Goal: Task Accomplishment & Management: Use online tool/utility

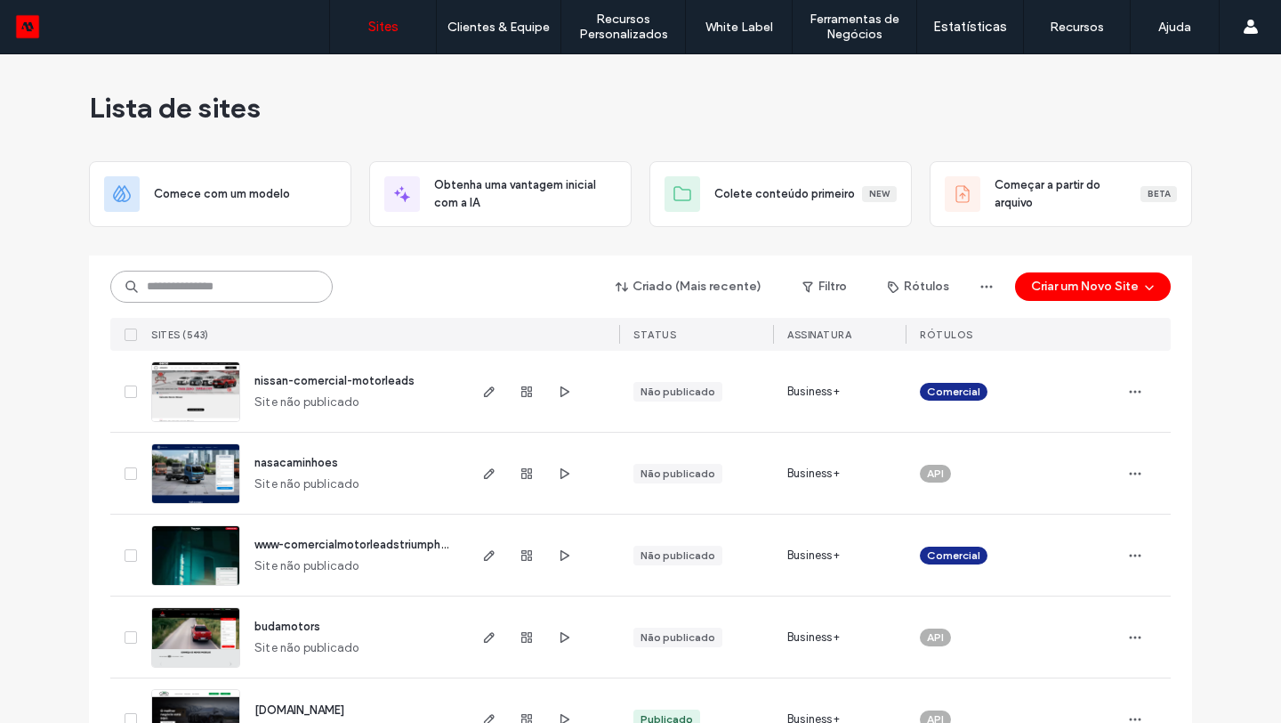
click at [222, 284] on input at bounding box center [221, 287] width 222 height 32
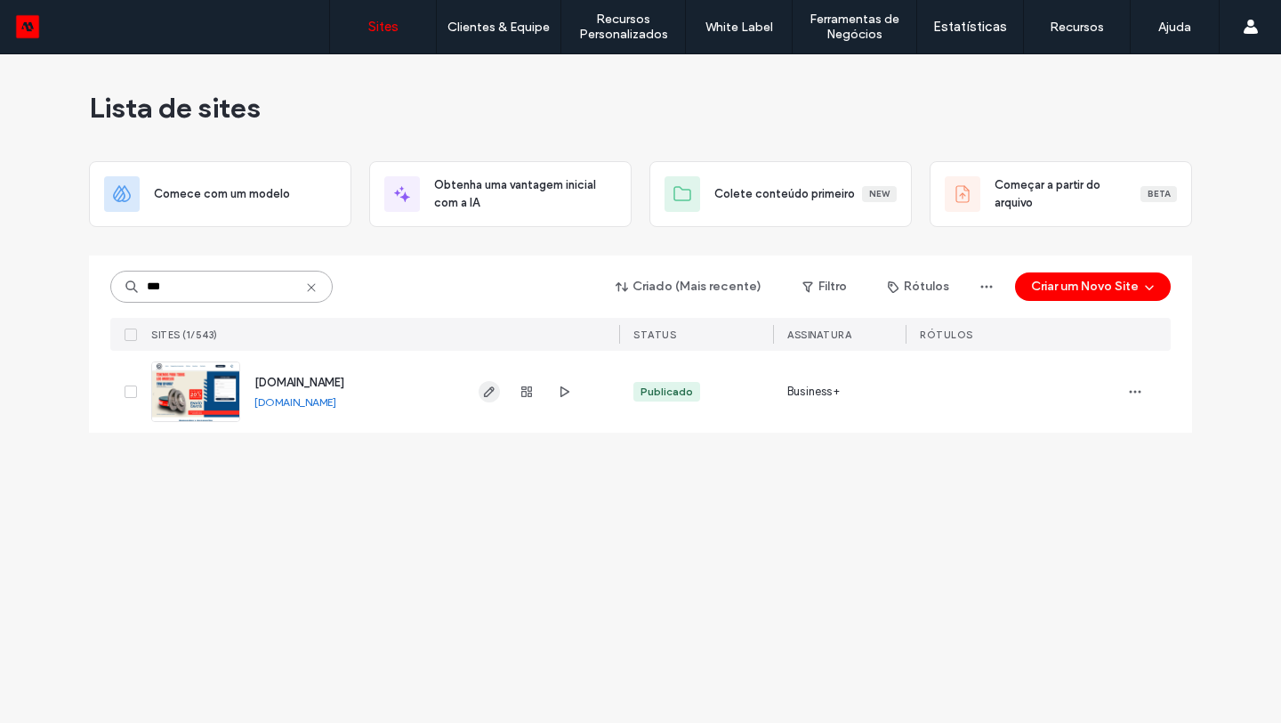
type input "***"
click at [490, 397] on icon "button" at bounding box center [489, 391] width 14 height 14
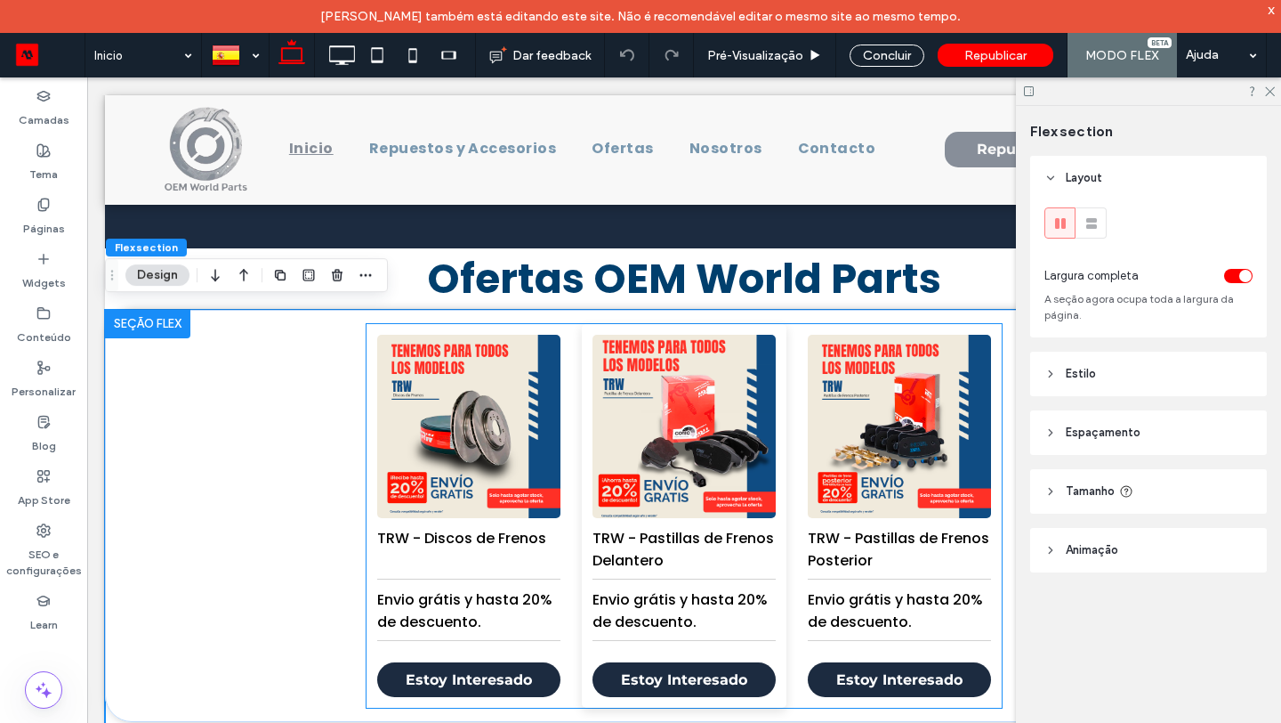
click at [680, 624] on p "Envio grátis y hasta 20% de descuento." at bounding box center [684, 609] width 183 height 62
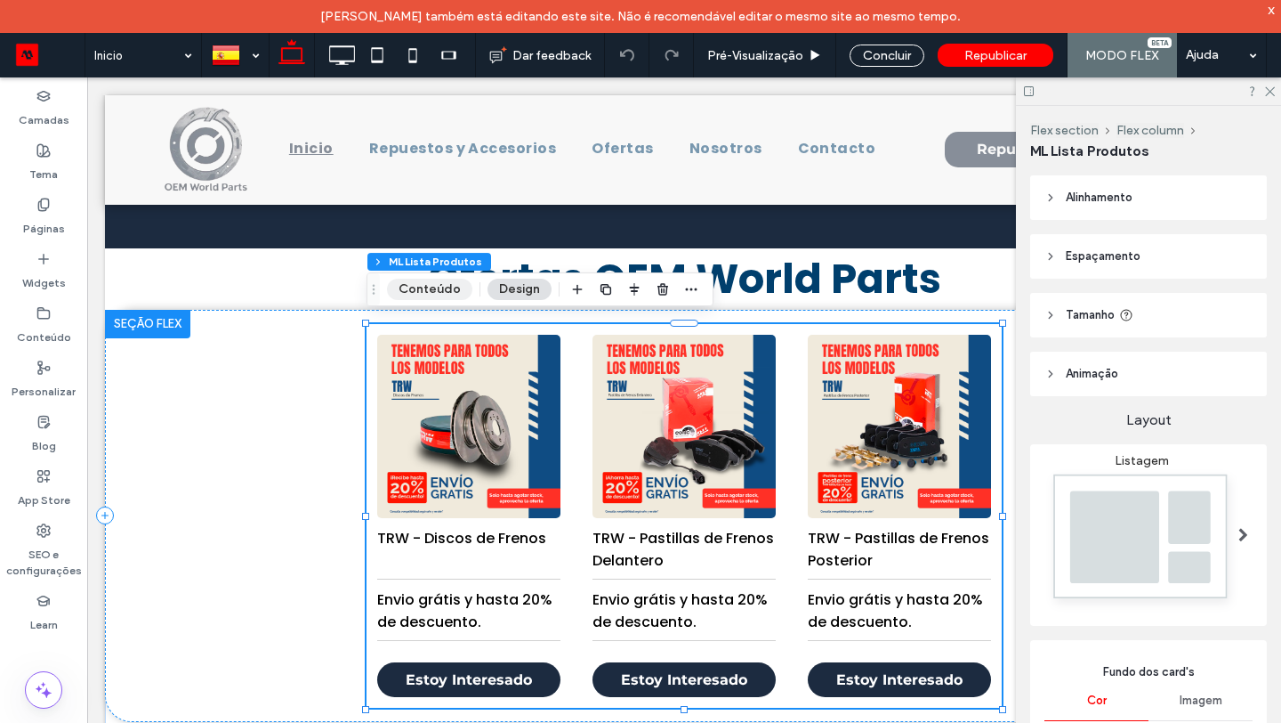
click at [448, 292] on button "Conteúdo" at bounding box center [429, 289] width 85 height 21
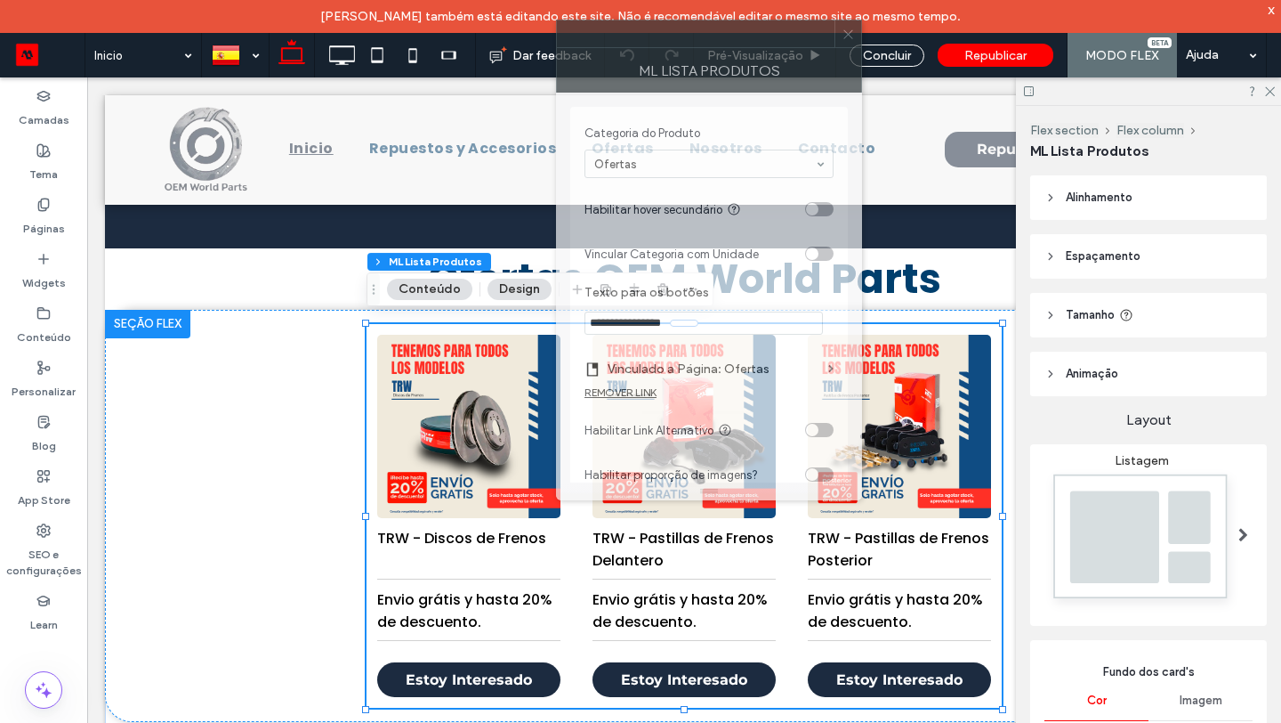
drag, startPoint x: 1156, startPoint y: 181, endPoint x: 755, endPoint y: 79, distance: 413.9
click at [755, 79] on div "ML Lista Produtos" at bounding box center [709, 70] width 306 height 44
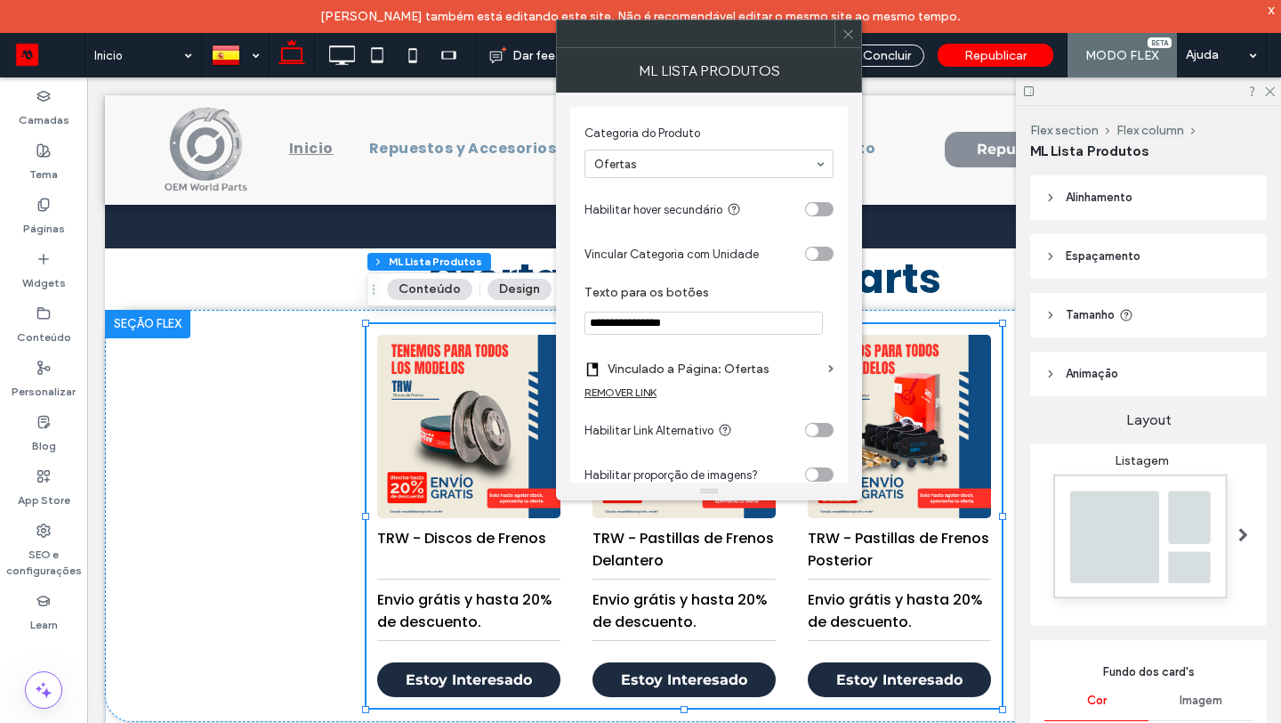
click at [804, 366] on label "Vinculado a Página: Ofertas" at bounding box center [715, 368] width 214 height 33
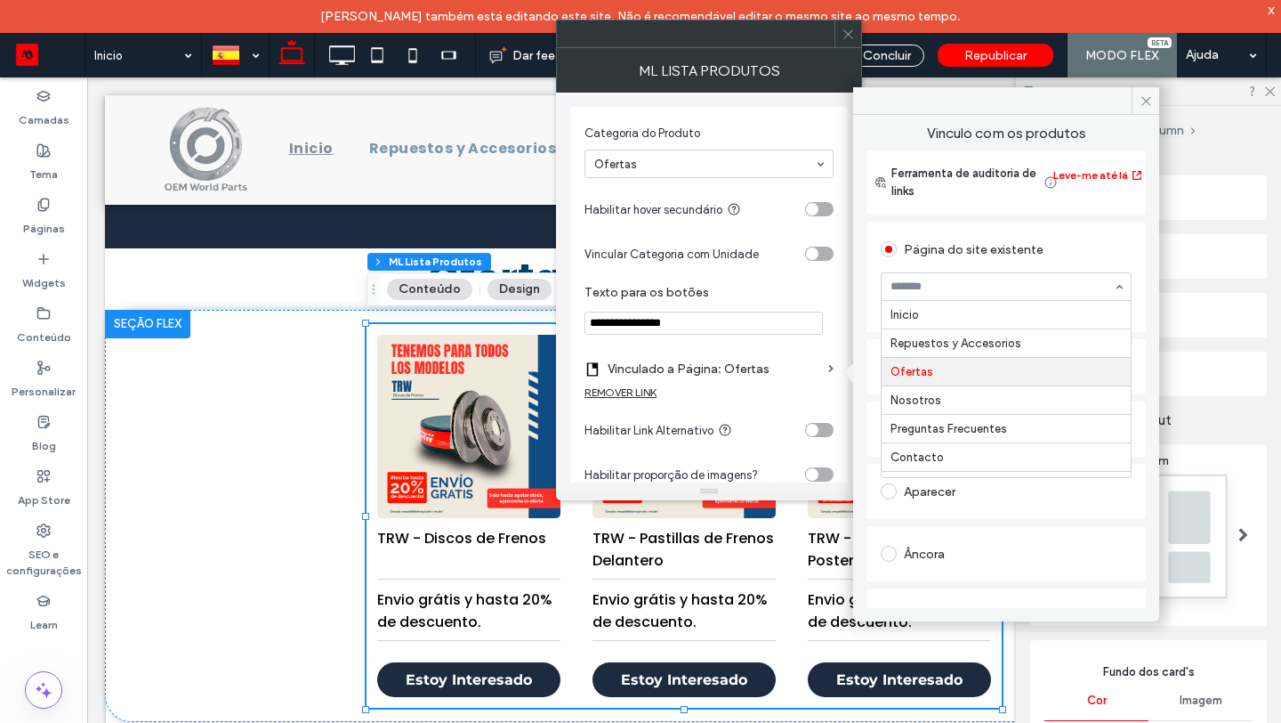
scroll to position [58, 0]
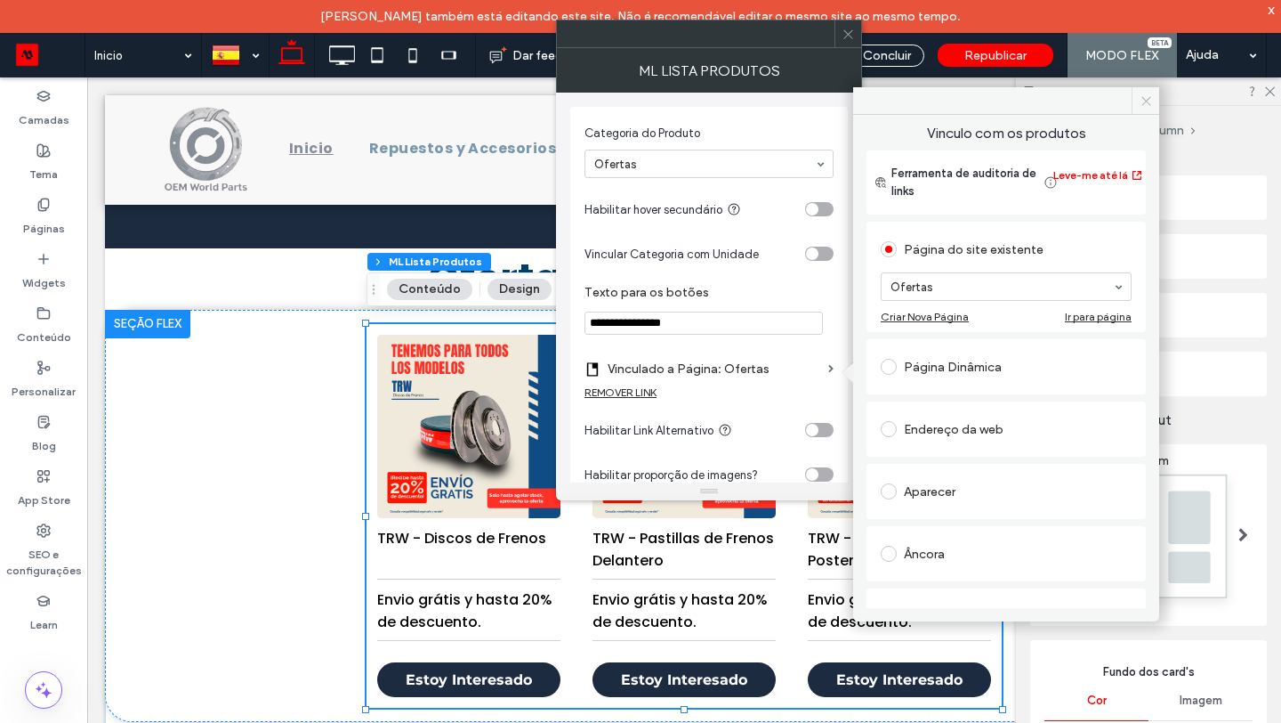
click at [1143, 97] on icon at bounding box center [1146, 100] width 13 height 13
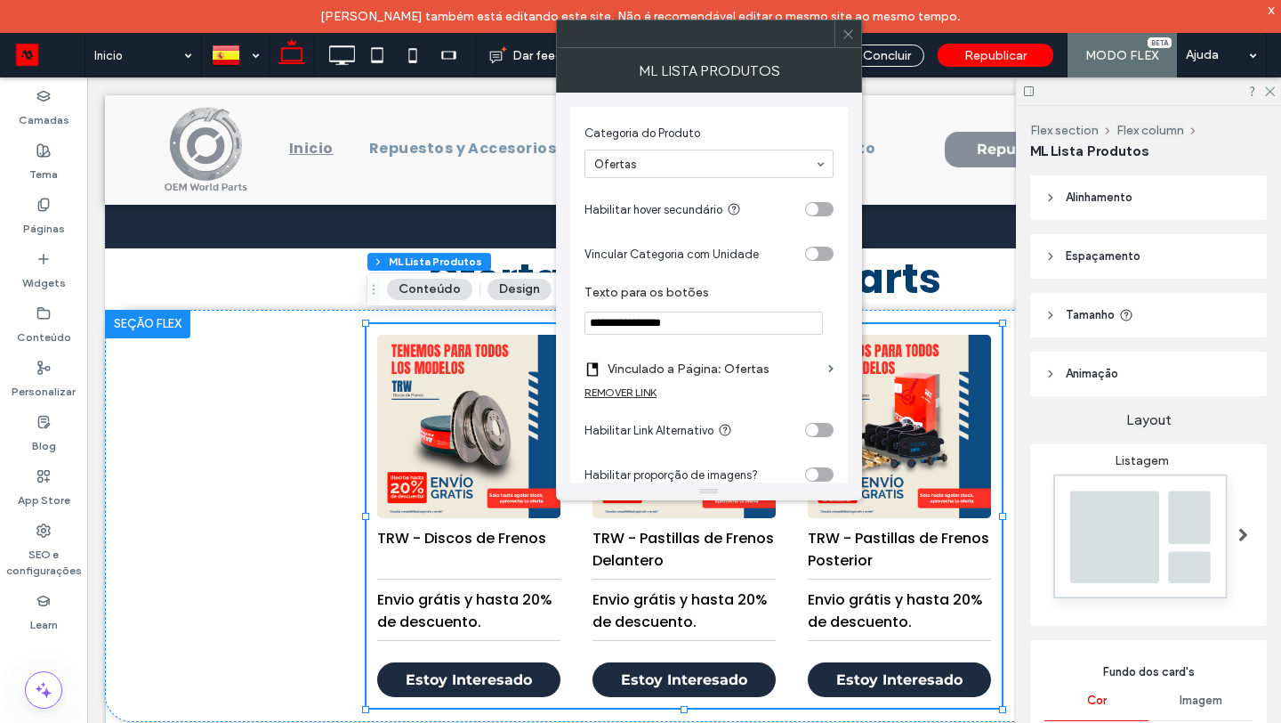
click at [850, 32] on use at bounding box center [848, 33] width 9 height 9
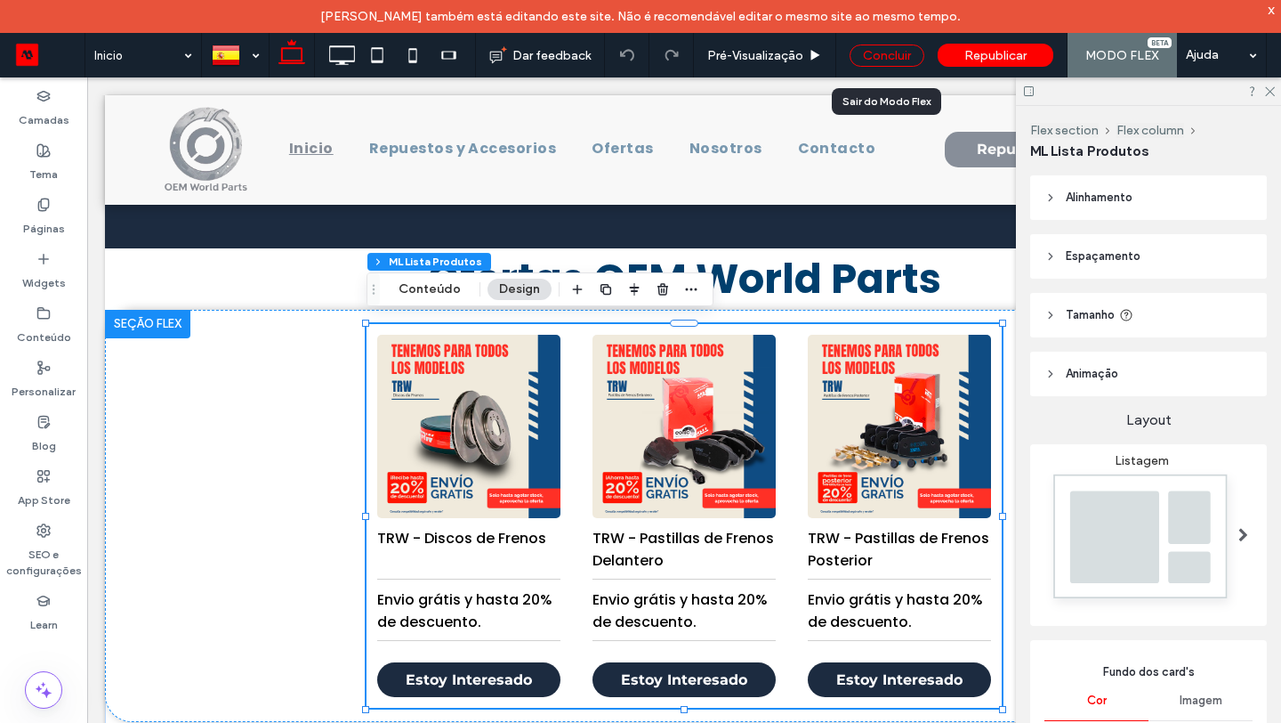
click at [864, 52] on div "Concluir" at bounding box center [887, 55] width 75 height 22
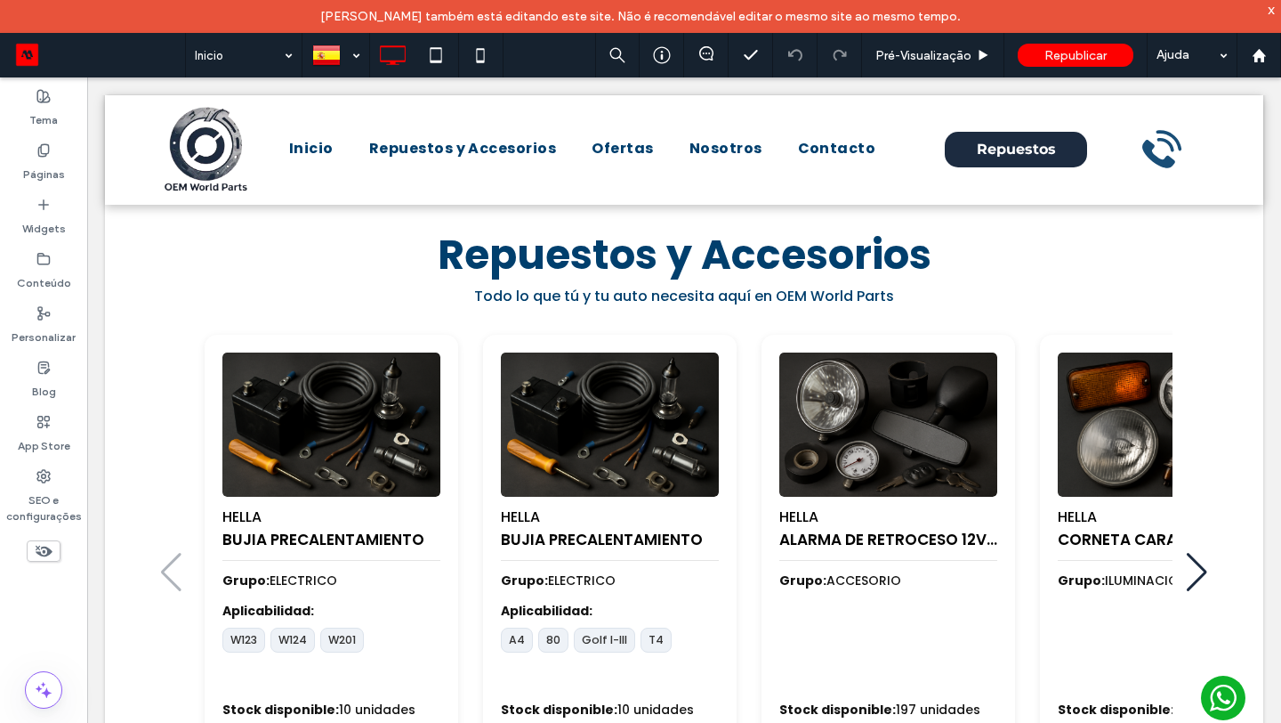
scroll to position [607, 0]
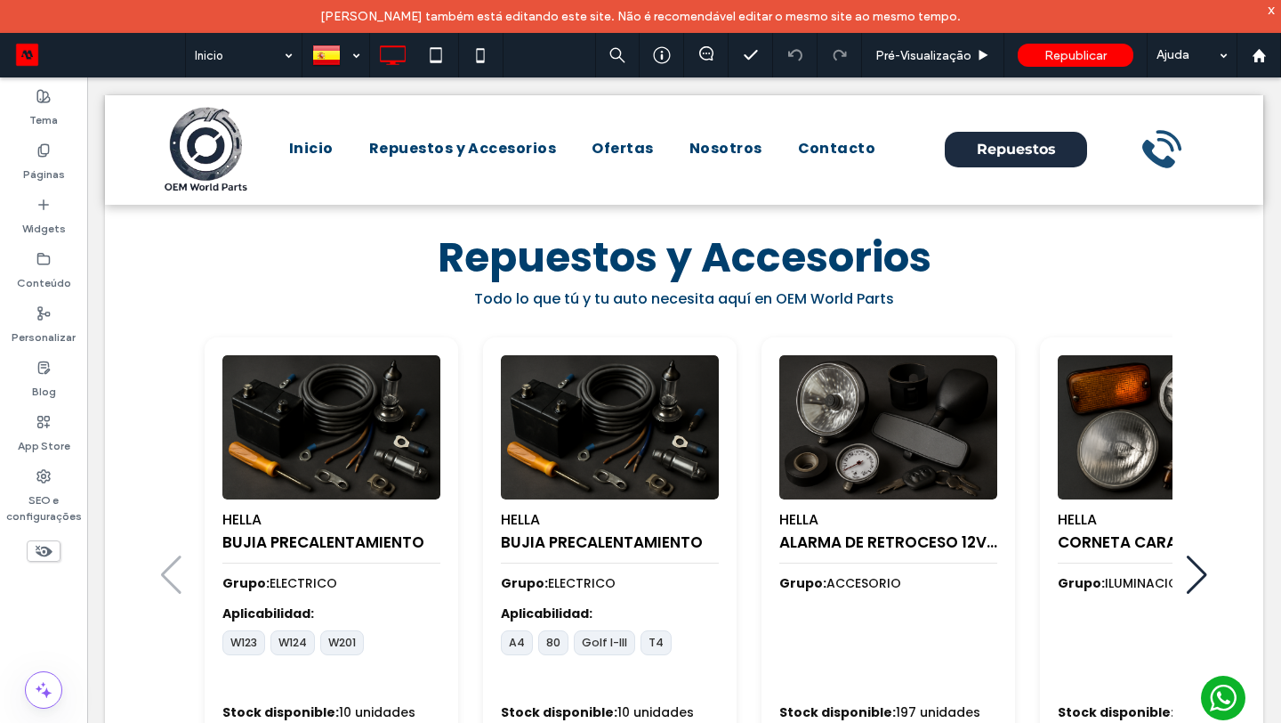
click at [673, 444] on div "Clique para editar no Modo Flex" at bounding box center [684, 586] width 1159 height 553
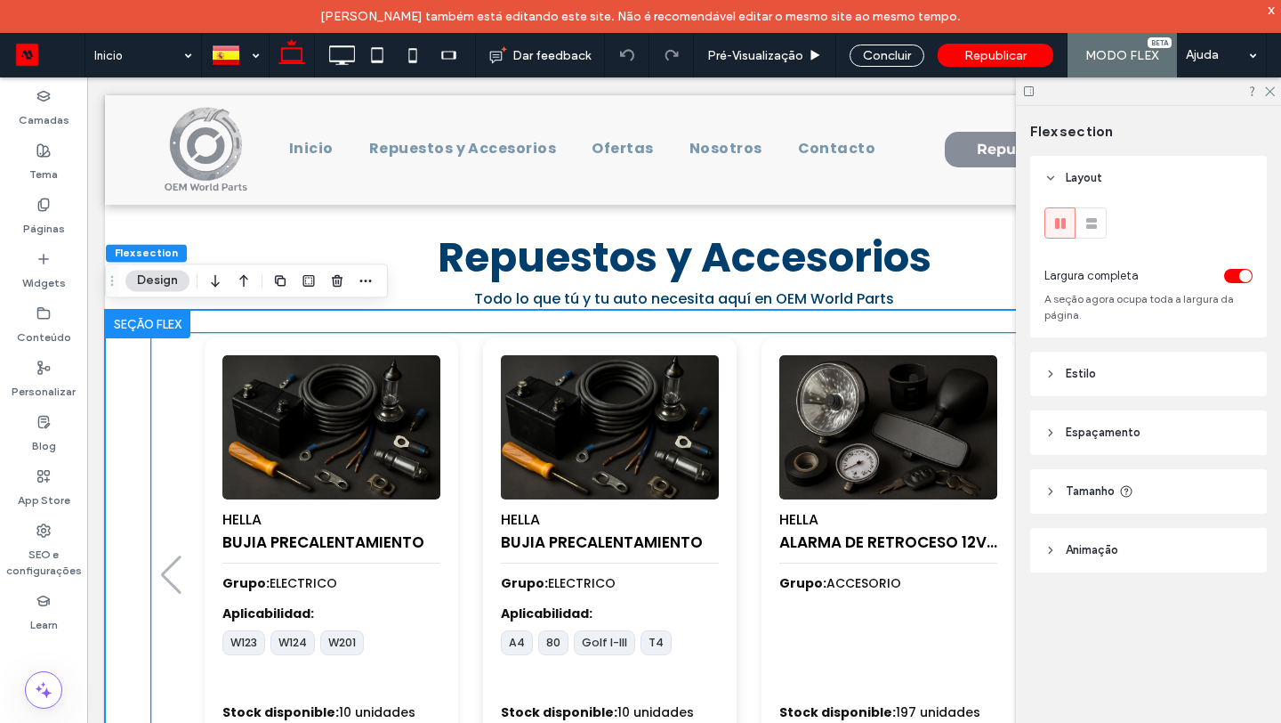
click at [607, 457] on img "2 / 100" at bounding box center [610, 426] width 229 height 151
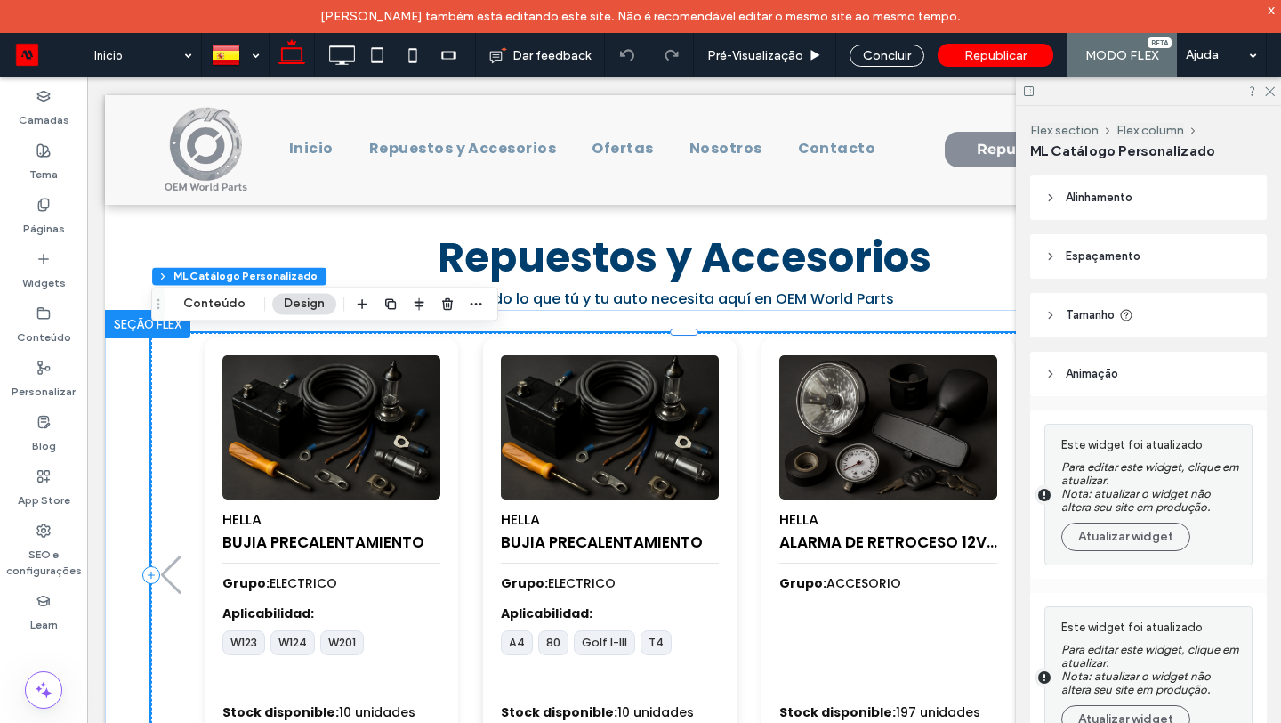
click at [500, 436] on img "2 / 100" at bounding box center [610, 426] width 229 height 151
click at [229, 311] on button "Conteúdo" at bounding box center [214, 303] width 85 height 21
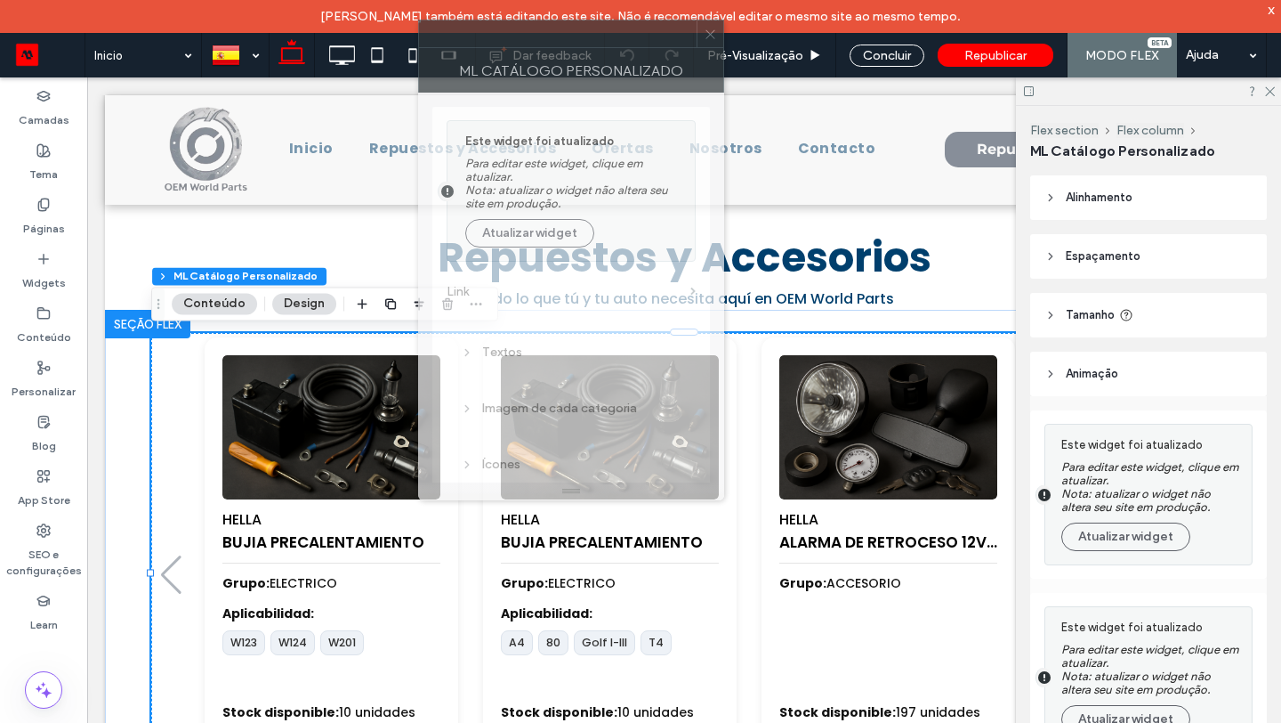
drag, startPoint x: 1029, startPoint y: 170, endPoint x: 489, endPoint y: 73, distance: 547.9
click at [489, 70] on div "ML Catálogo Personalizado" at bounding box center [571, 70] width 306 height 44
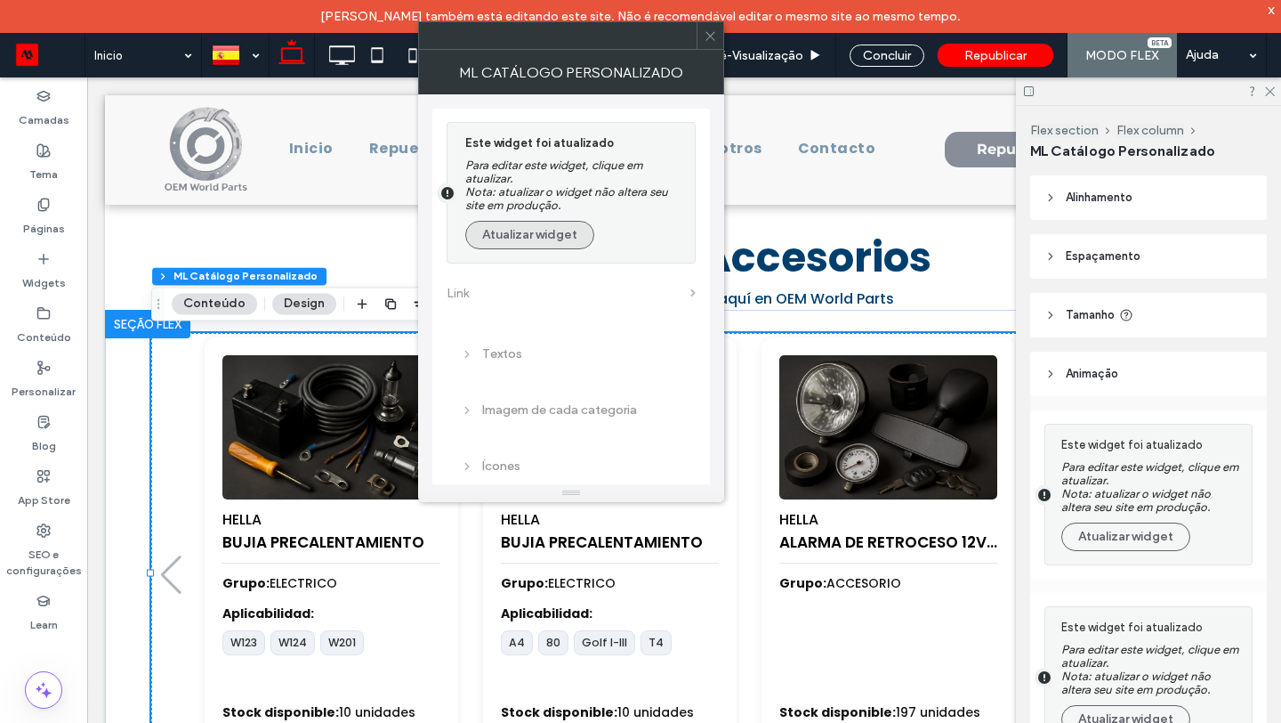
click at [548, 238] on button "Atualizar widget" at bounding box center [529, 235] width 129 height 28
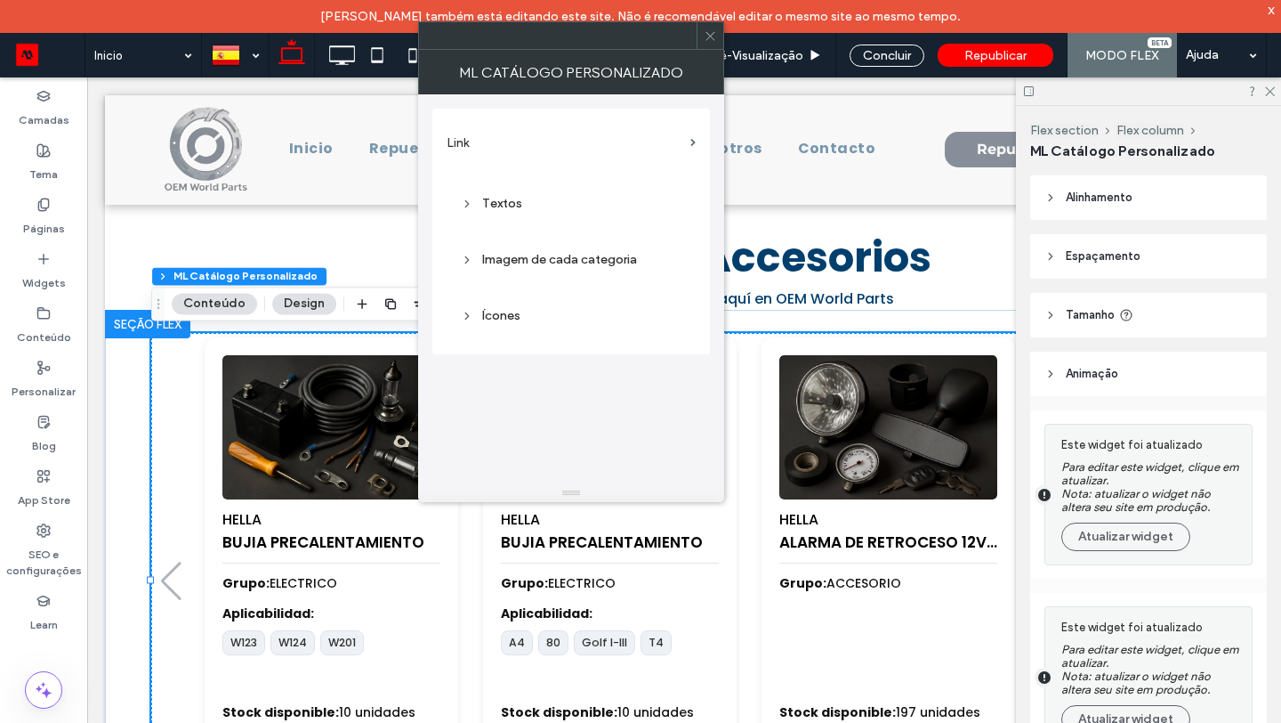
click at [524, 312] on div "Ícones" at bounding box center [571, 315] width 221 height 15
click at [471, 325] on div "Ícones" at bounding box center [571, 315] width 221 height 24
click at [473, 262] on div "Imagem de cada categoria" at bounding box center [571, 259] width 221 height 15
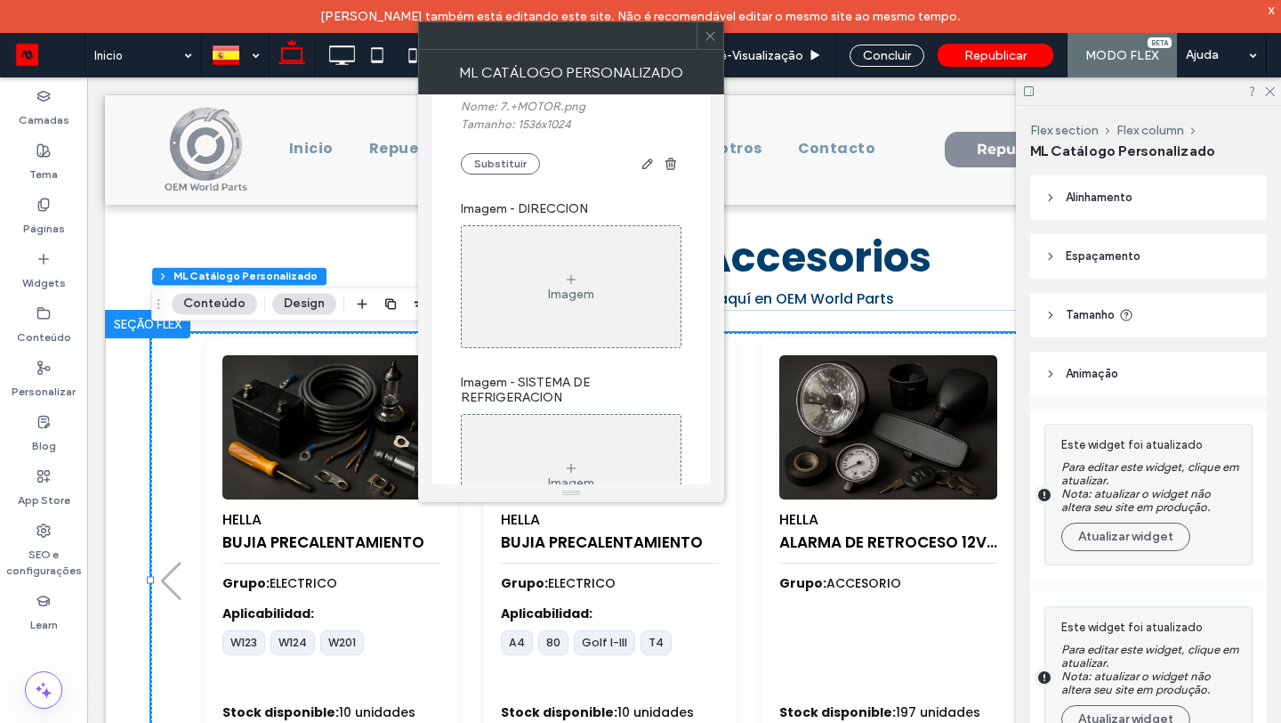
scroll to position [2253, 0]
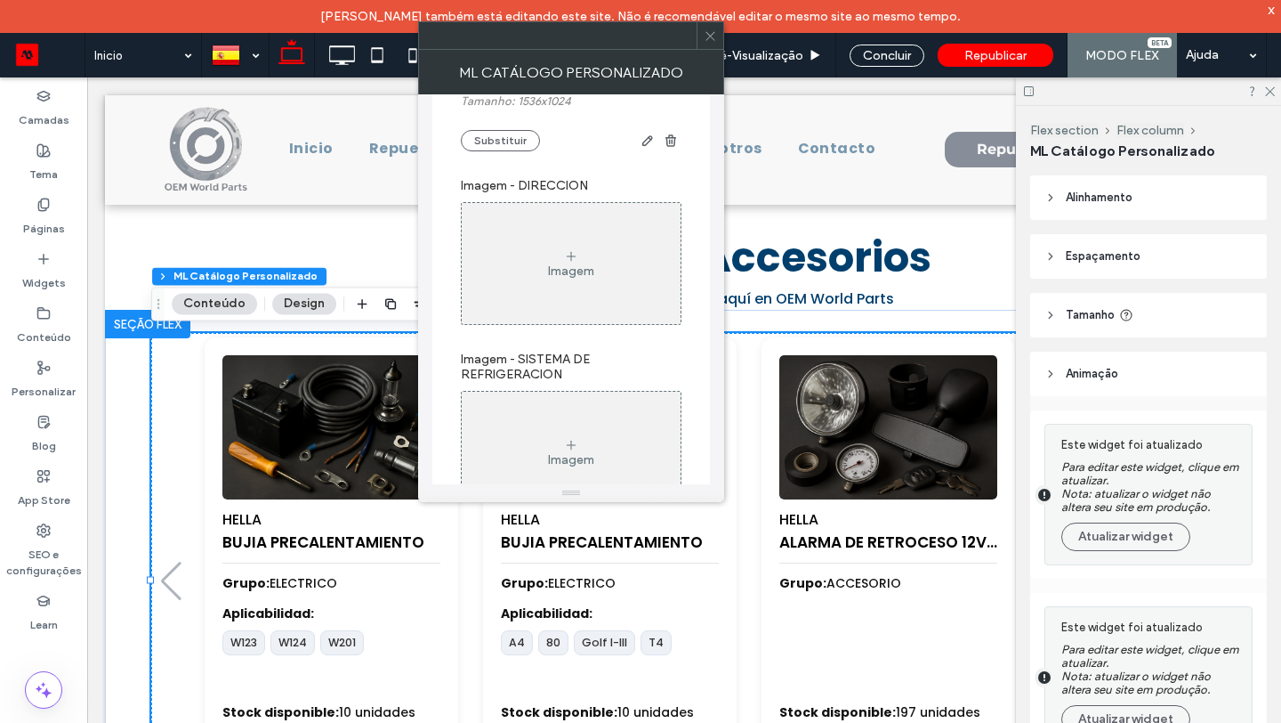
click at [561, 263] on div "Imagem" at bounding box center [571, 263] width 219 height 117
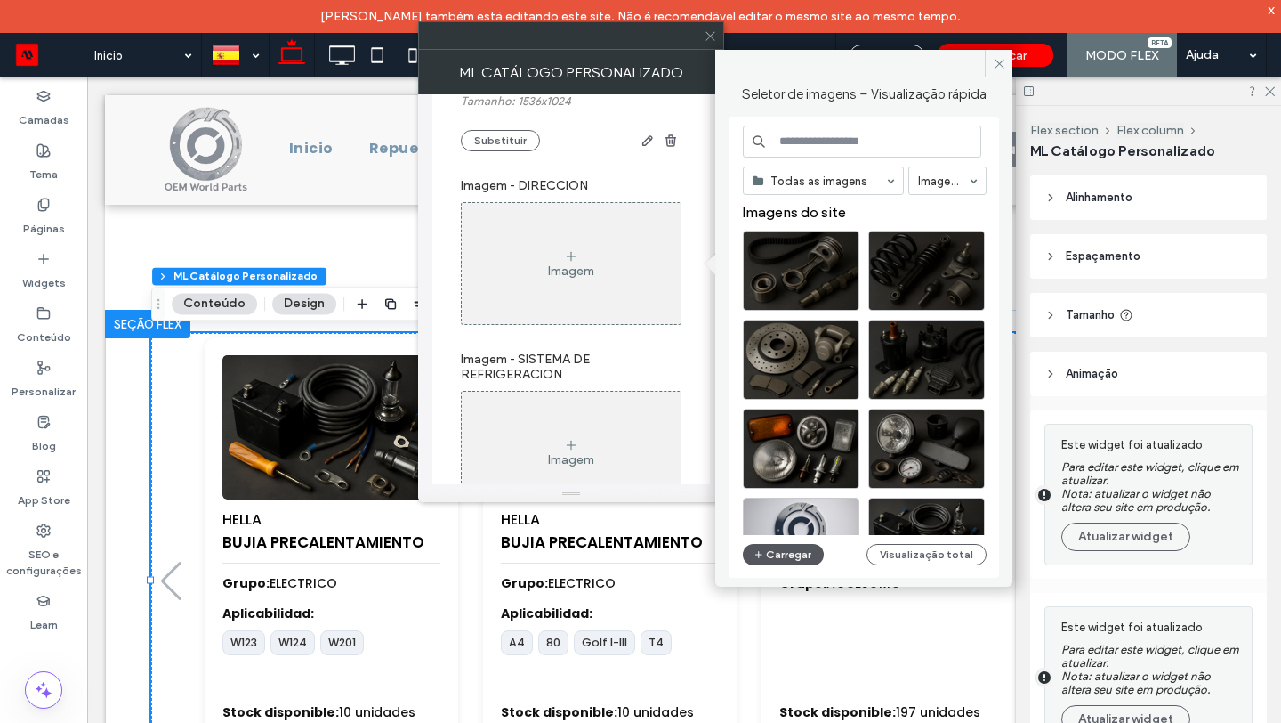
click at [776, 550] on button "Carregar" at bounding box center [783, 554] width 81 height 21
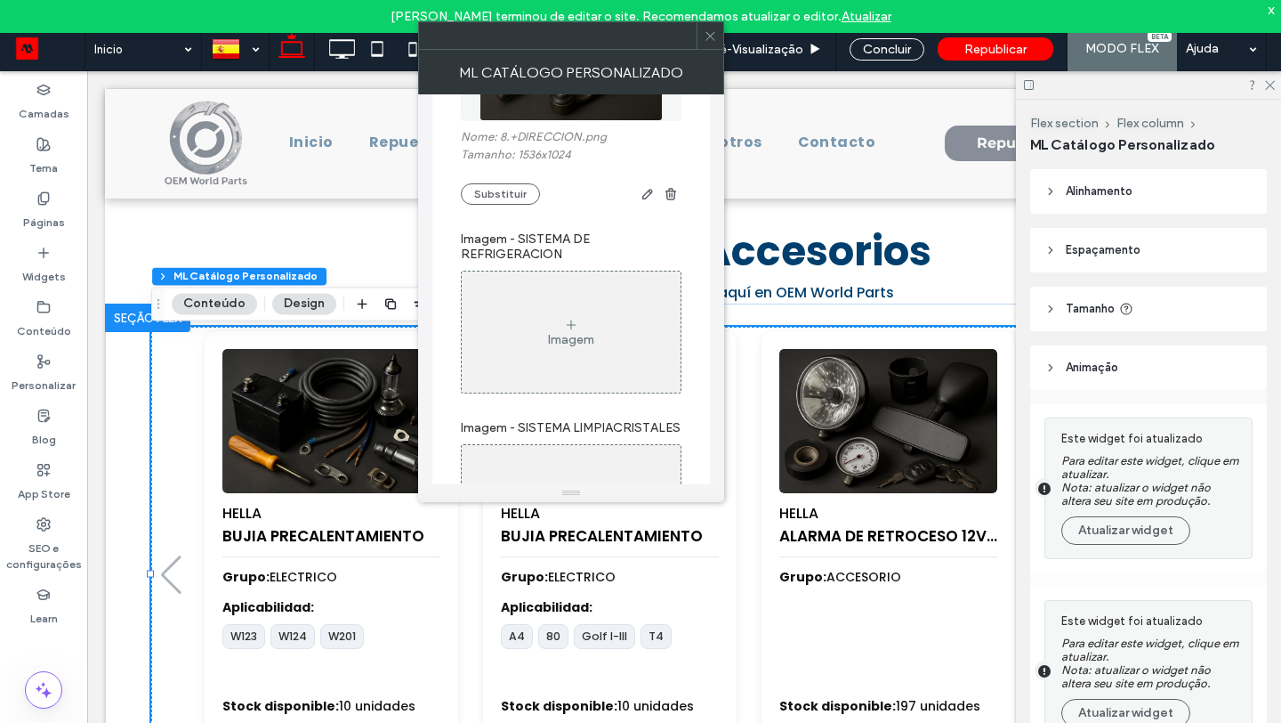
scroll to position [2474, 0]
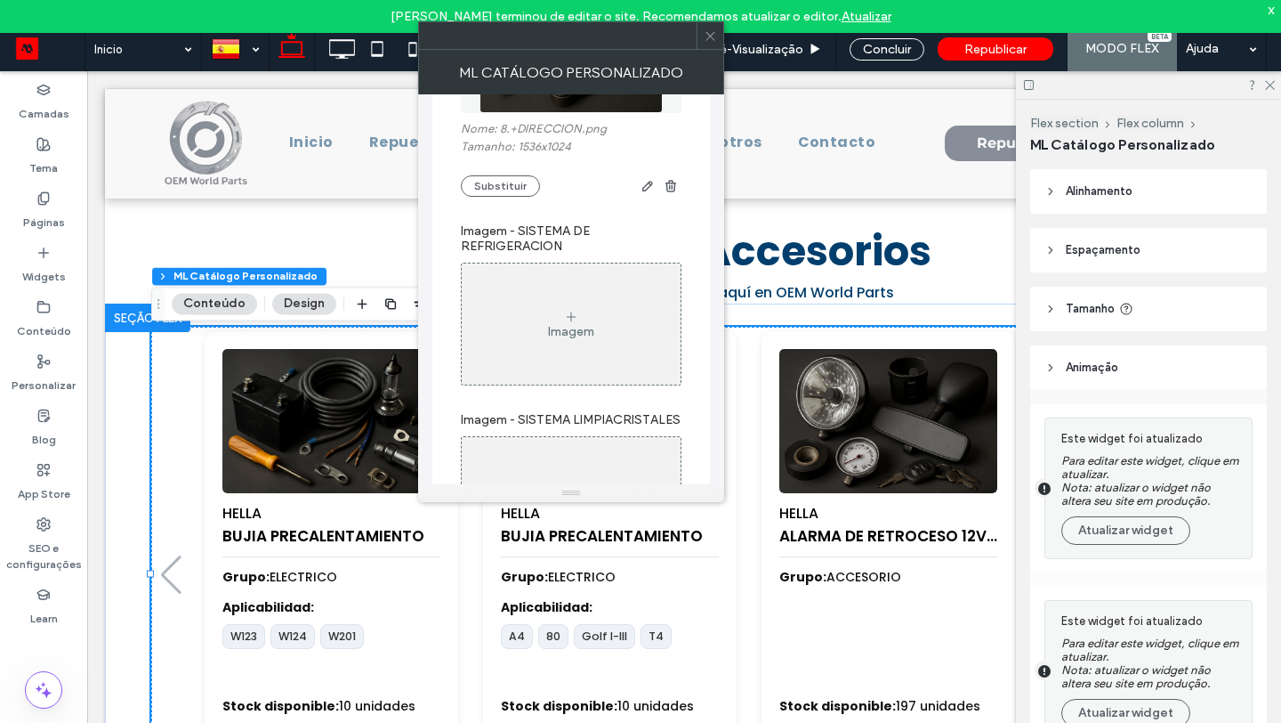
click at [551, 316] on div "Imagem" at bounding box center [571, 323] width 219 height 117
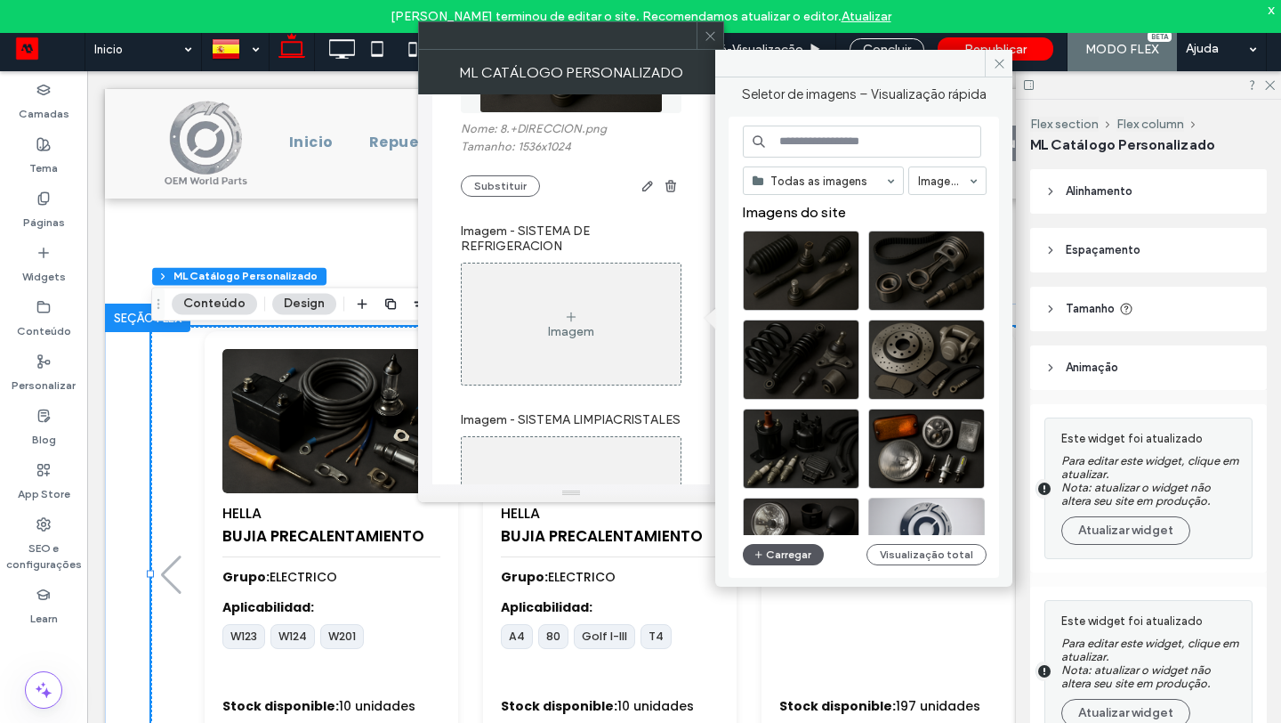
click at [791, 555] on button "Carregar" at bounding box center [783, 554] width 81 height 21
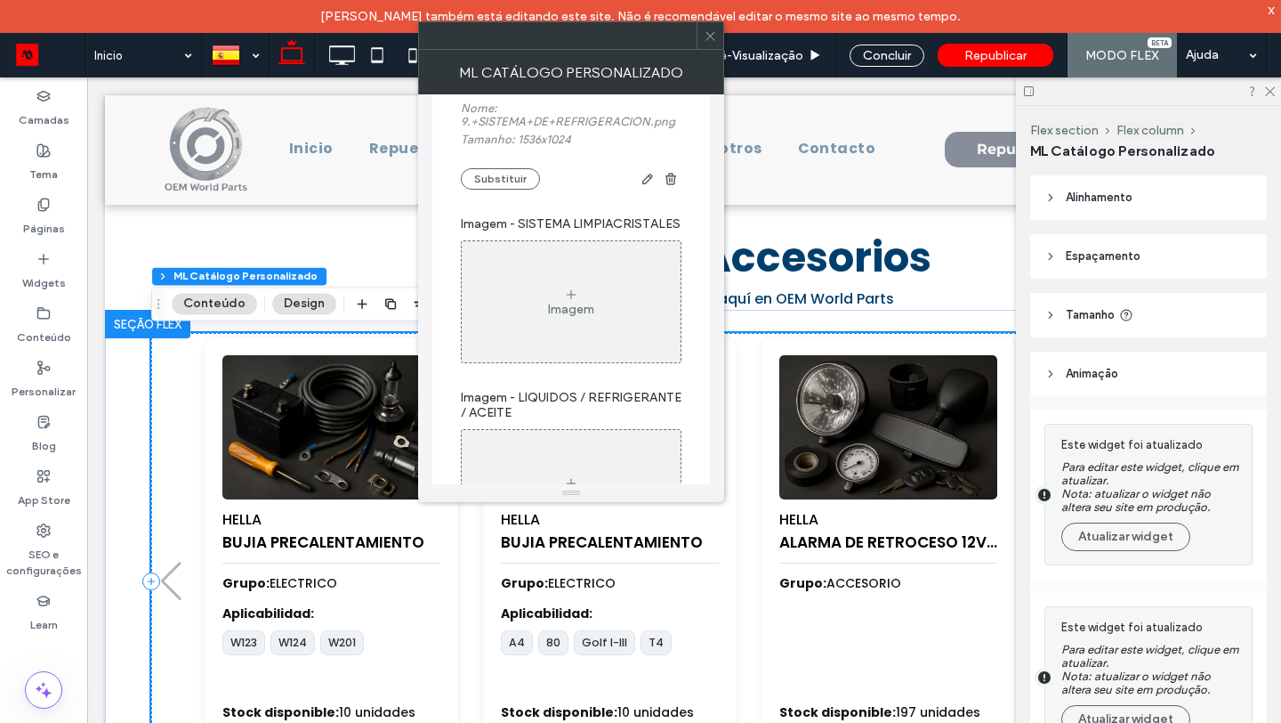
scroll to position [2778, 0]
click at [575, 299] on icon at bounding box center [571, 292] width 14 height 14
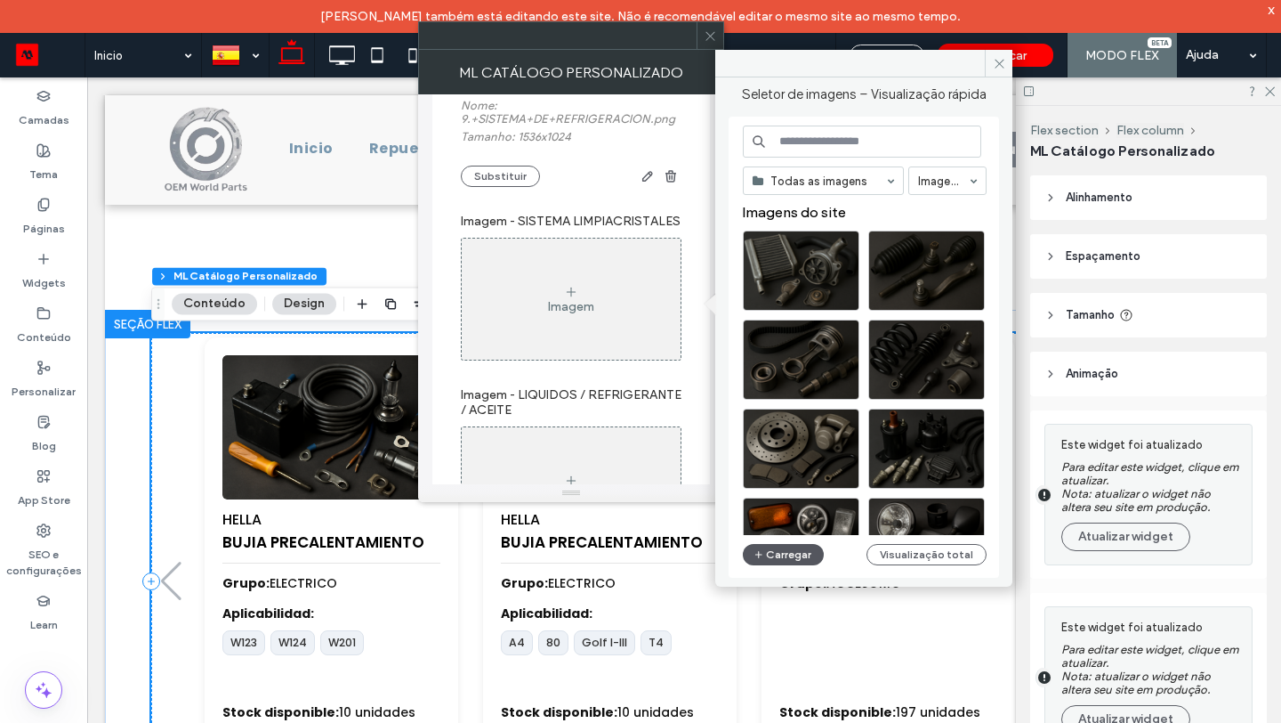
click at [783, 552] on button "Carregar" at bounding box center [783, 554] width 81 height 21
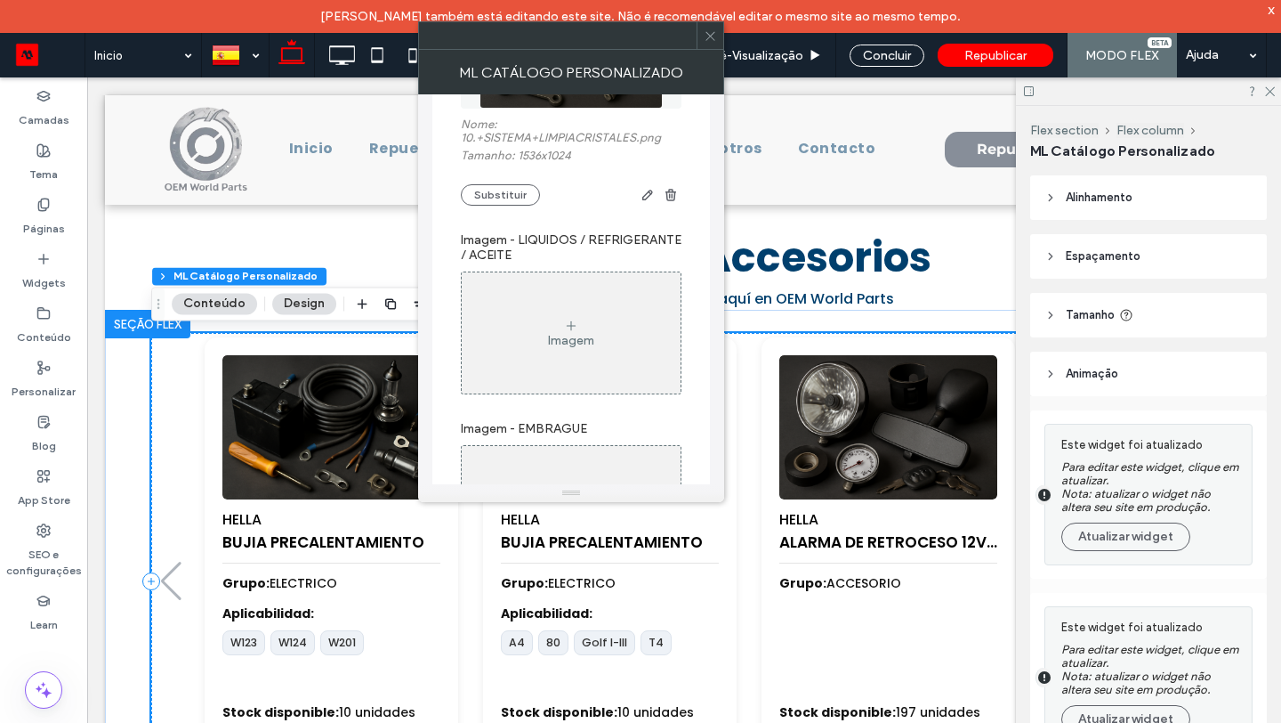
scroll to position [3065, 0]
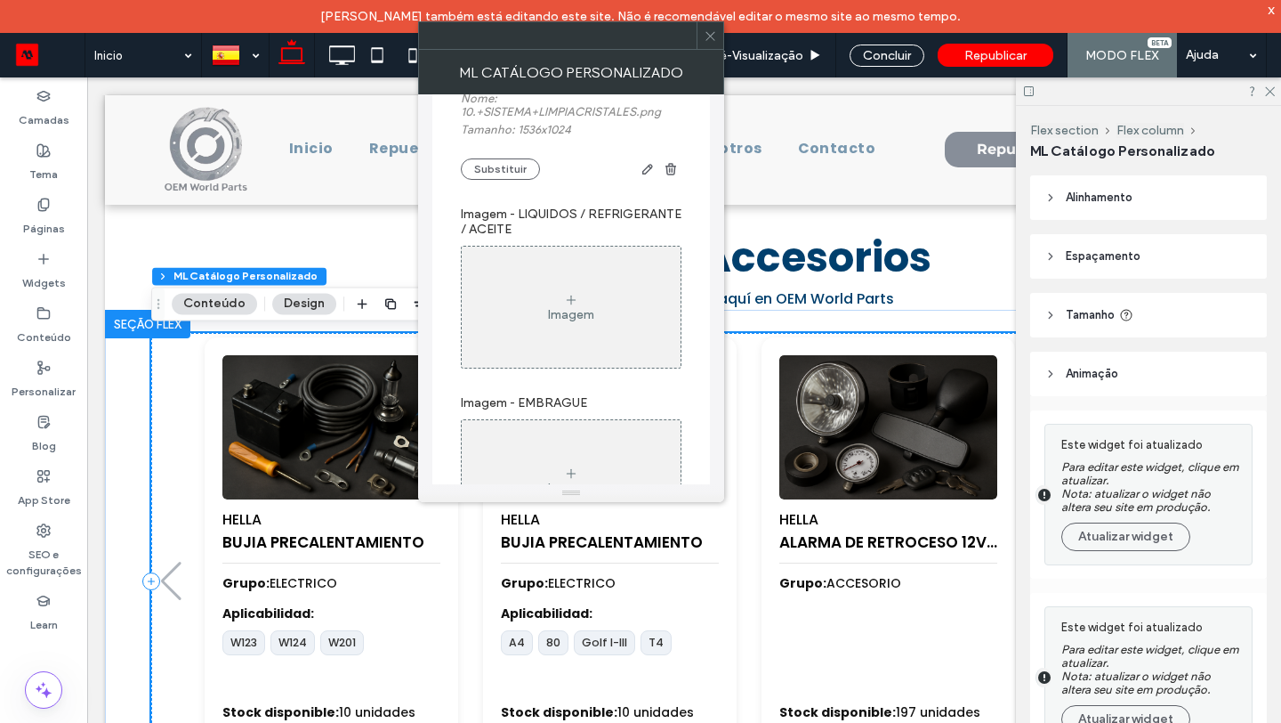
click at [571, 322] on div "Imagem" at bounding box center [571, 314] width 46 height 15
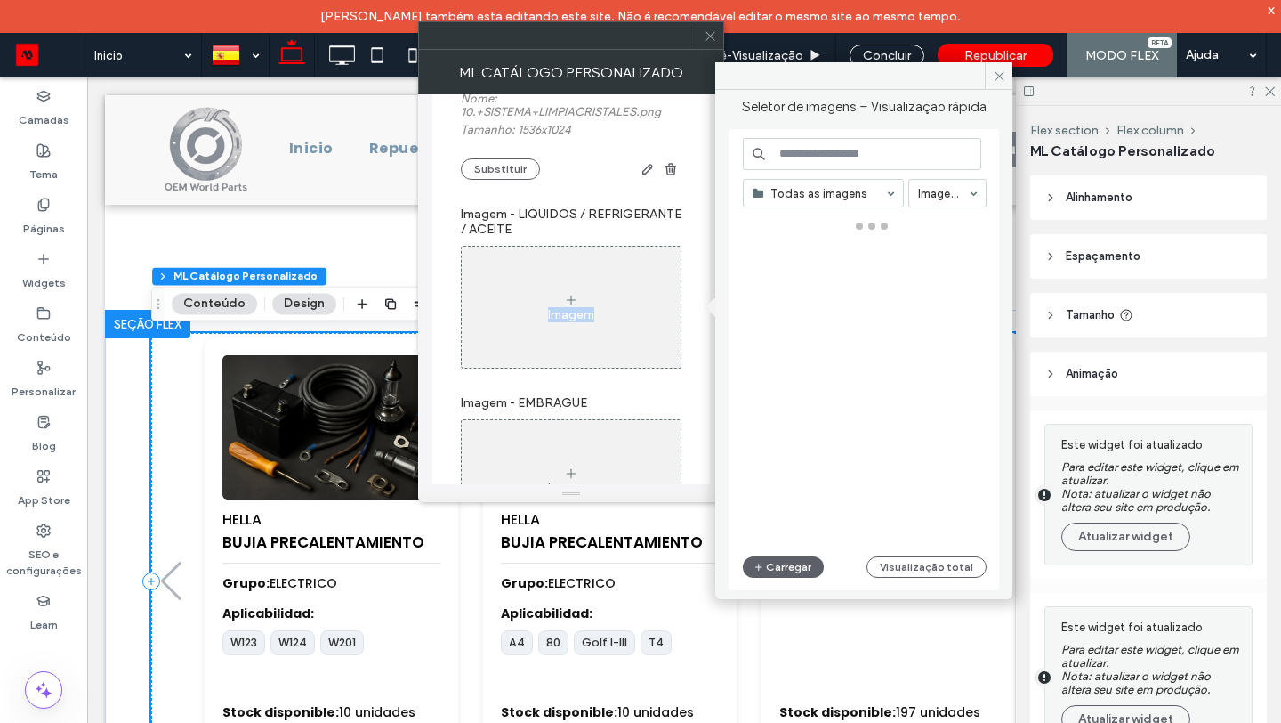
click at [571, 322] on div "Imagem" at bounding box center [571, 314] width 46 height 15
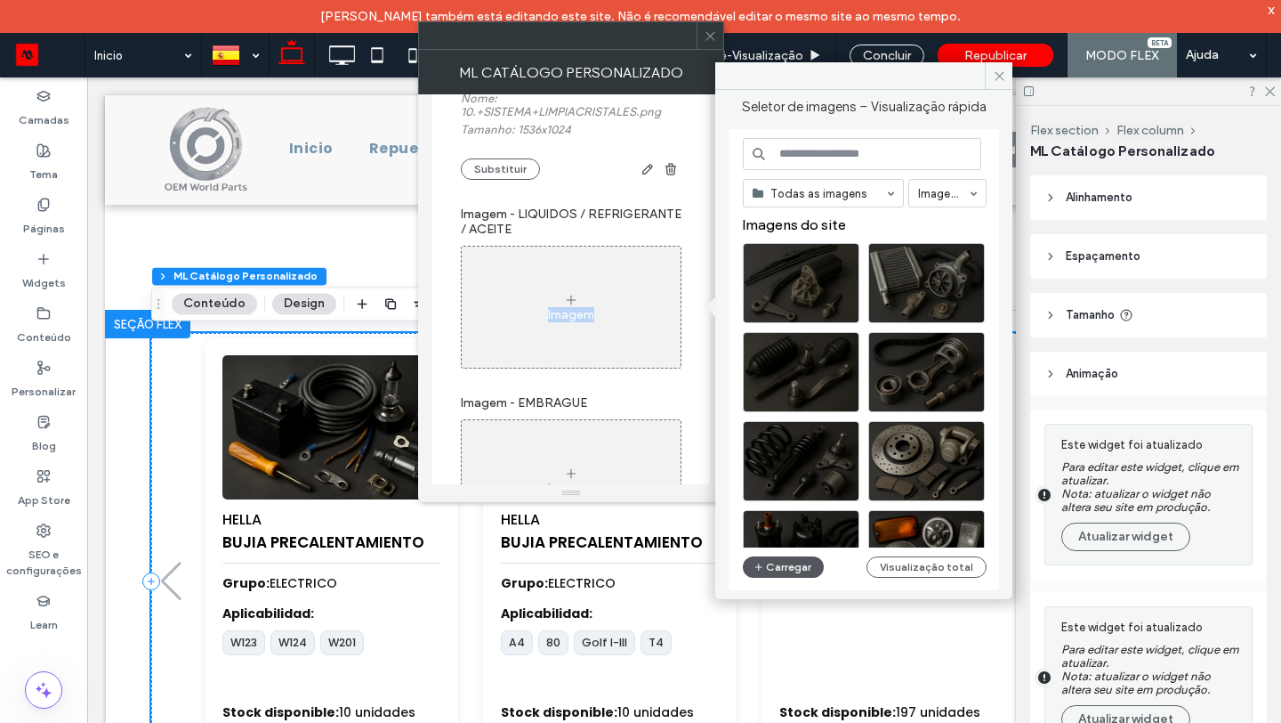
click at [763, 565] on icon "button" at bounding box center [759, 567] width 11 height 14
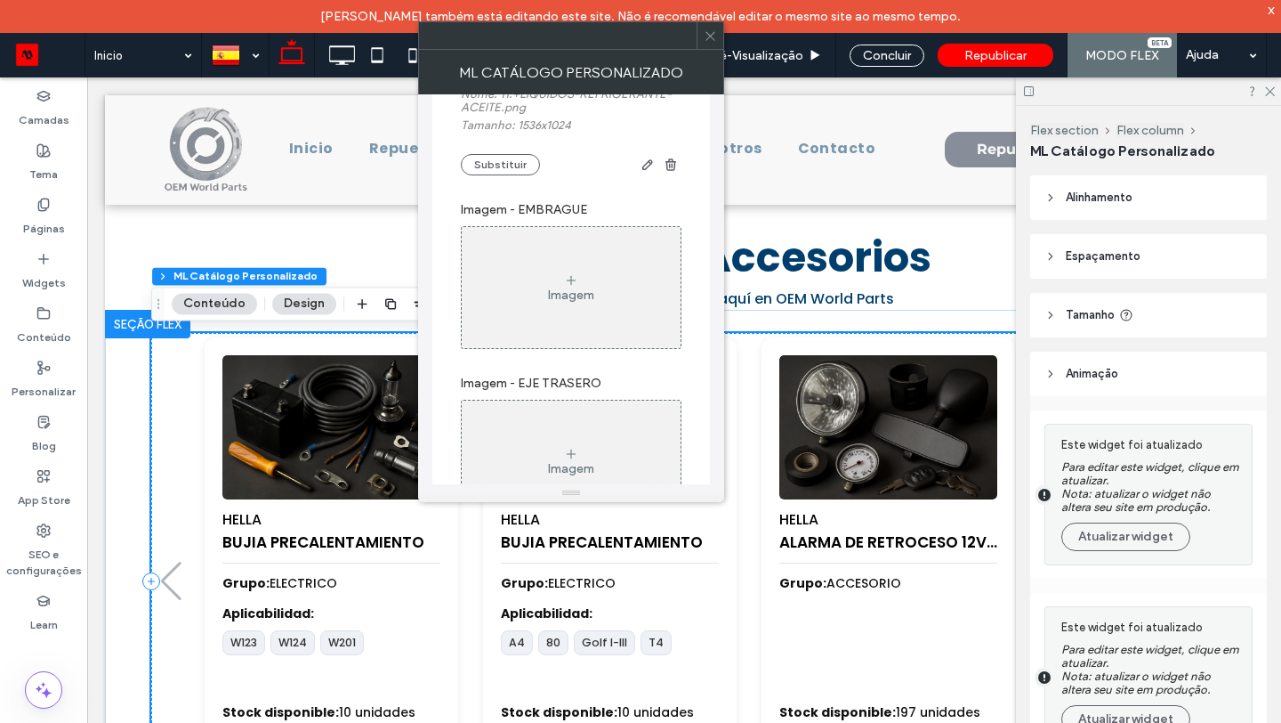
scroll to position [3391, 0]
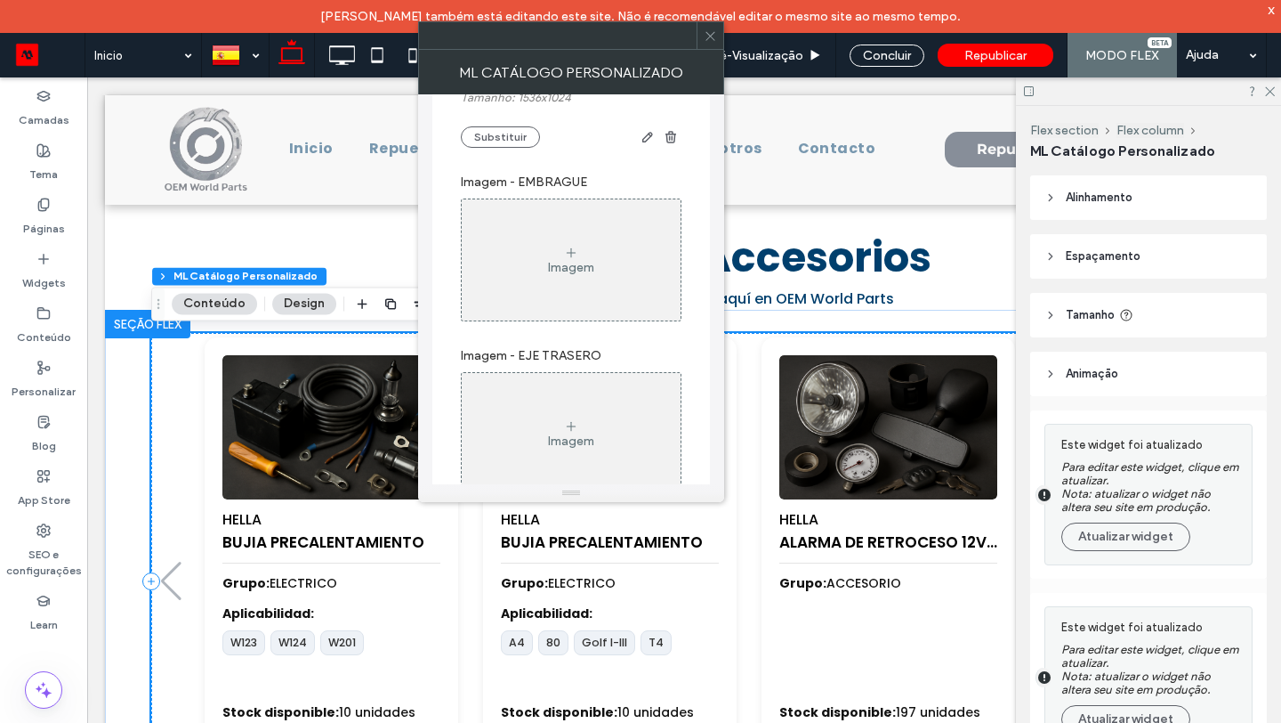
click at [559, 273] on div "Imagem" at bounding box center [571, 259] width 219 height 117
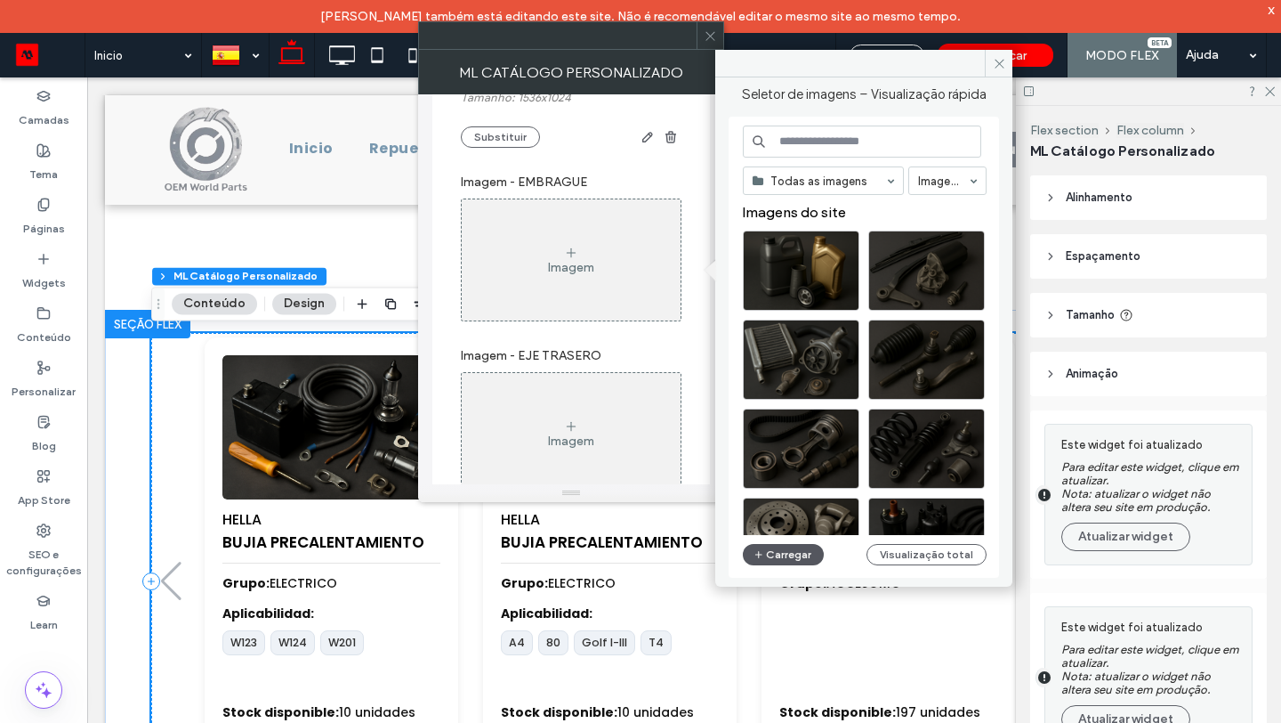
click at [794, 560] on button "Carregar" at bounding box center [783, 554] width 81 height 21
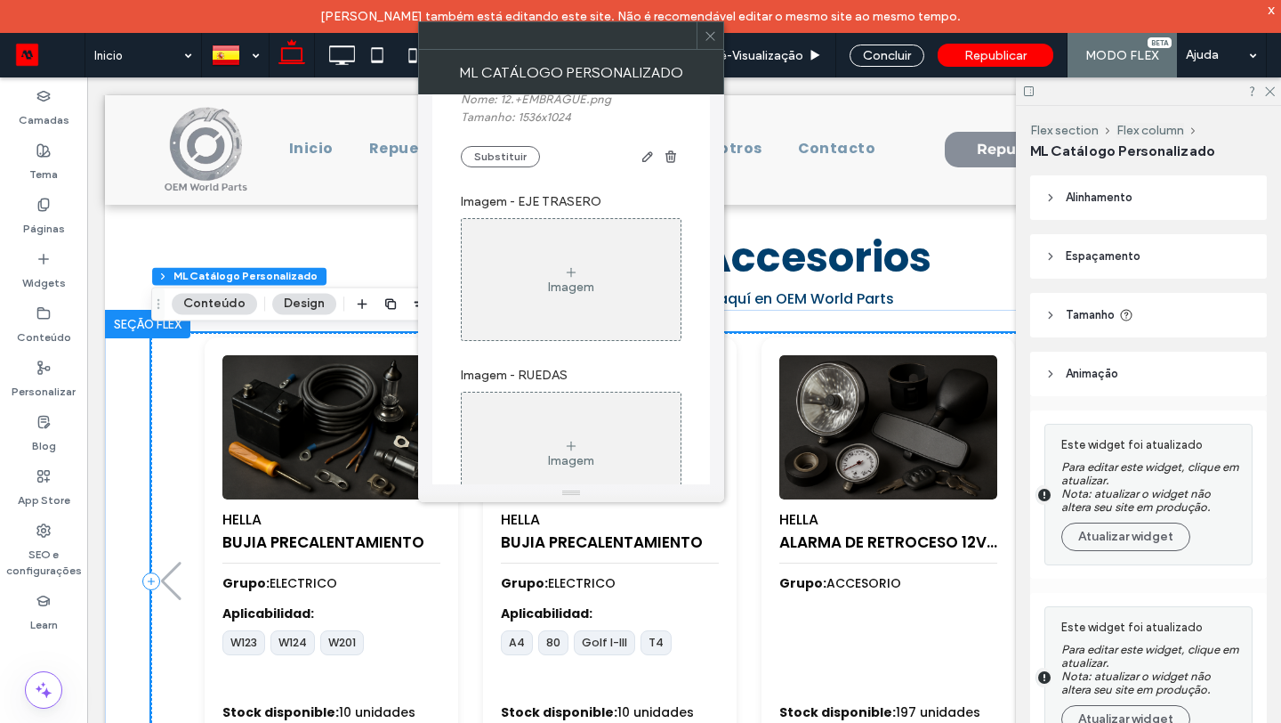
scroll to position [3639, 0]
click at [562, 294] on div "Imagem" at bounding box center [571, 286] width 46 height 15
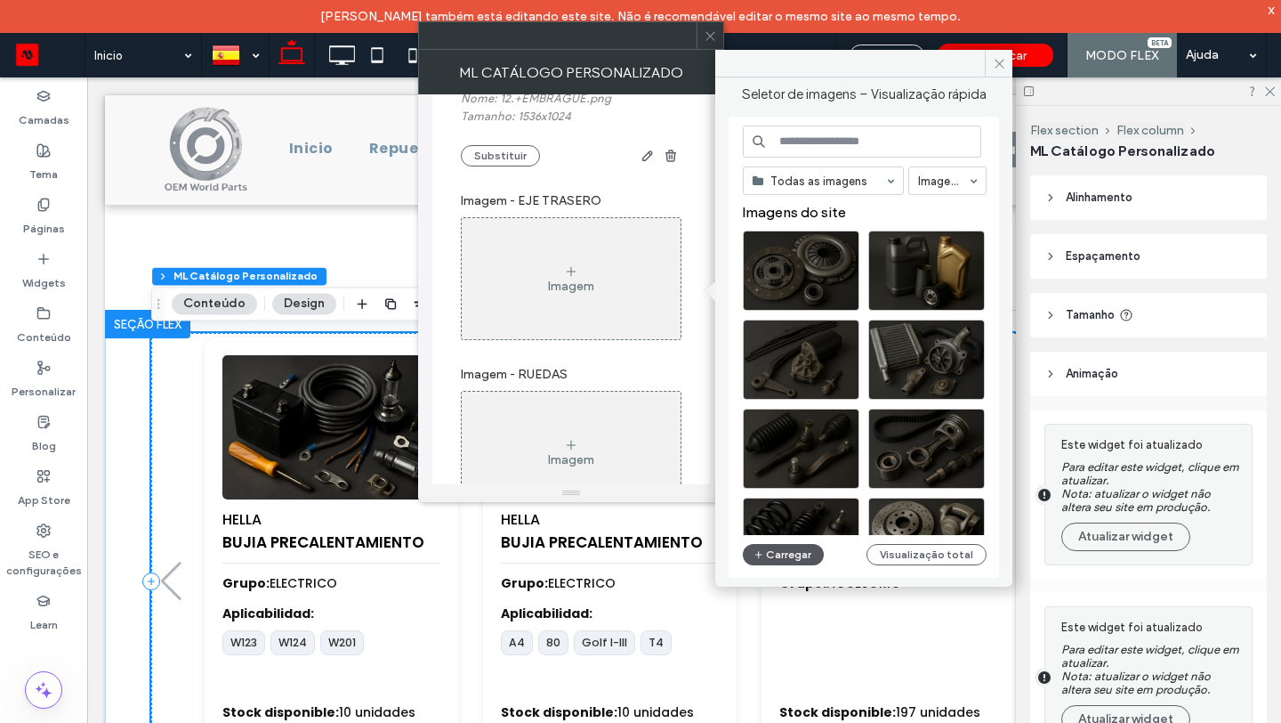
click at [779, 553] on button "Carregar" at bounding box center [783, 554] width 81 height 21
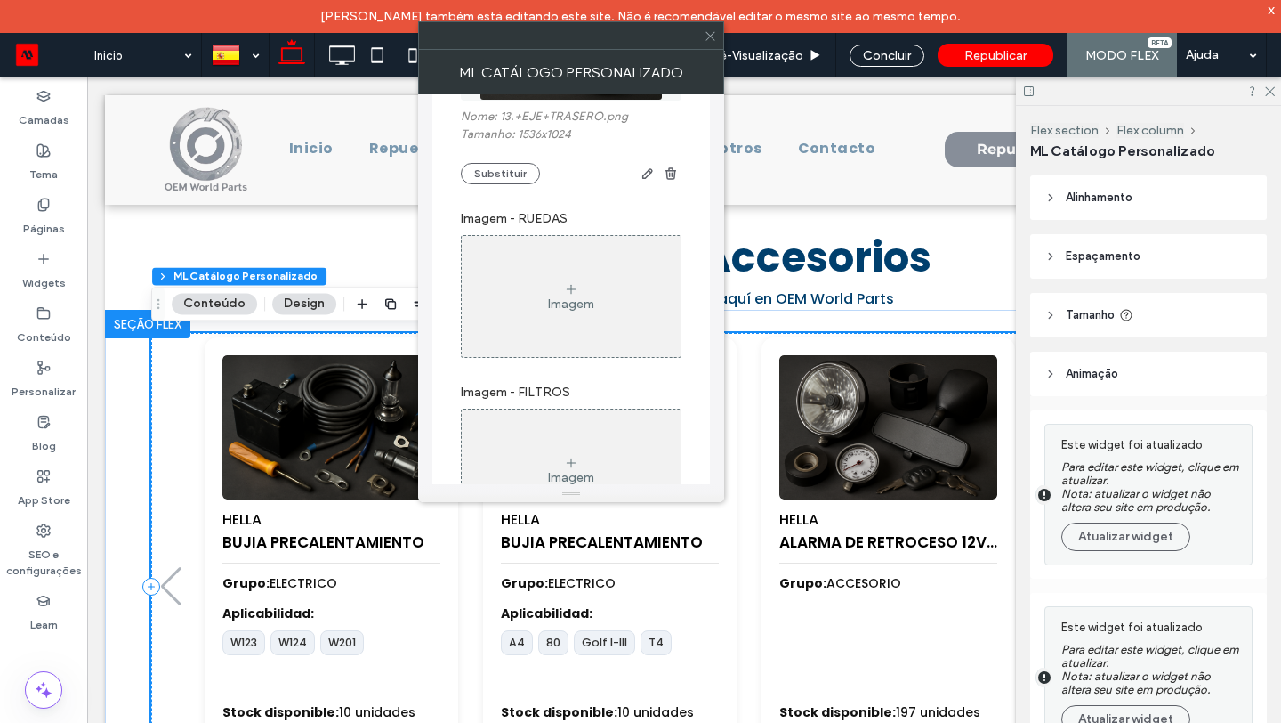
scroll to position [3897, 0]
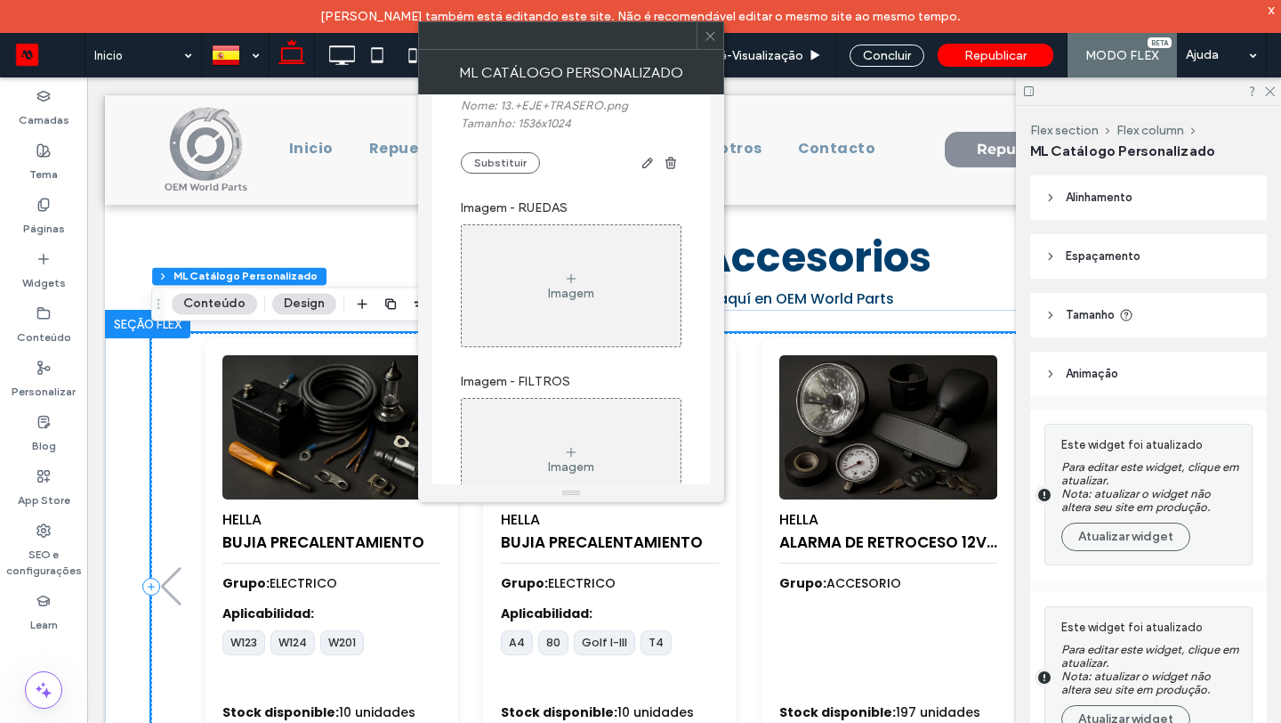
click at [572, 294] on div "Imagem" at bounding box center [571, 285] width 219 height 117
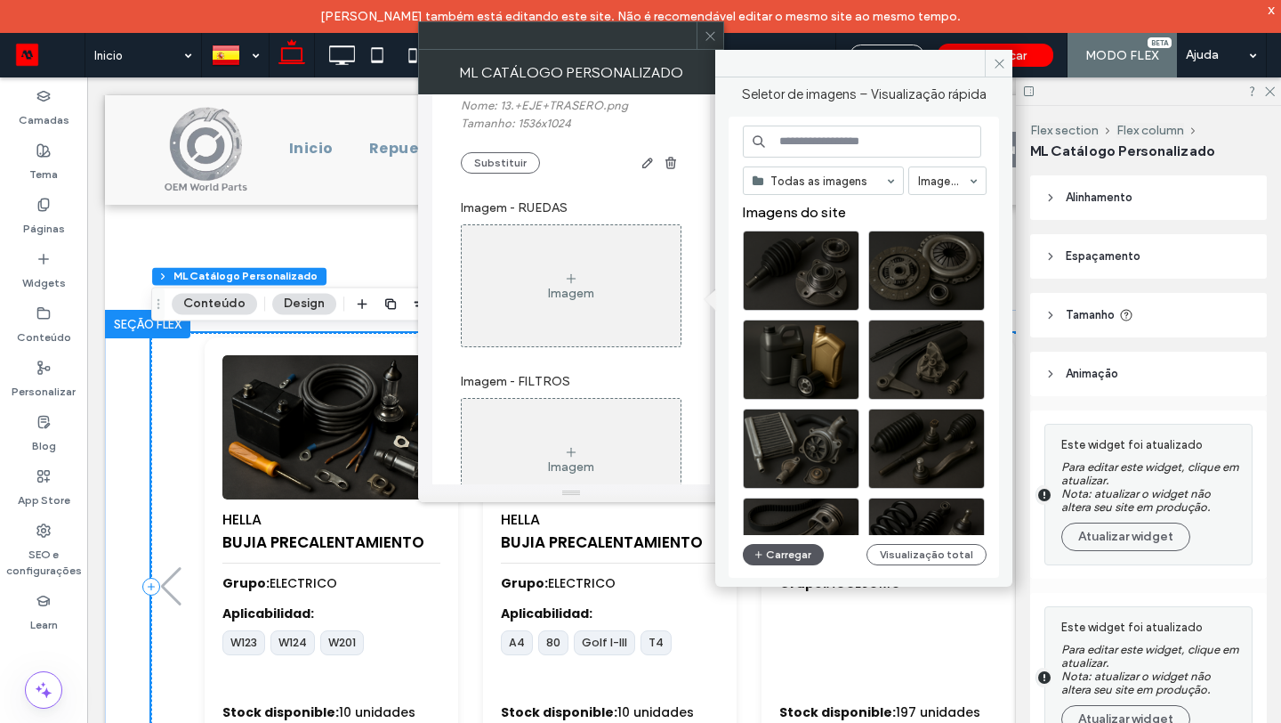
click at [774, 553] on button "Carregar" at bounding box center [783, 554] width 81 height 21
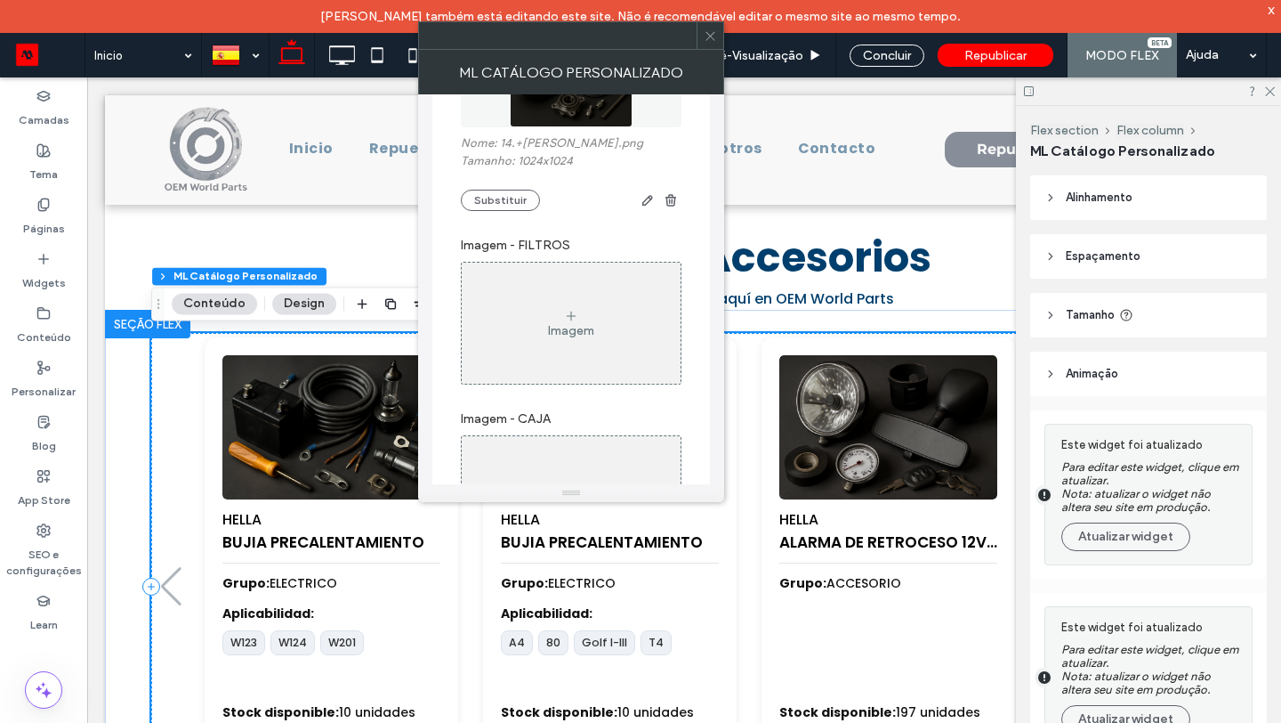
scroll to position [4134, 0]
click at [550, 316] on div "Imagem" at bounding box center [571, 314] width 219 height 117
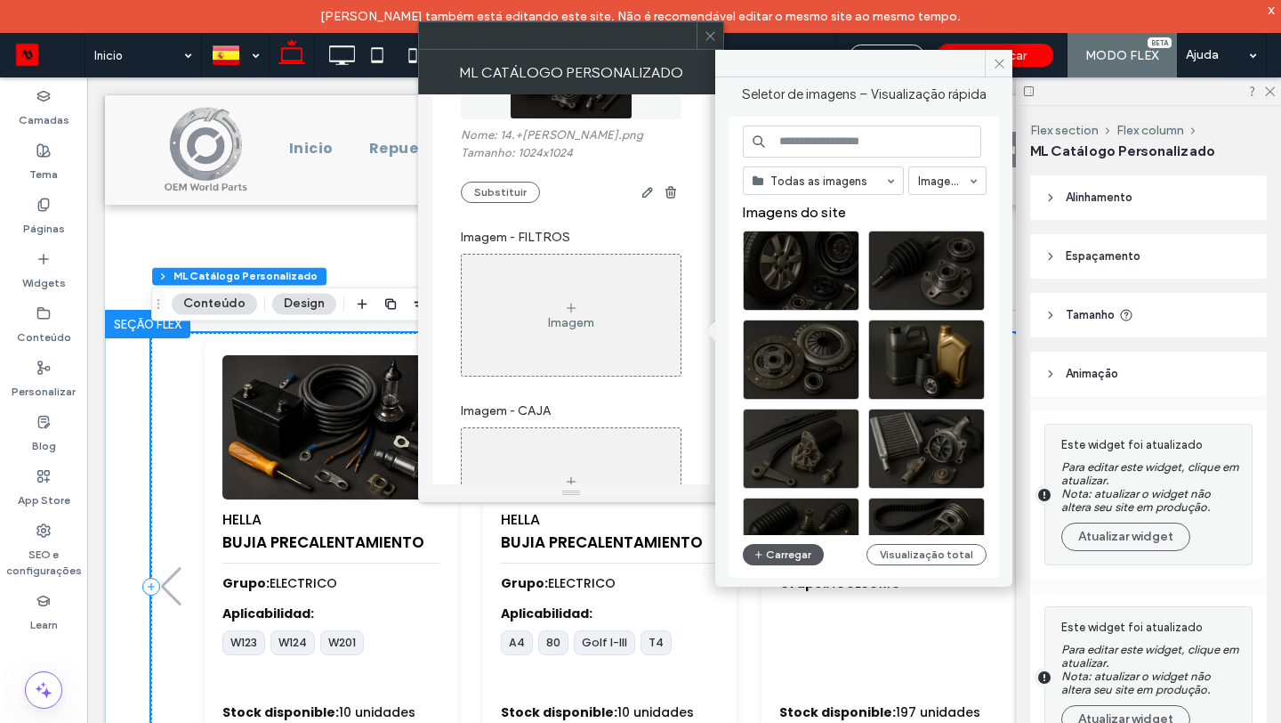
click at [777, 557] on button "Carregar" at bounding box center [783, 554] width 81 height 21
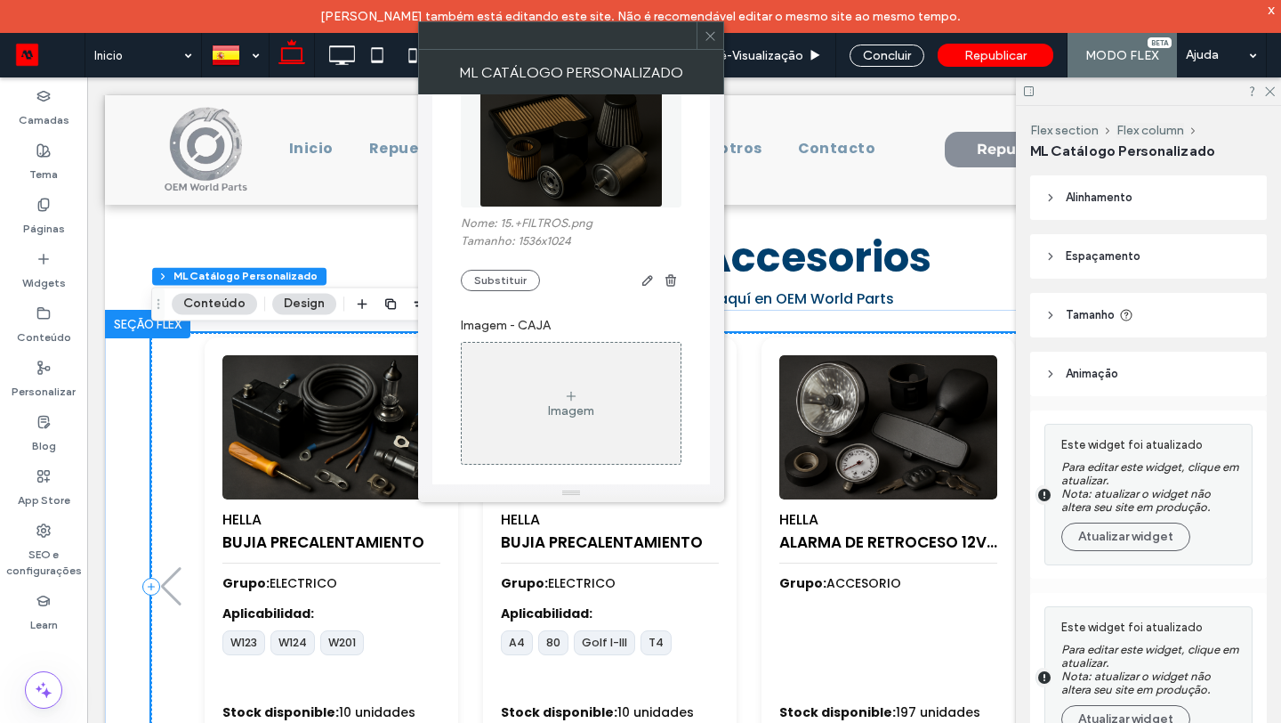
scroll to position [4325, 0]
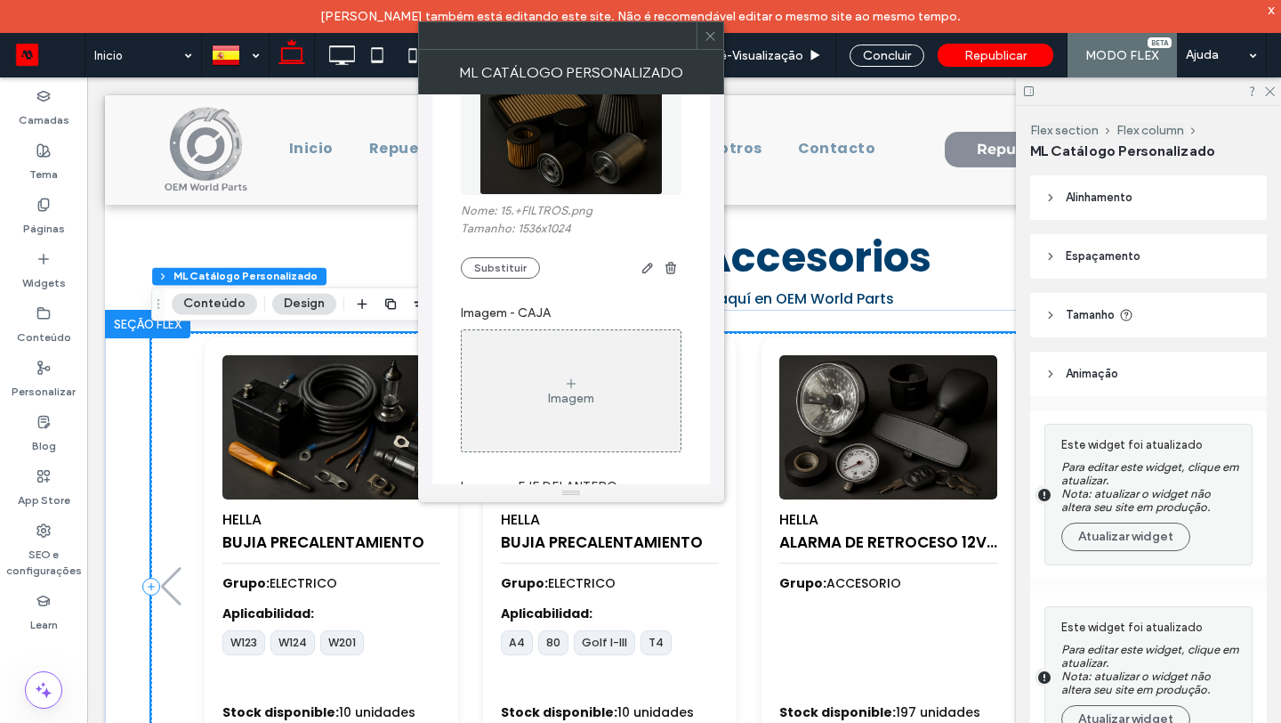
click at [570, 391] on icon at bounding box center [571, 383] width 14 height 14
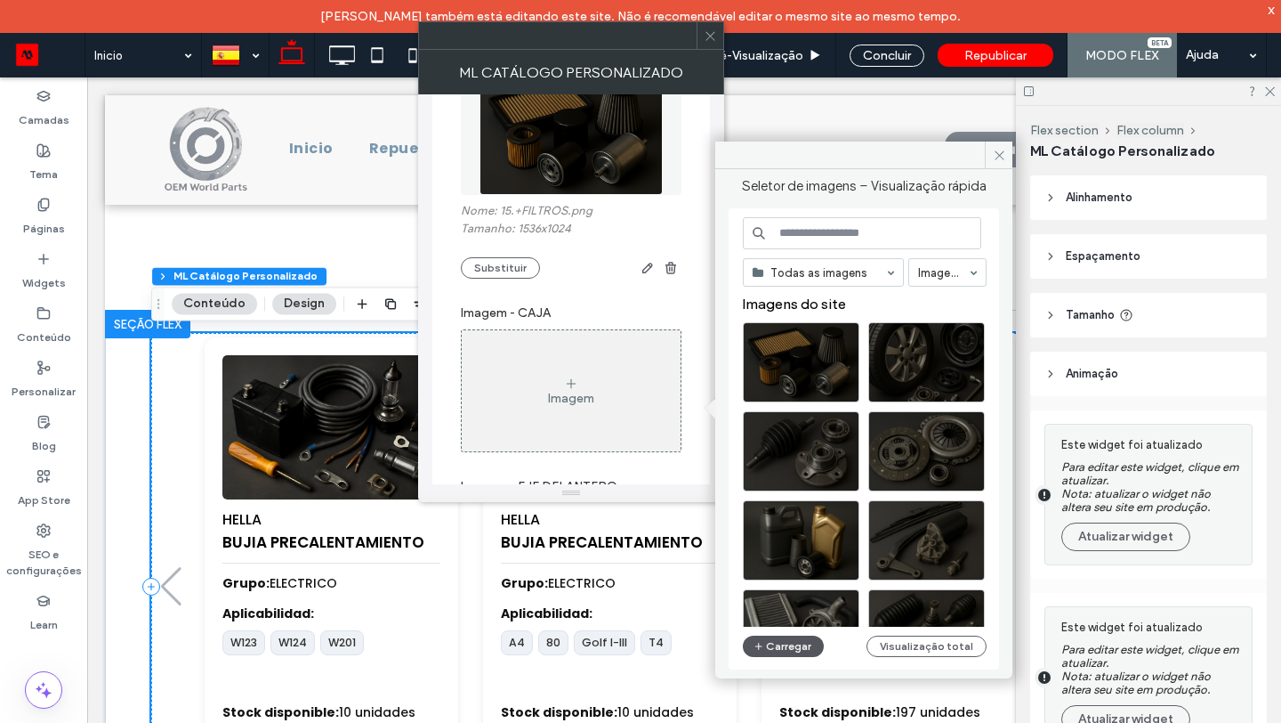
click at [782, 647] on button "Carregar" at bounding box center [783, 645] width 81 height 21
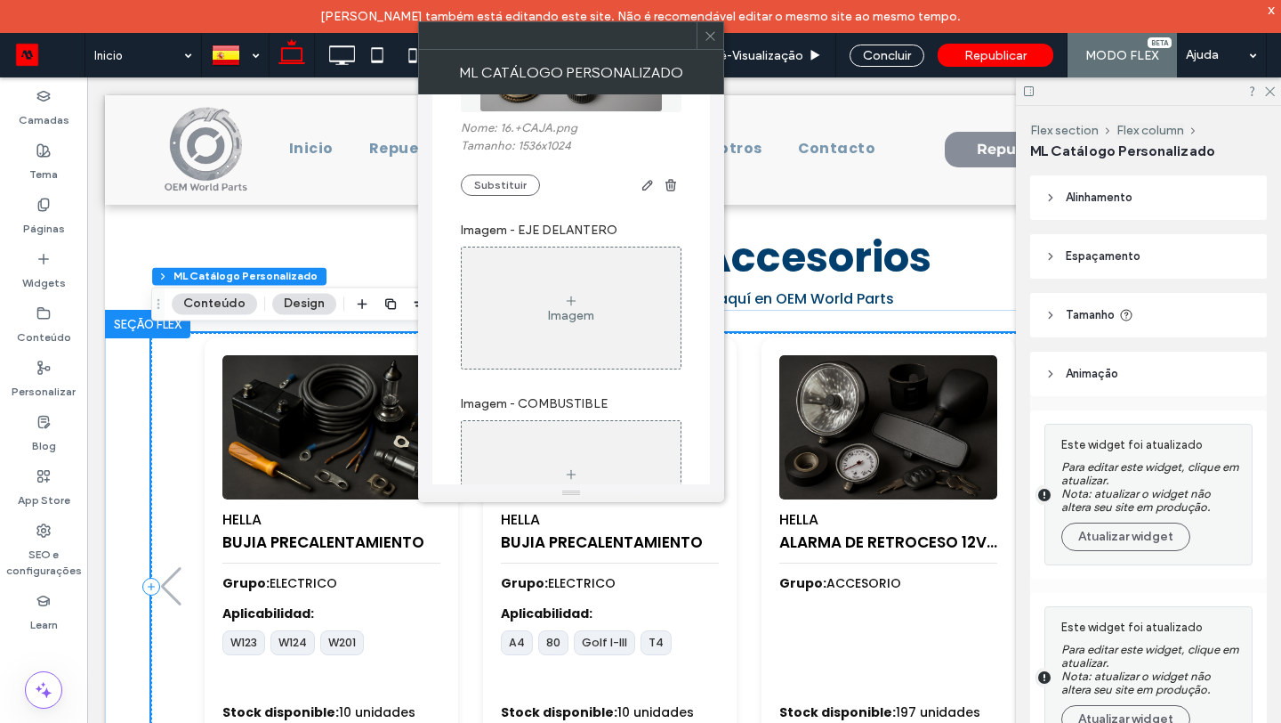
scroll to position [4681, 0]
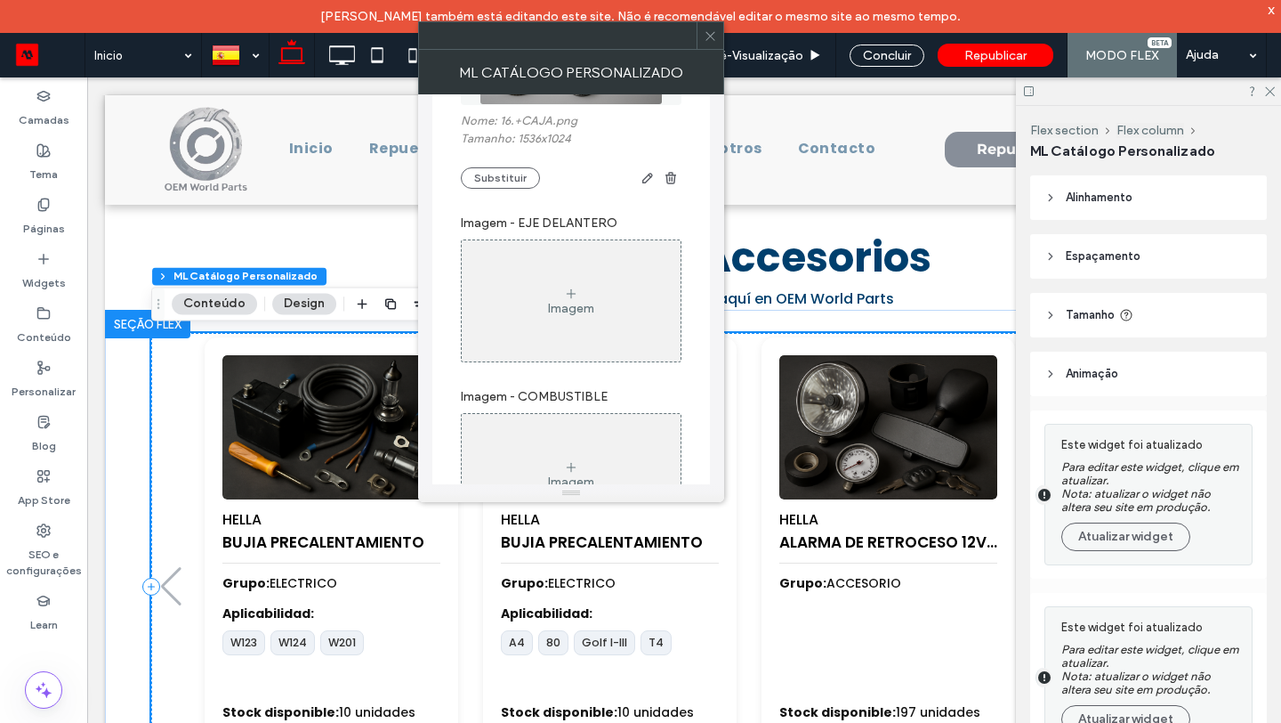
click at [569, 301] on icon at bounding box center [571, 294] width 14 height 14
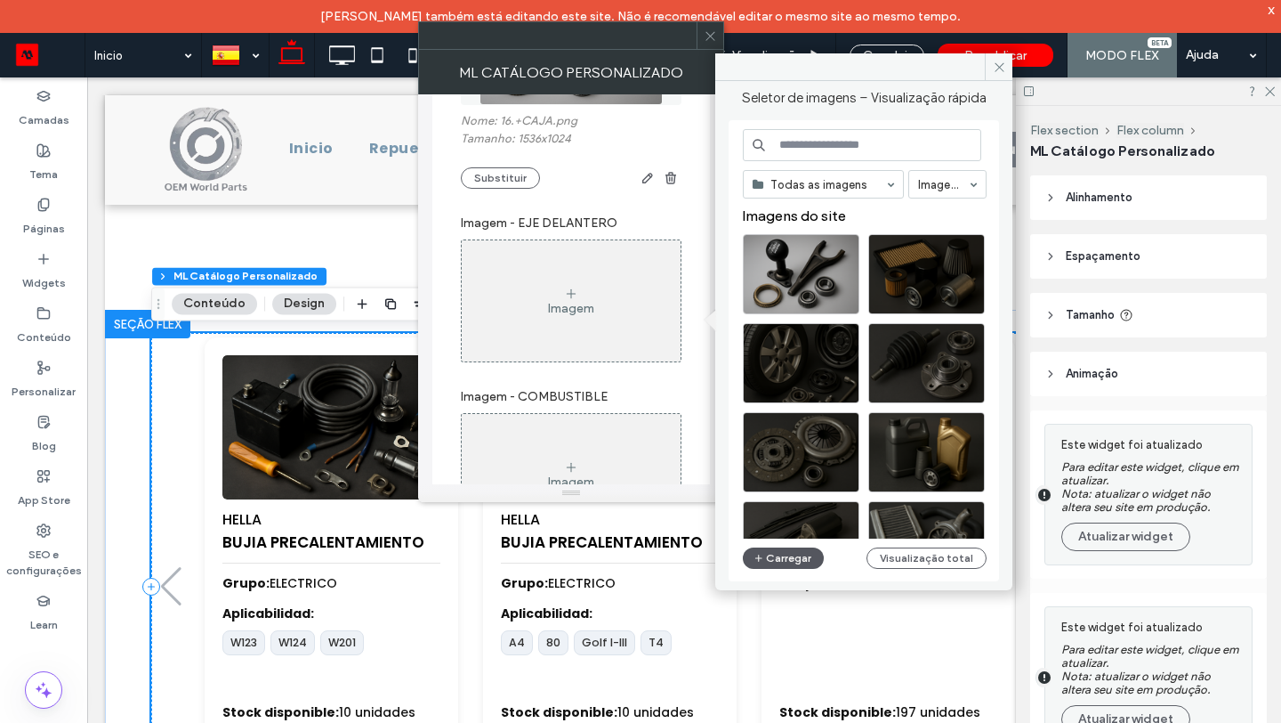
click at [794, 556] on button "Carregar" at bounding box center [783, 557] width 81 height 21
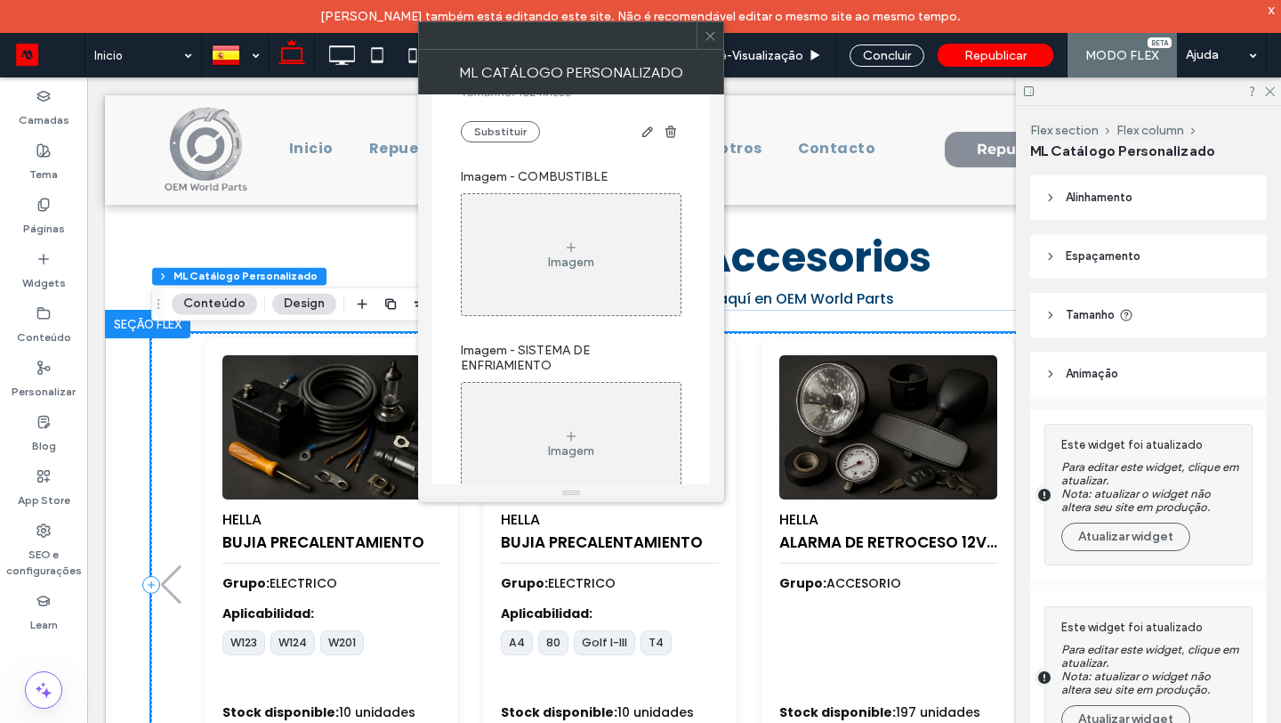
scroll to position [5004, 0]
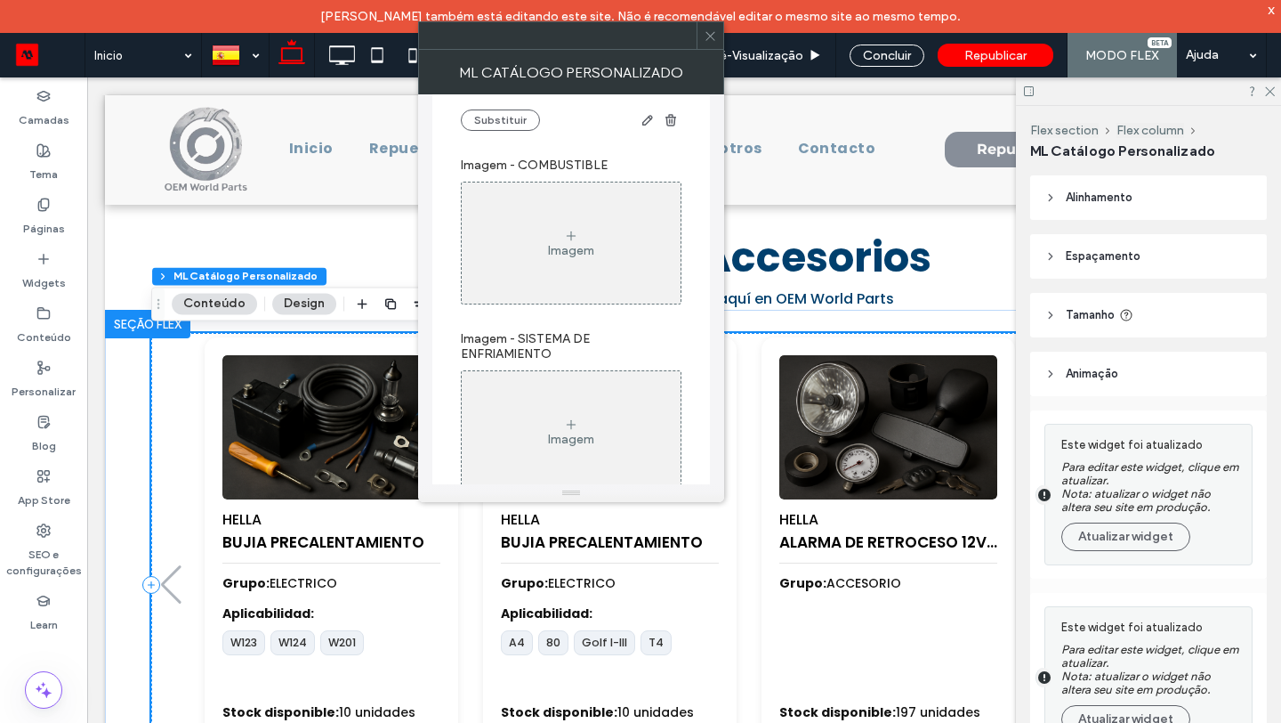
click at [560, 255] on div "Imagem" at bounding box center [571, 242] width 219 height 117
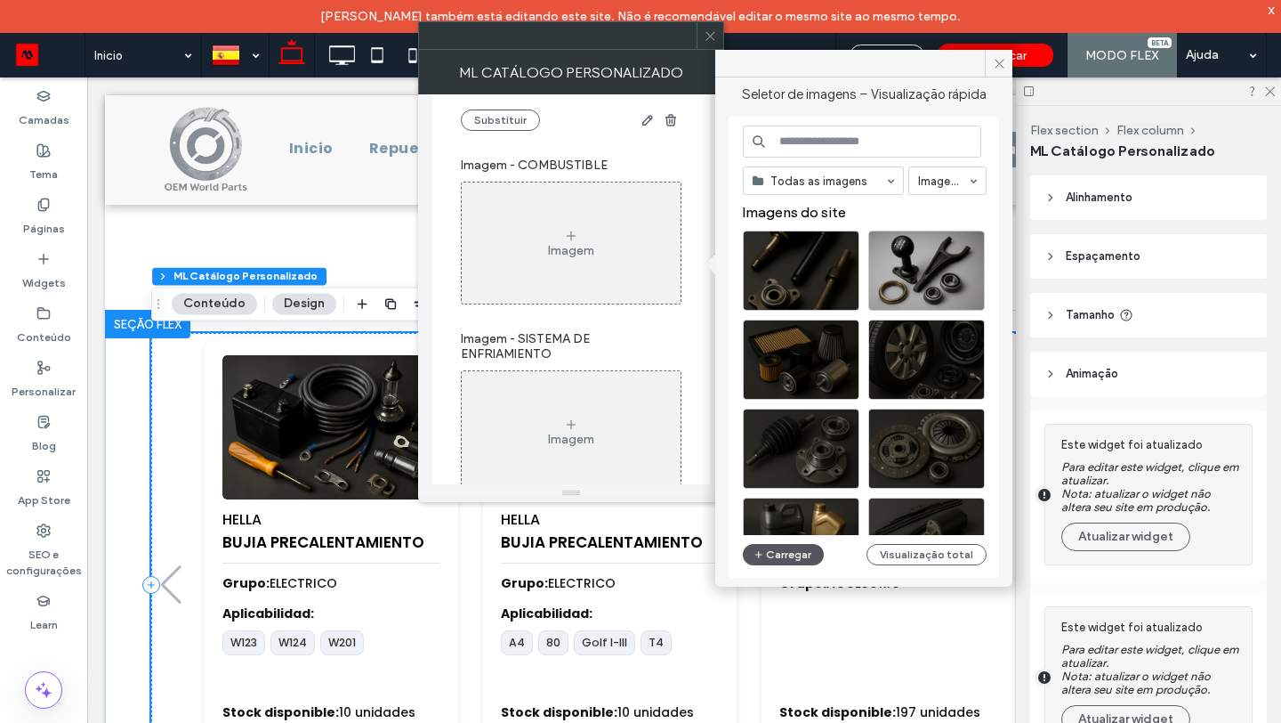
click at [776, 555] on button "Carregar" at bounding box center [783, 554] width 81 height 21
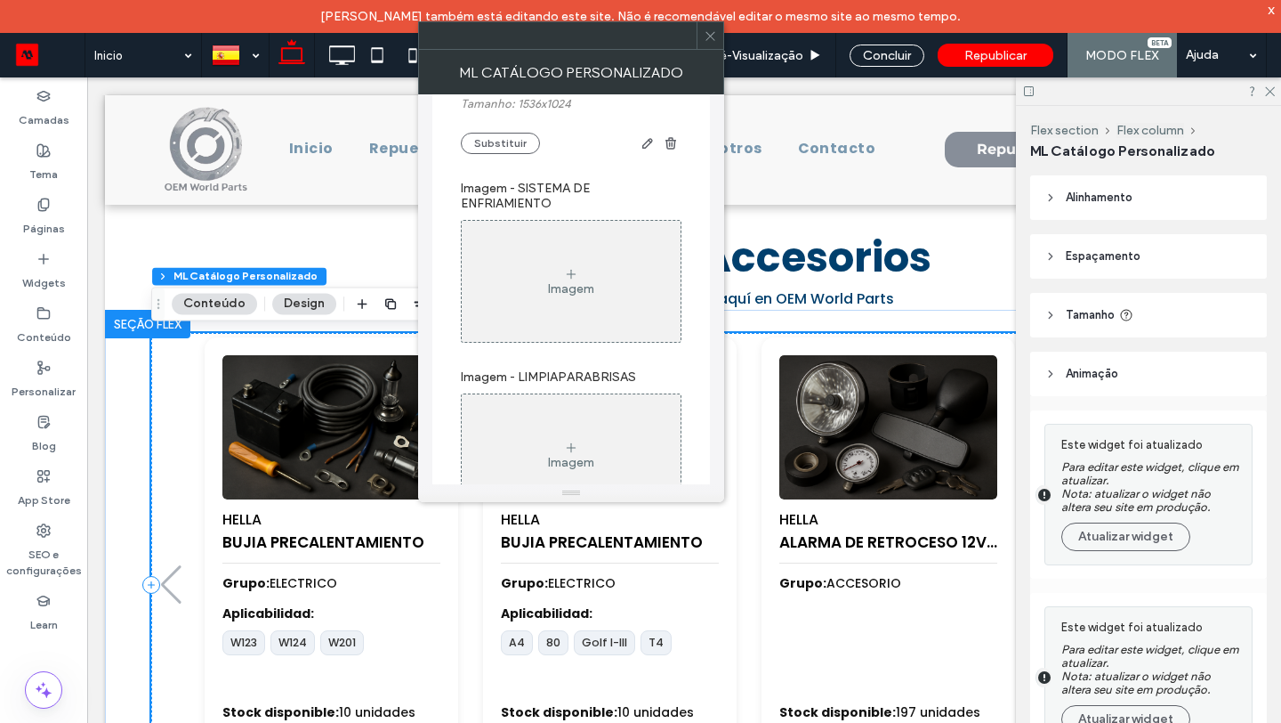
scroll to position [5249, 0]
click at [574, 295] on div "Imagem" at bounding box center [571, 286] width 46 height 15
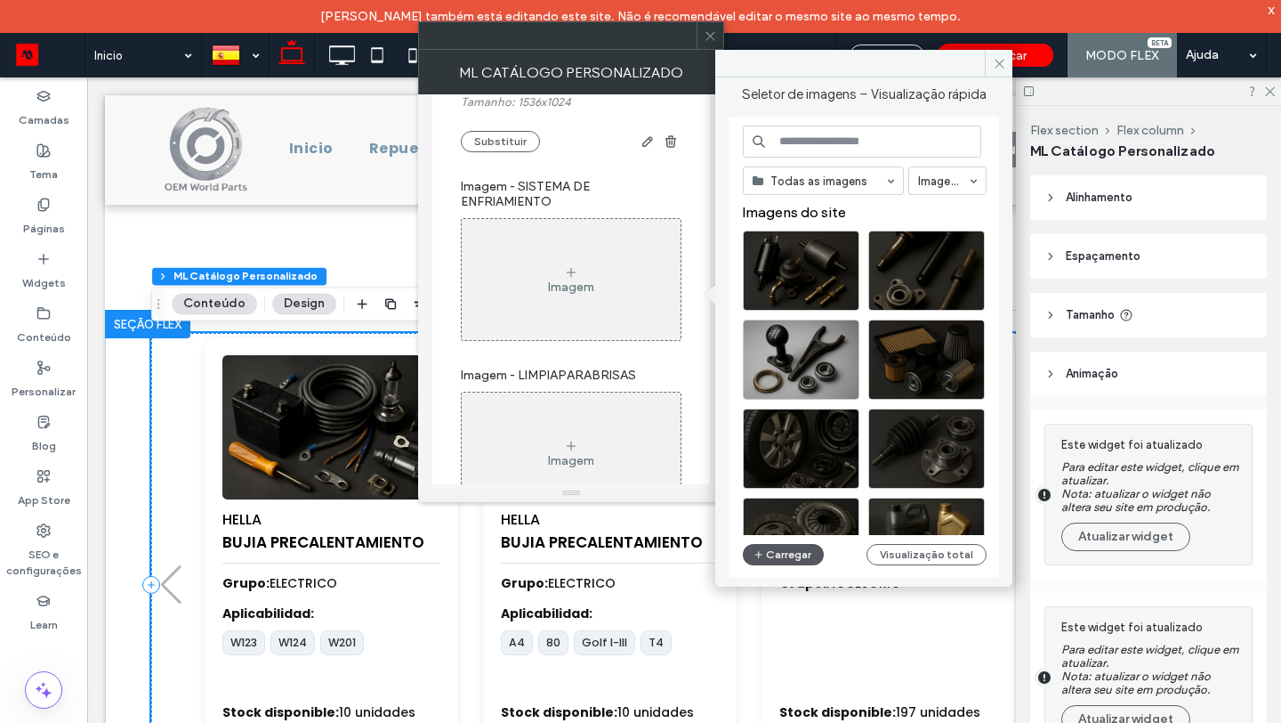
click at [776, 551] on button "Carregar" at bounding box center [783, 554] width 81 height 21
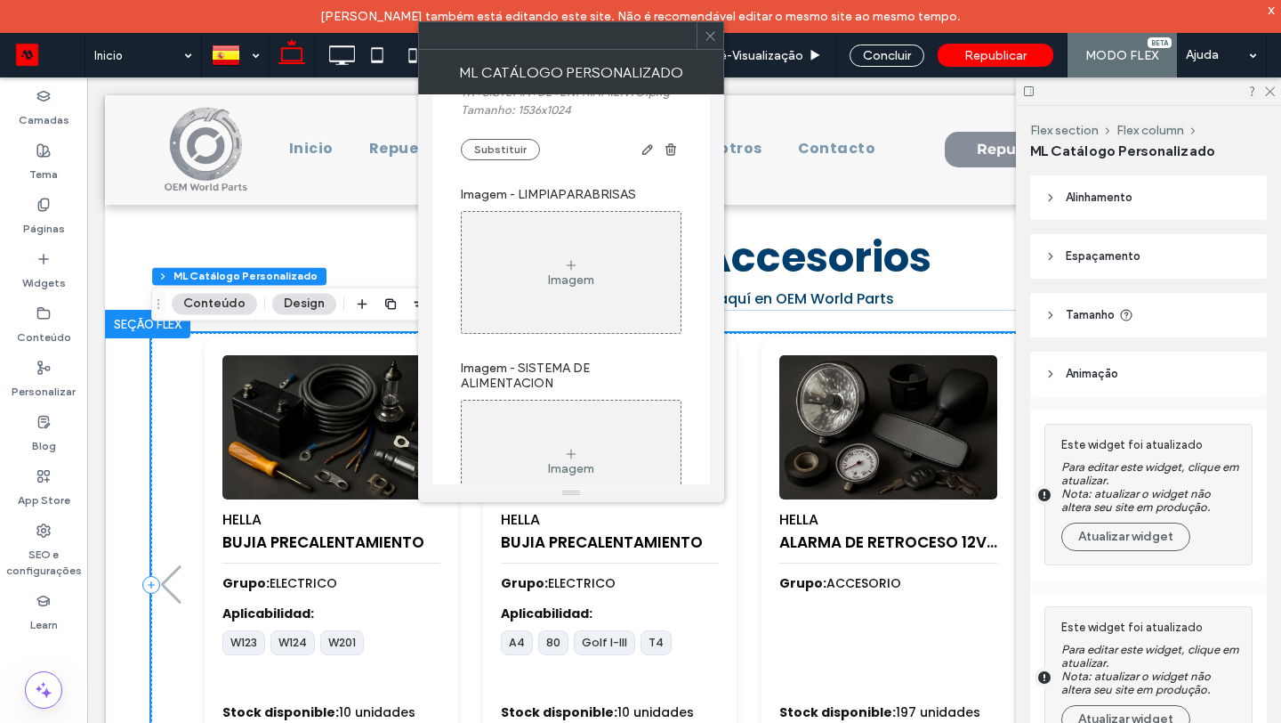
scroll to position [5557, 0]
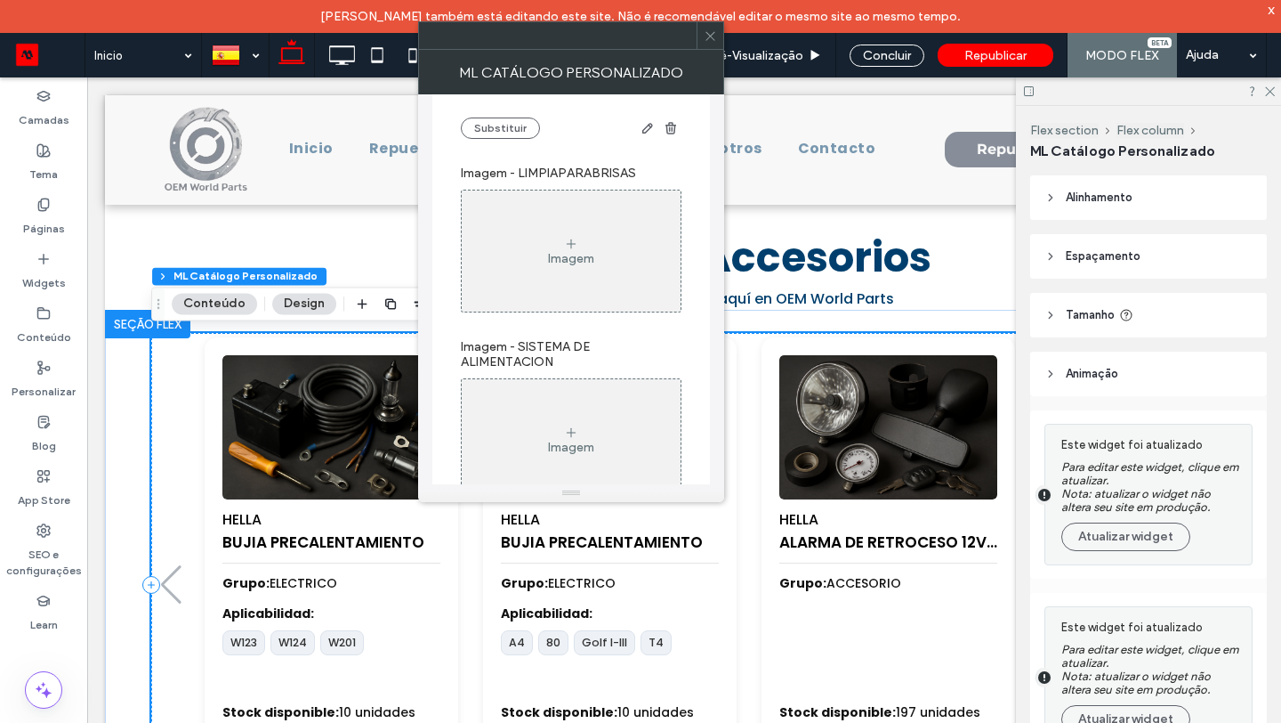
click at [551, 266] on div "Imagem" at bounding box center [571, 258] width 46 height 15
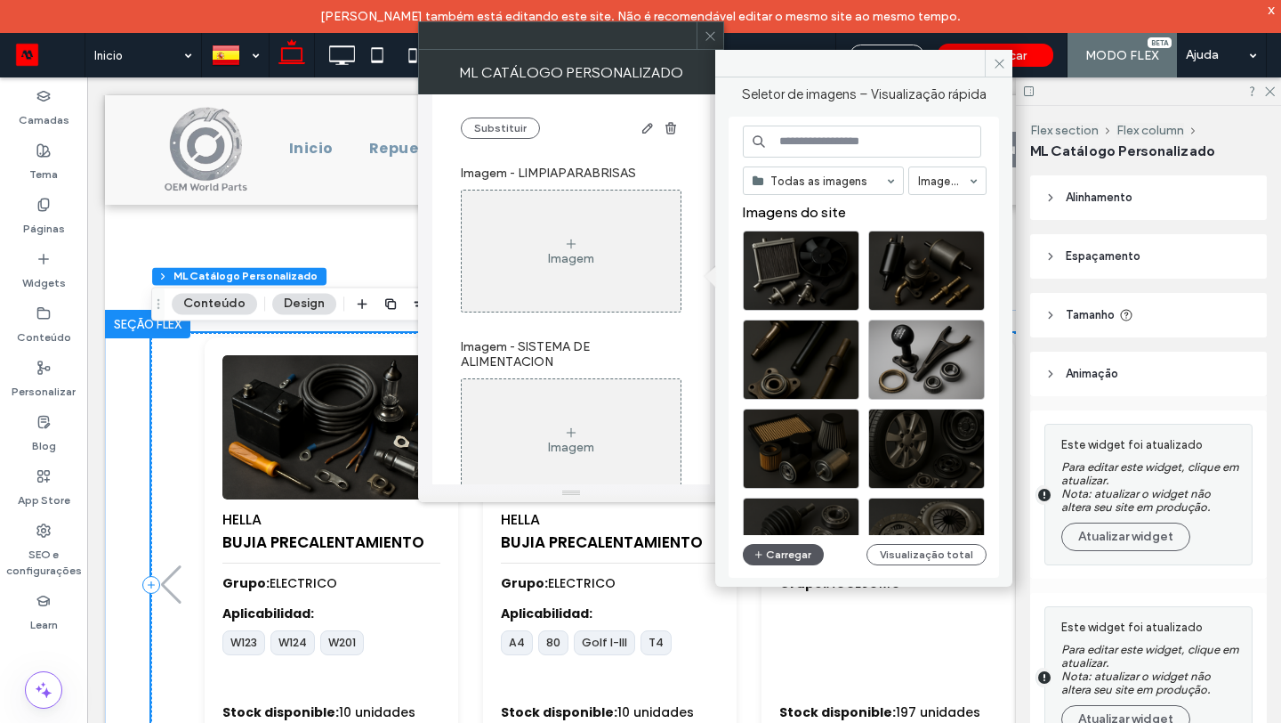
click at [796, 548] on button "Carregar" at bounding box center [783, 554] width 81 height 21
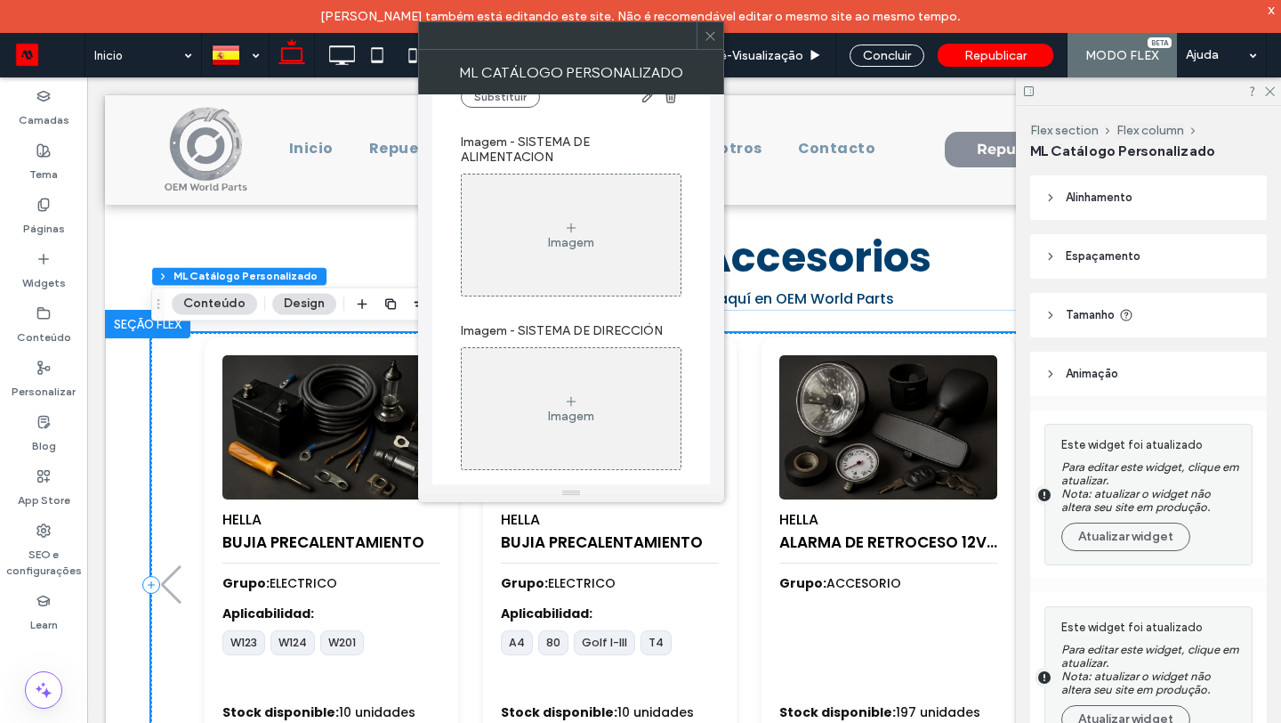
scroll to position [5851, 0]
click at [580, 254] on div "Imagem" at bounding box center [571, 245] width 46 height 15
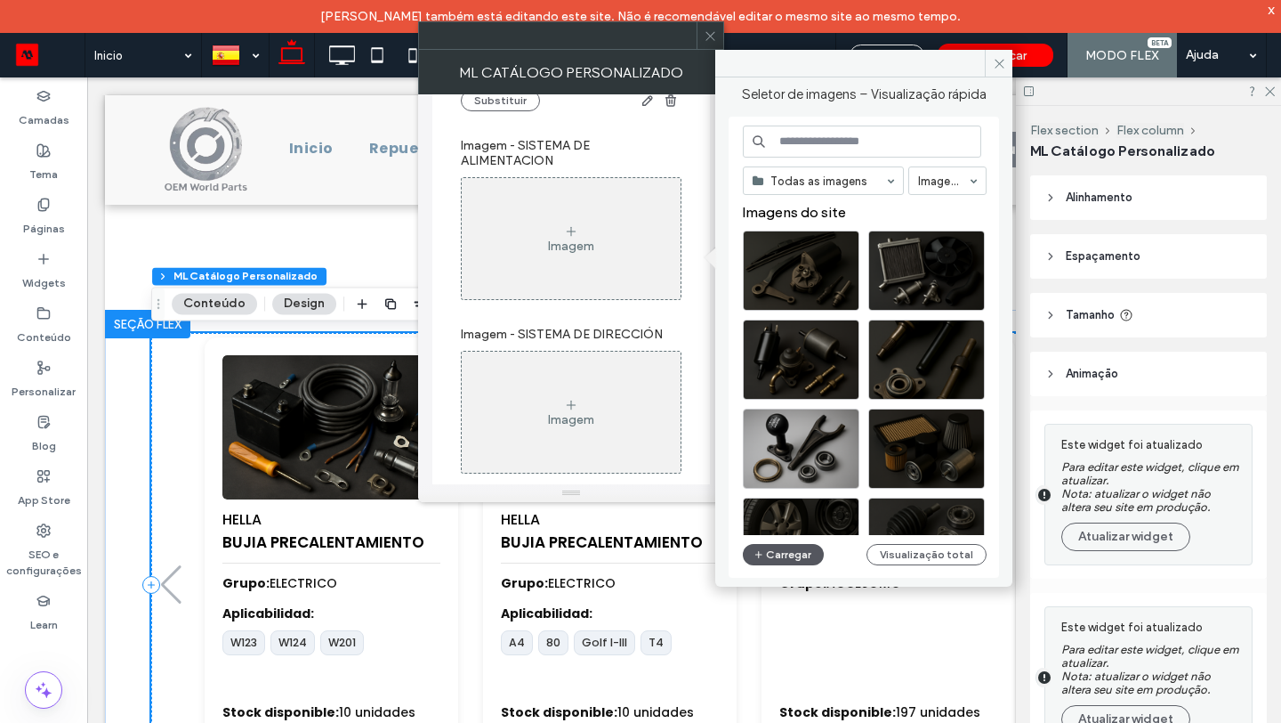
click at [788, 551] on button "Carregar" at bounding box center [783, 554] width 81 height 21
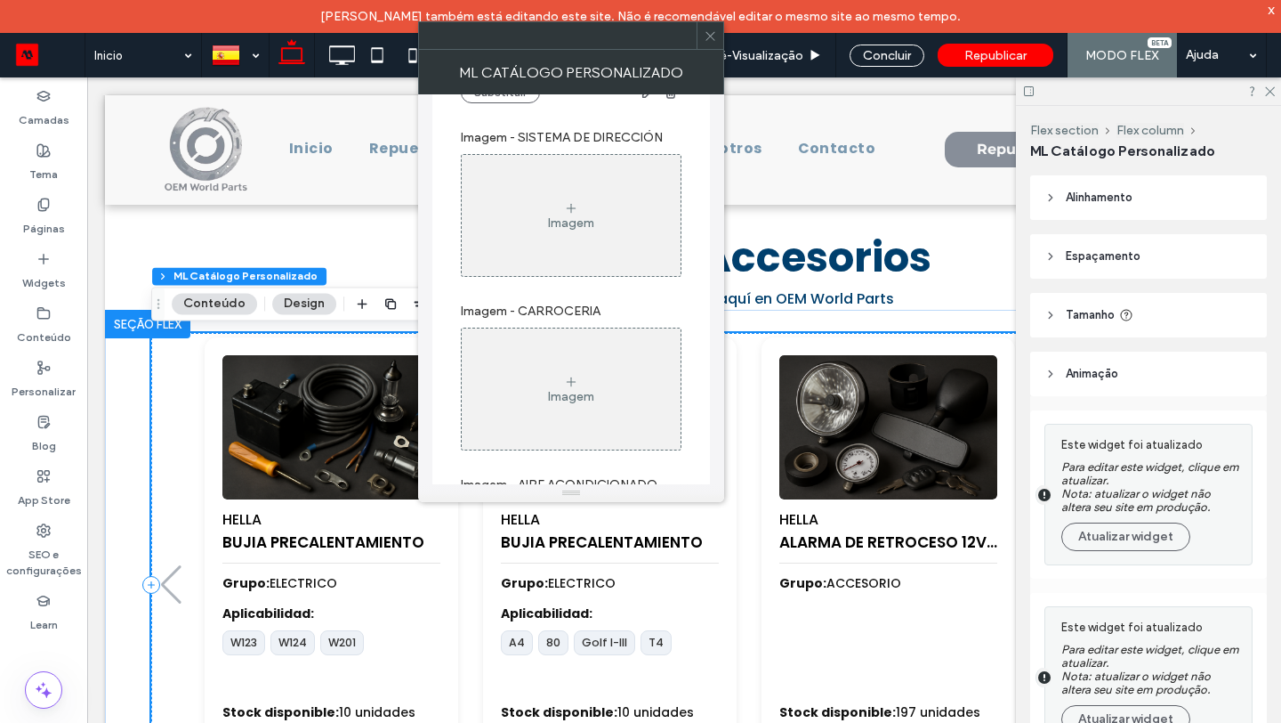
scroll to position [6162, 0]
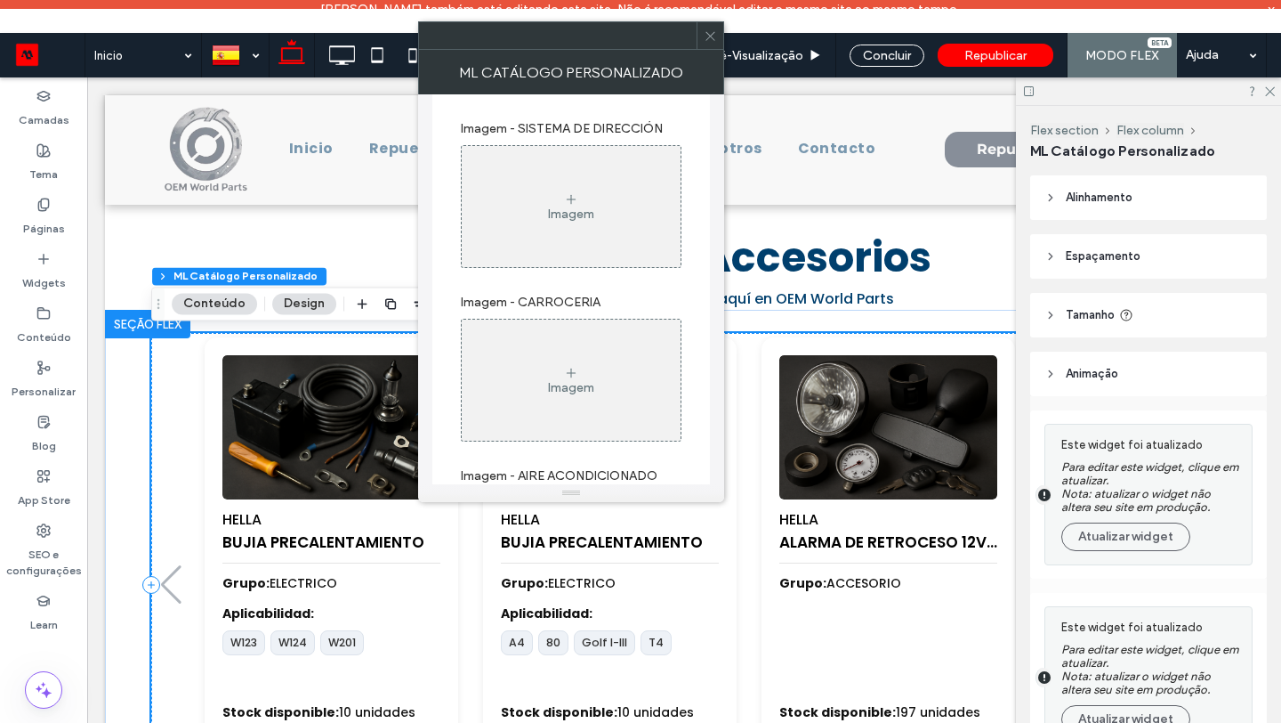
click at [571, 265] on div "Imagem" at bounding box center [571, 206] width 219 height 117
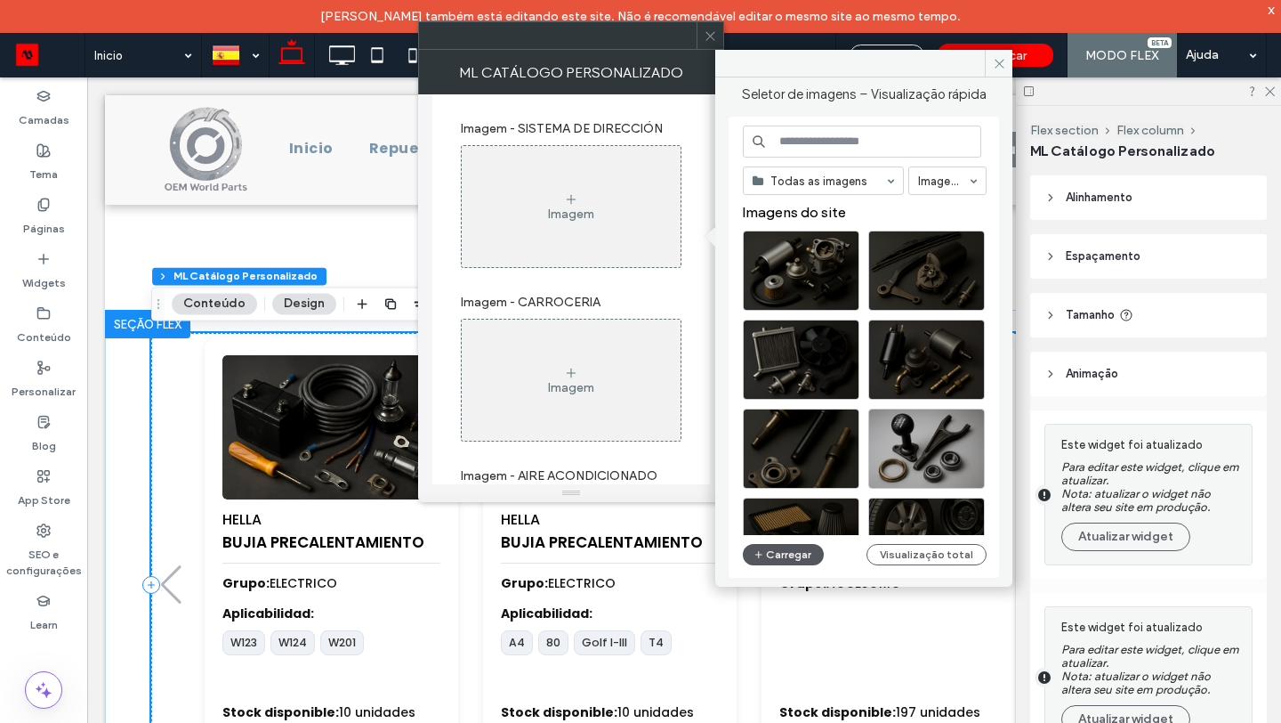
click at [800, 550] on button "Carregar" at bounding box center [783, 554] width 81 height 21
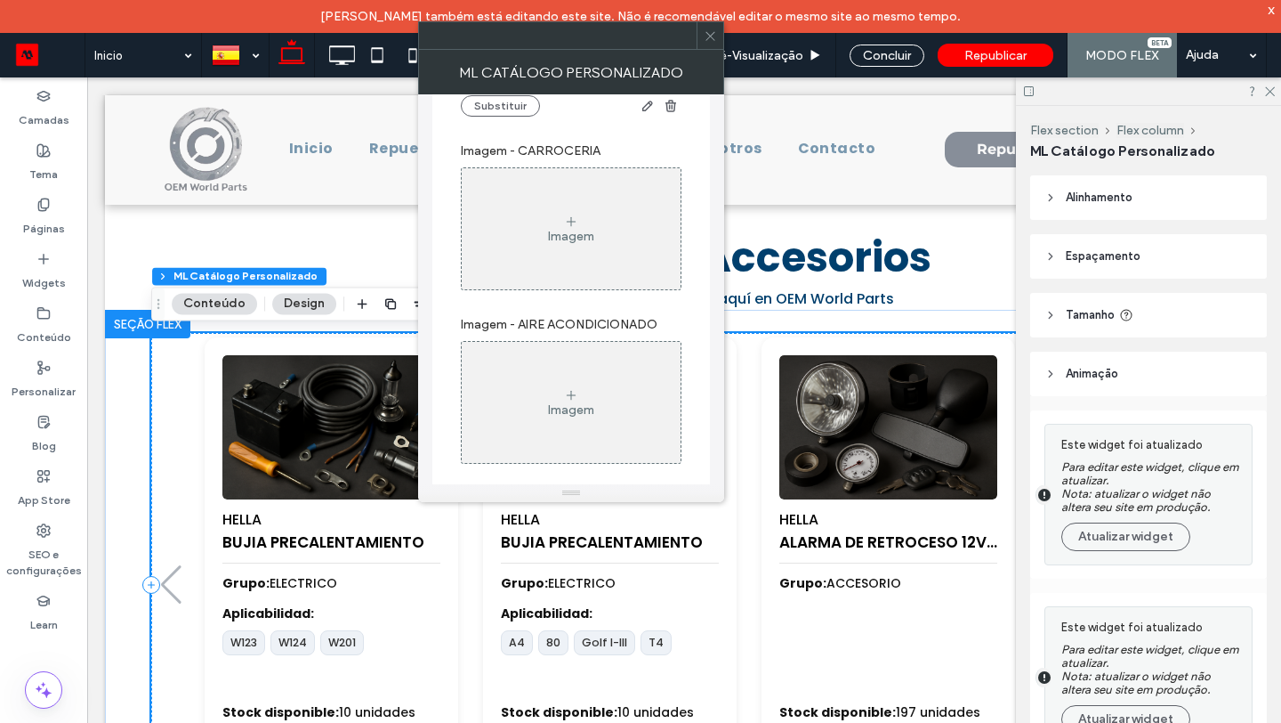
scroll to position [6427, 0]
click at [576, 279] on div "Imagem" at bounding box center [571, 220] width 219 height 117
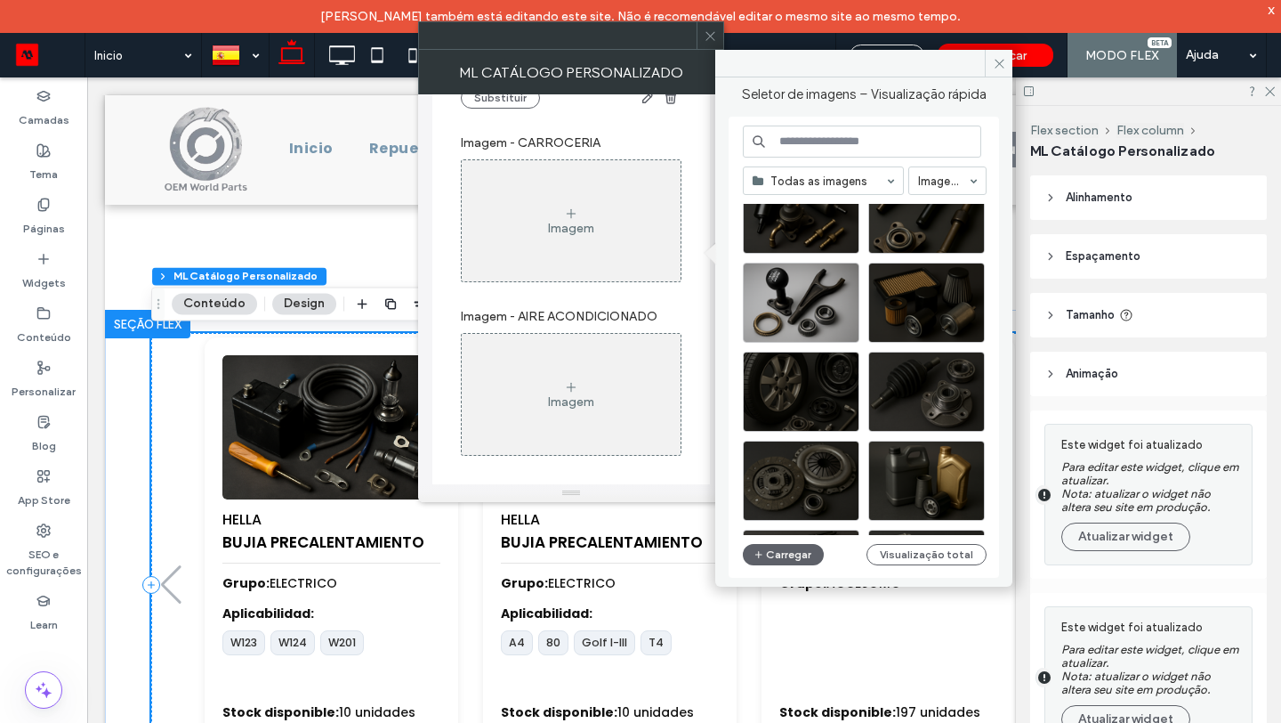
scroll to position [291, 0]
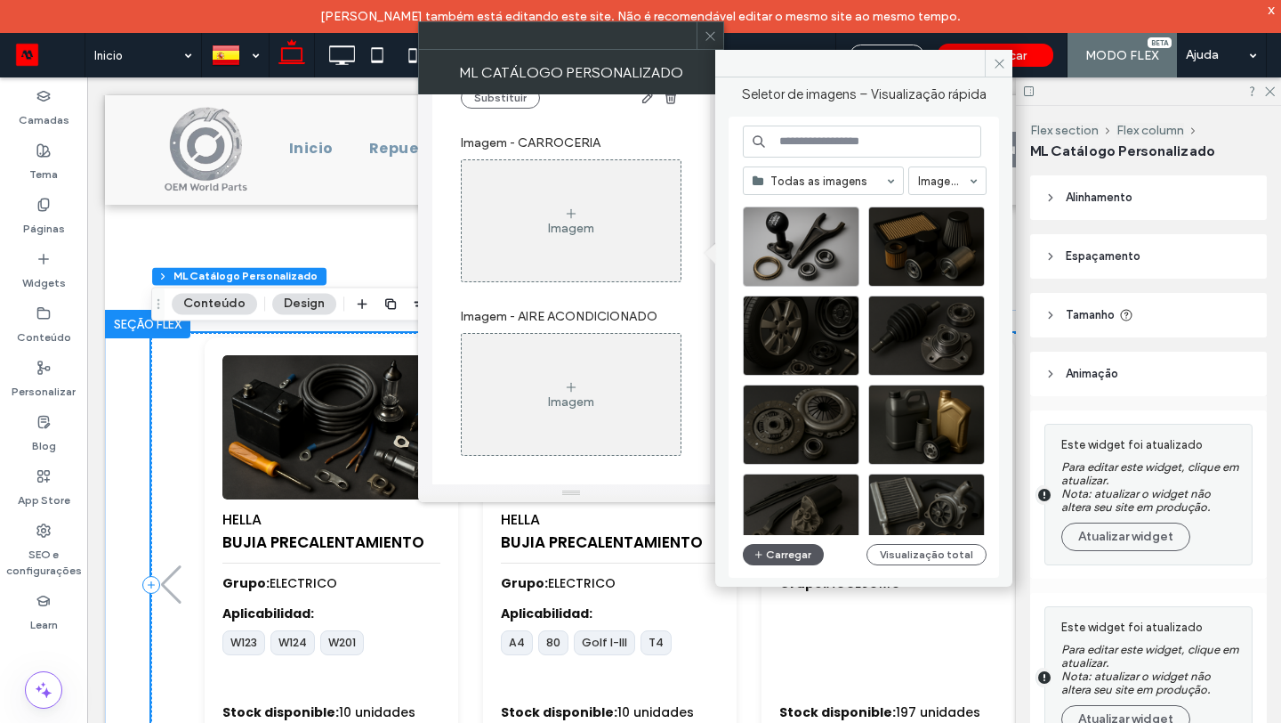
click at [801, 551] on button "Carregar" at bounding box center [783, 554] width 81 height 21
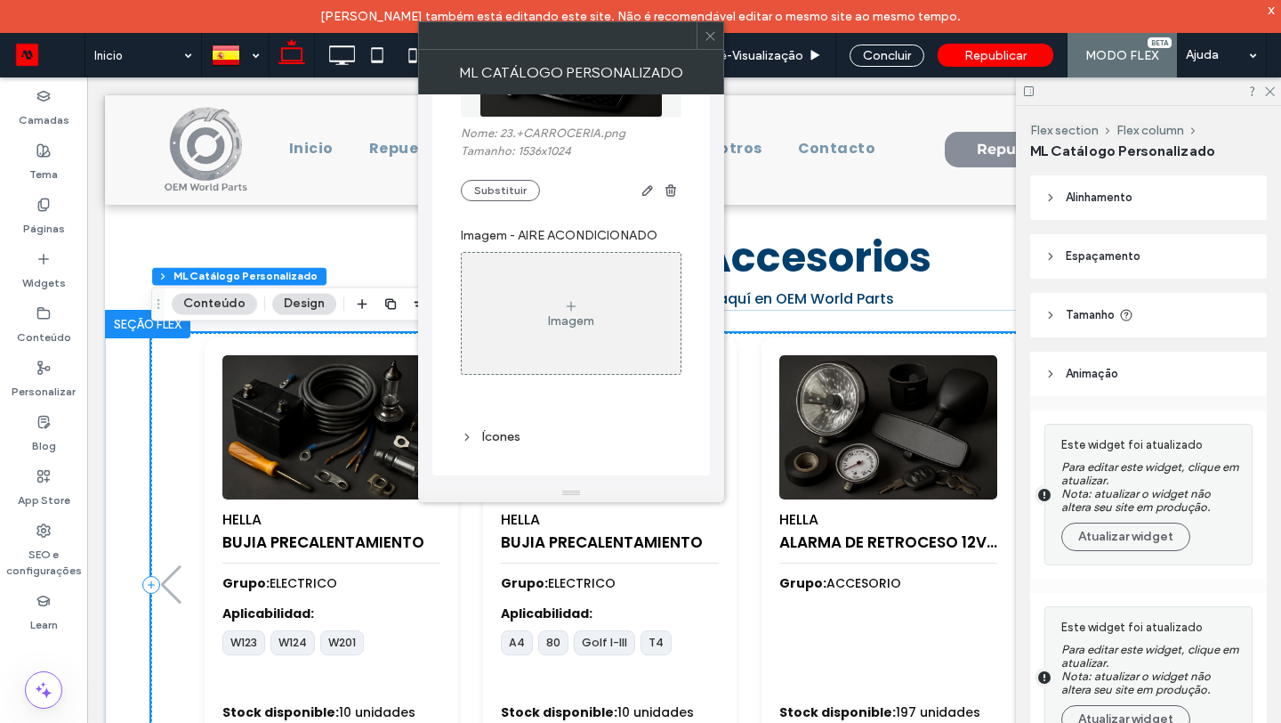
scroll to position [6619, 0]
click at [576, 328] on div "Imagem" at bounding box center [571, 312] width 219 height 117
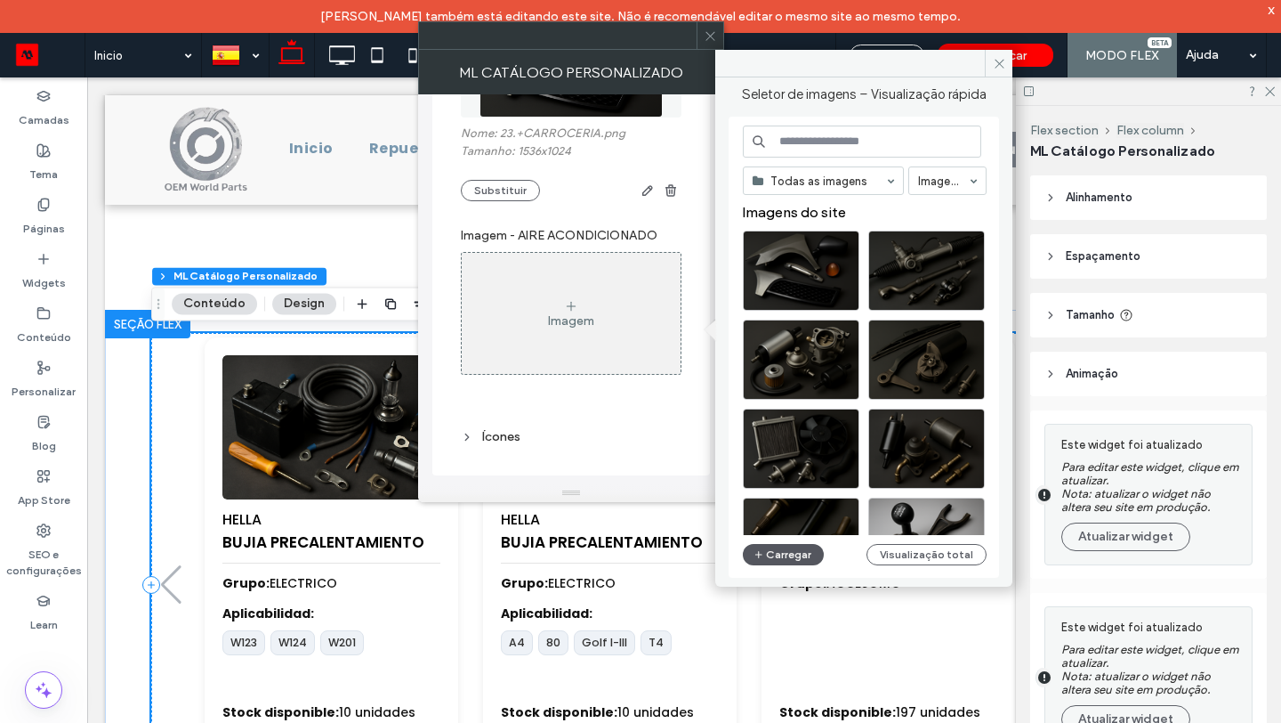
click at [782, 555] on button "Carregar" at bounding box center [783, 554] width 81 height 21
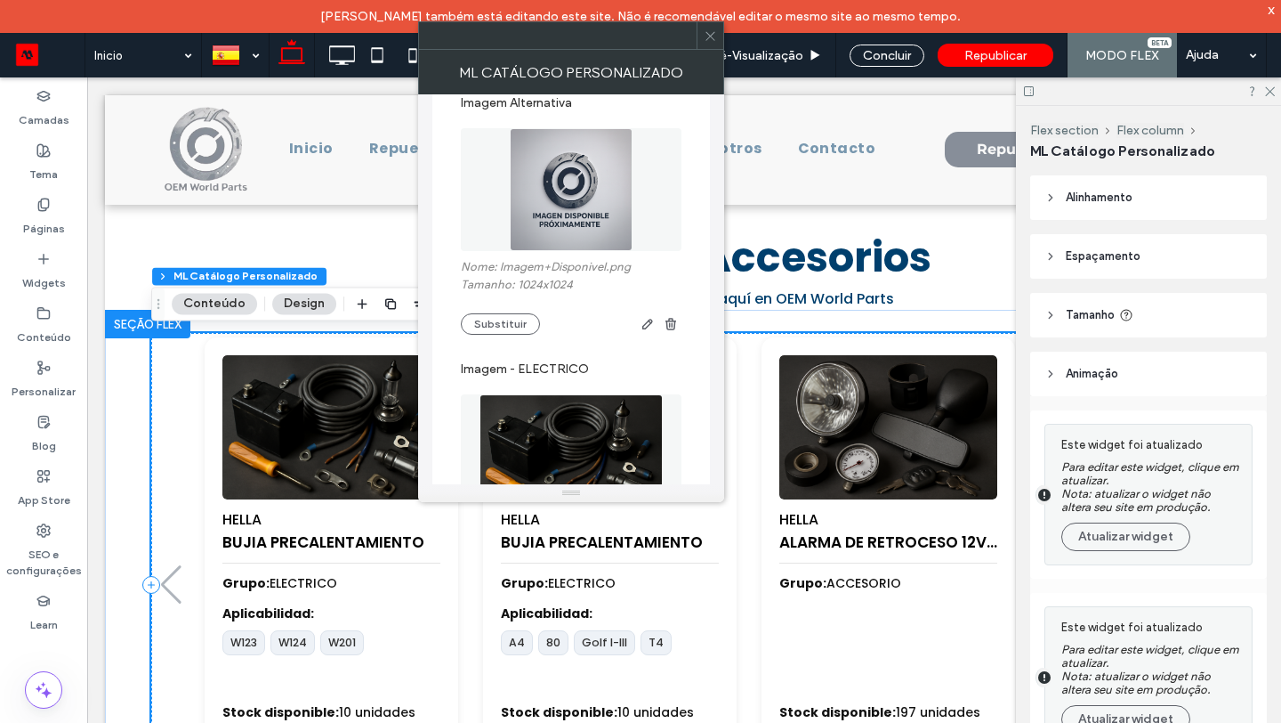
scroll to position [0, 0]
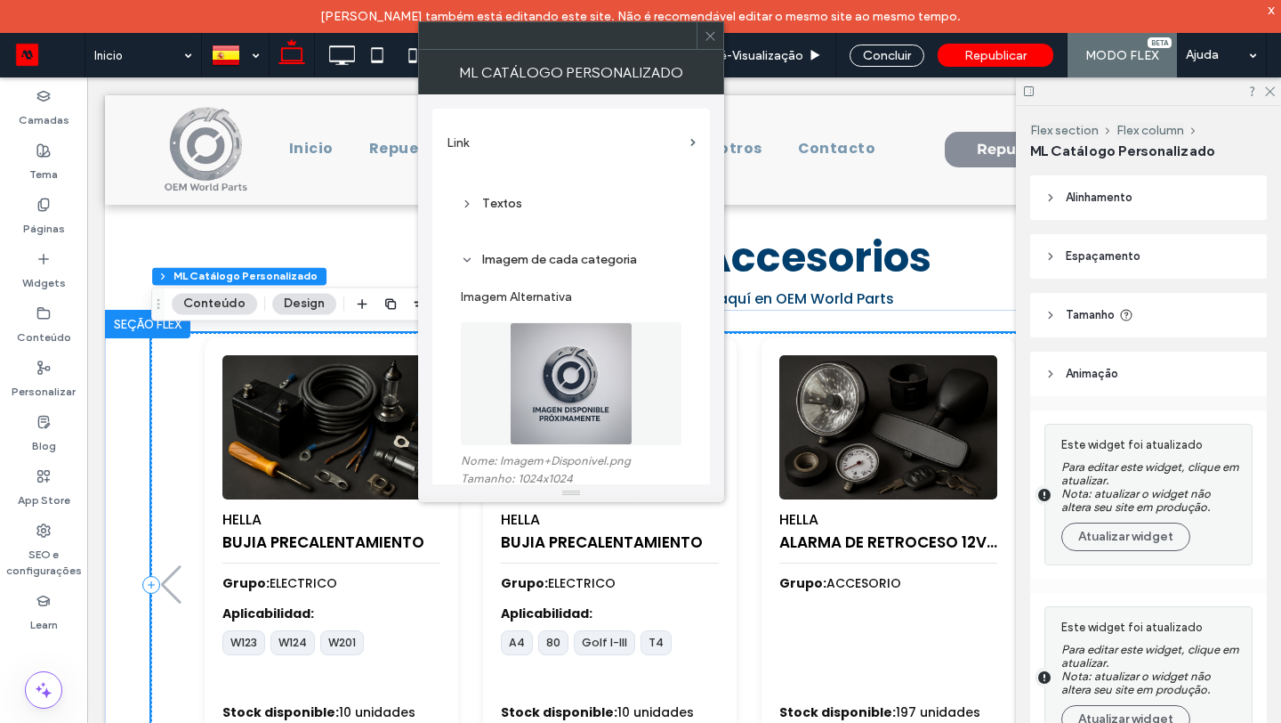
click at [715, 42] on span at bounding box center [710, 35] width 13 height 27
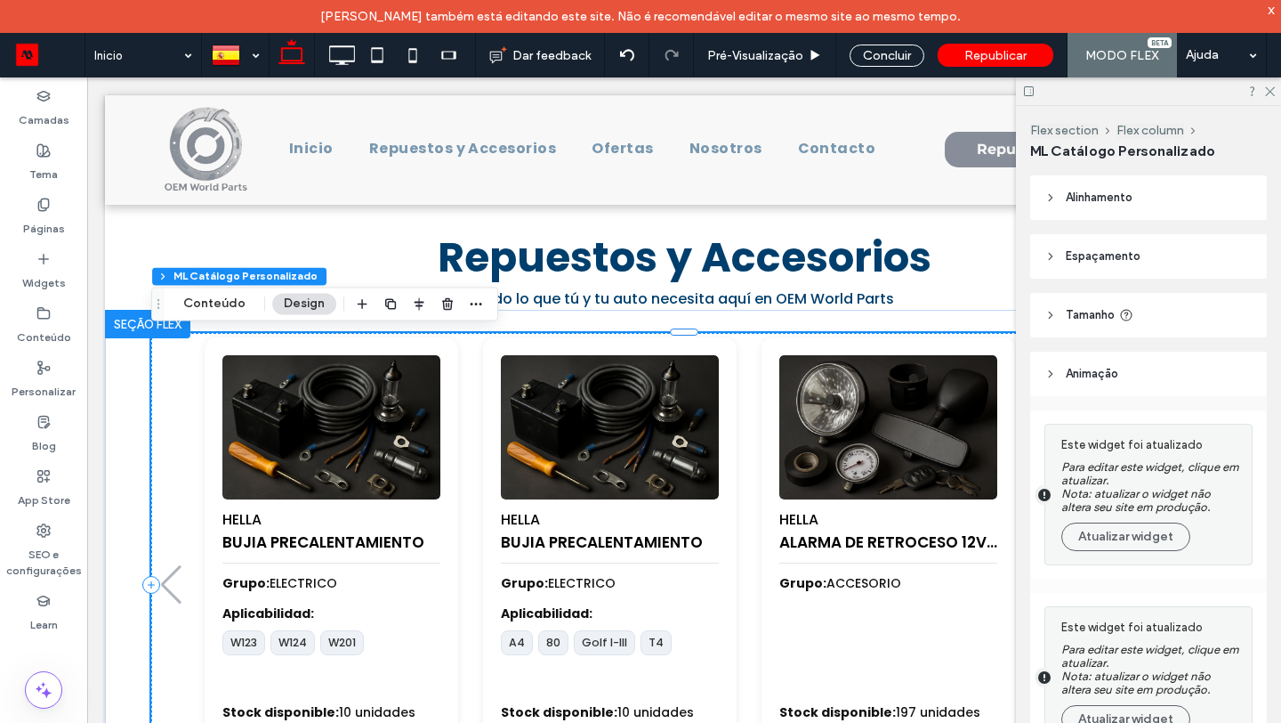
click at [1272, 10] on div "x" at bounding box center [1272, 9] width 8 height 15
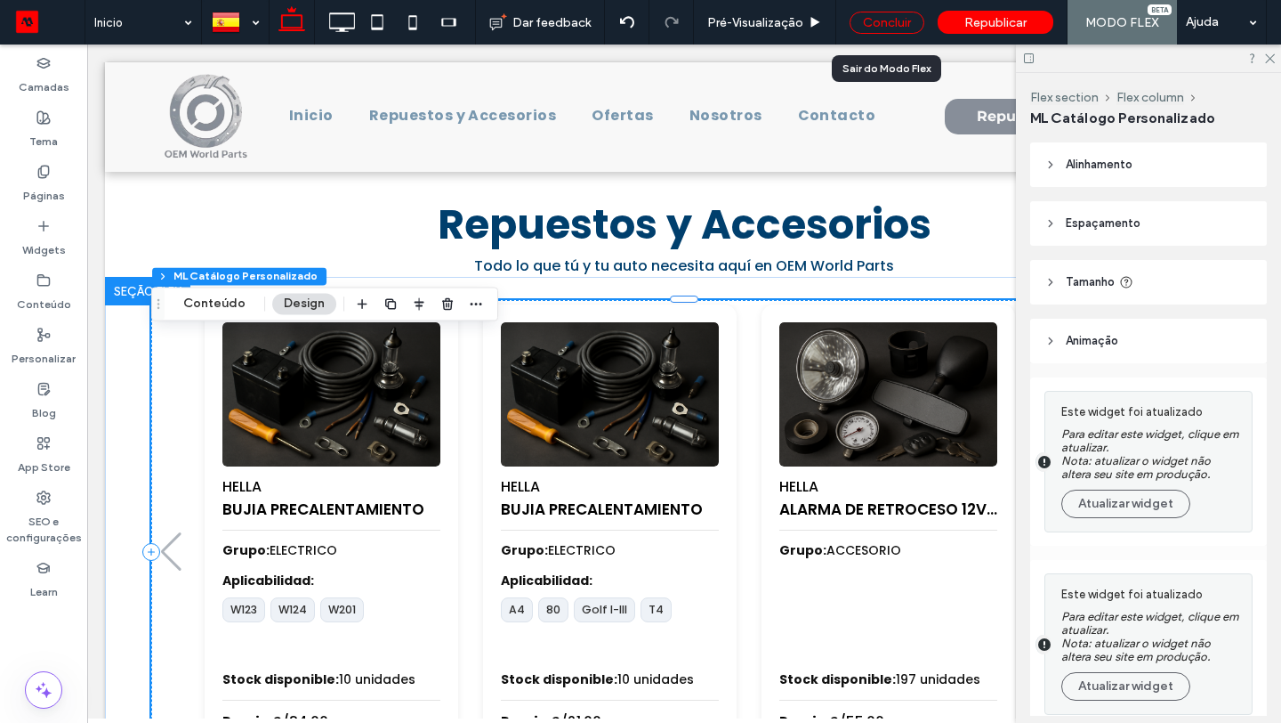
click at [887, 29] on div "Concluir" at bounding box center [887, 23] width 75 height 22
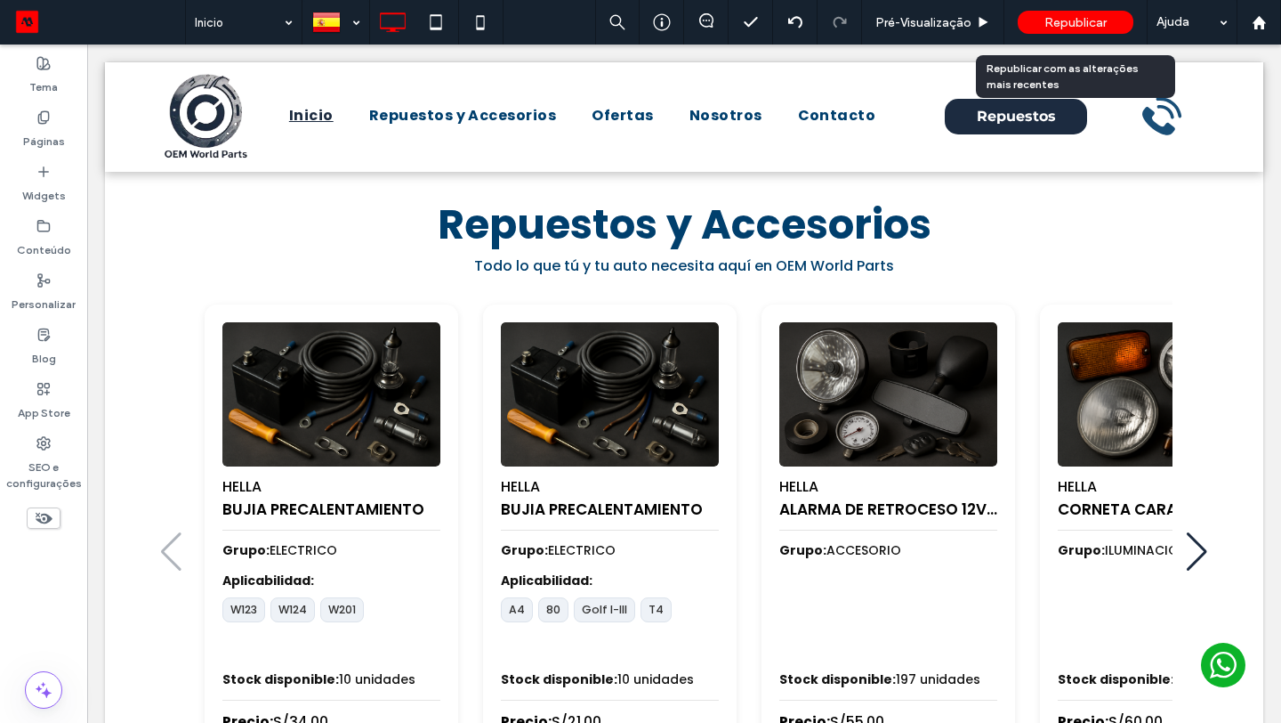
click at [1084, 26] on span "Republicar" at bounding box center [1076, 22] width 62 height 15
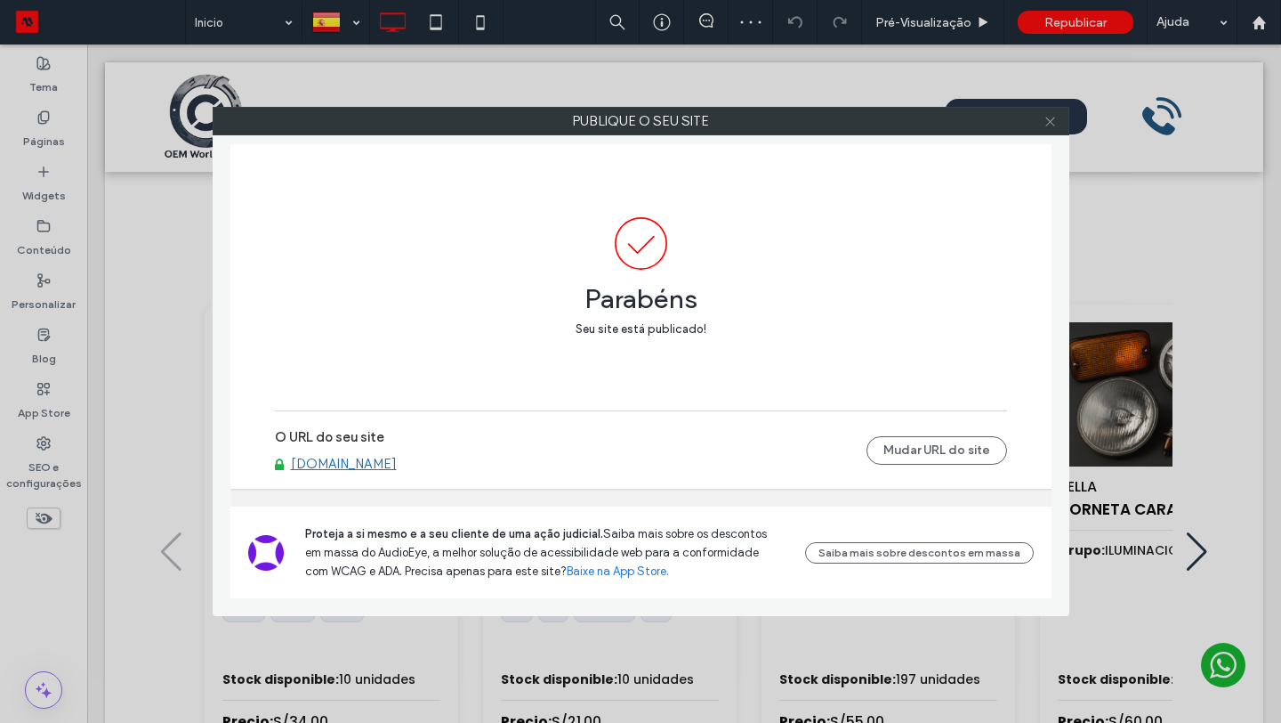
click at [1053, 124] on use at bounding box center [1050, 121] width 9 height 9
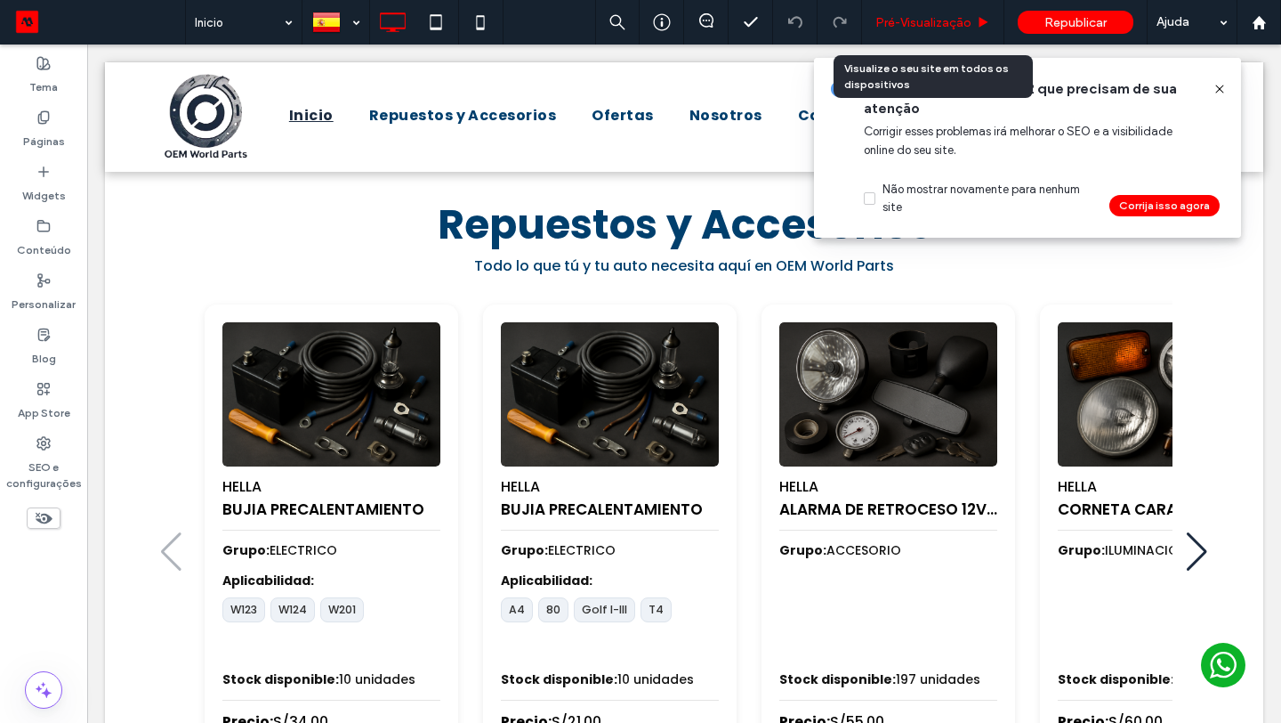
click at [903, 12] on div "Pré-Visualizaçāo" at bounding box center [933, 22] width 142 height 44
click at [985, 18] on icon at bounding box center [983, 22] width 13 height 13
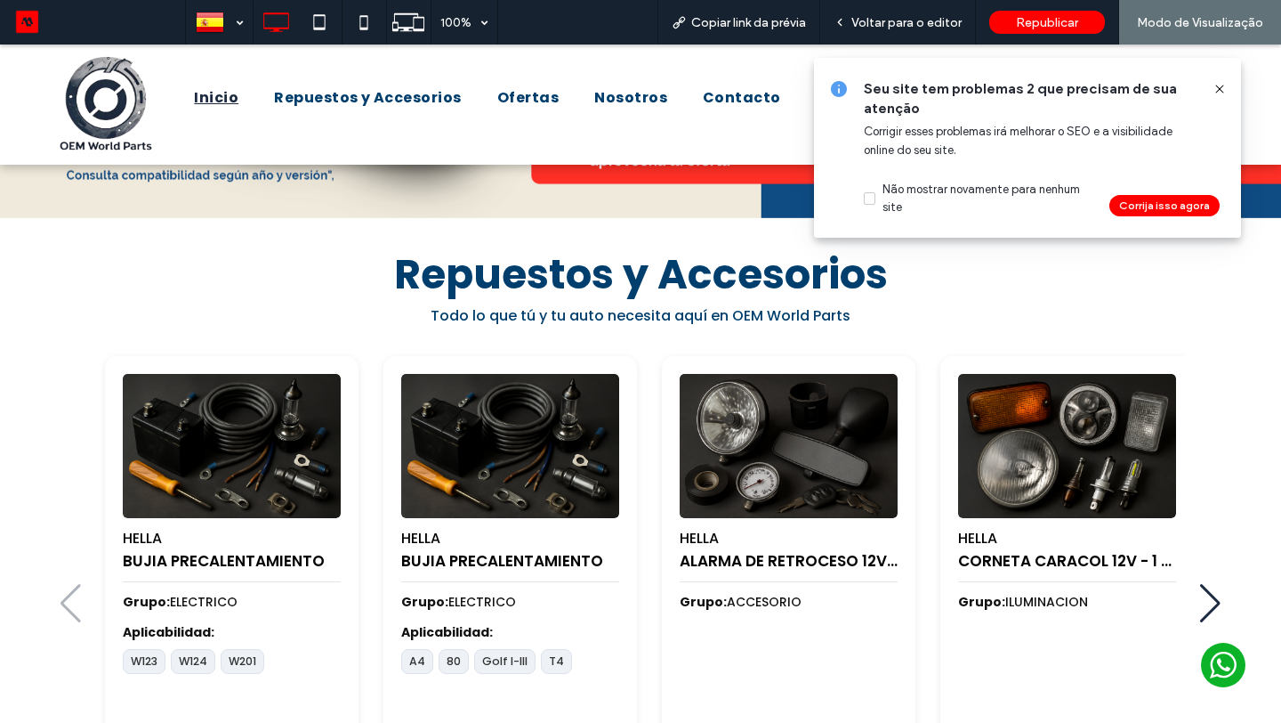
click at [1222, 92] on icon at bounding box center [1220, 89] width 14 height 14
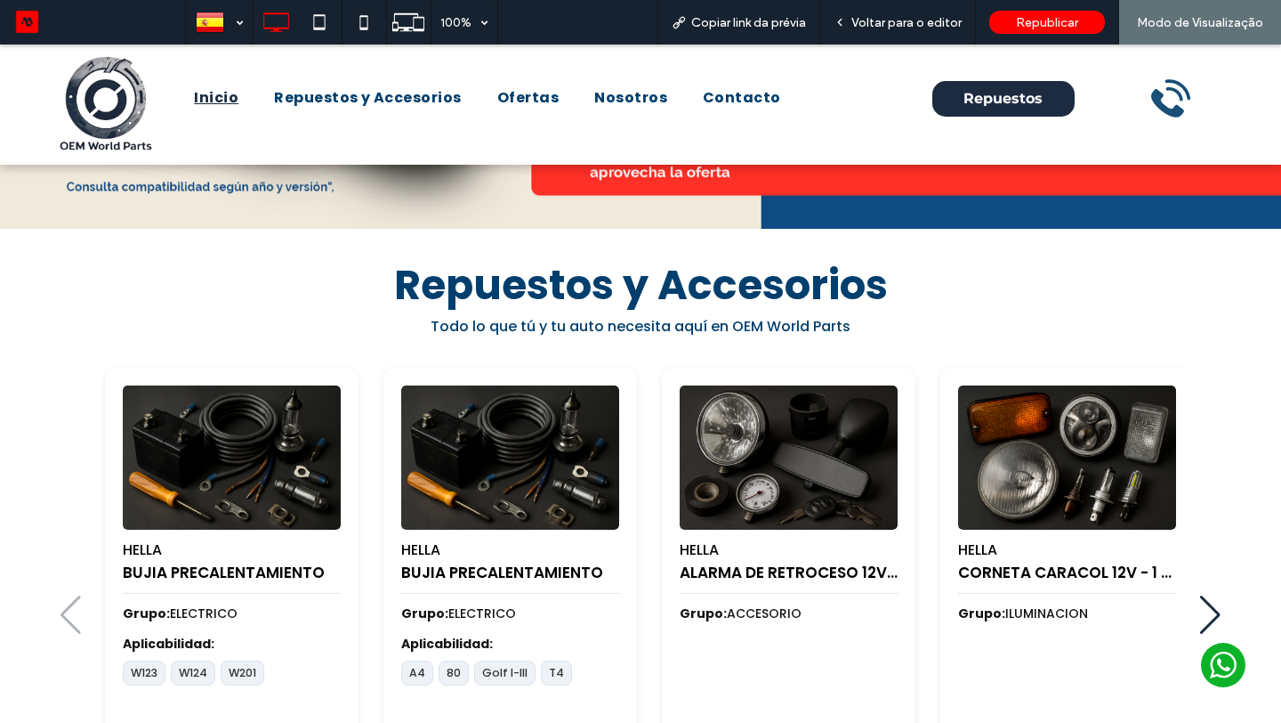
scroll to position [618, 0]
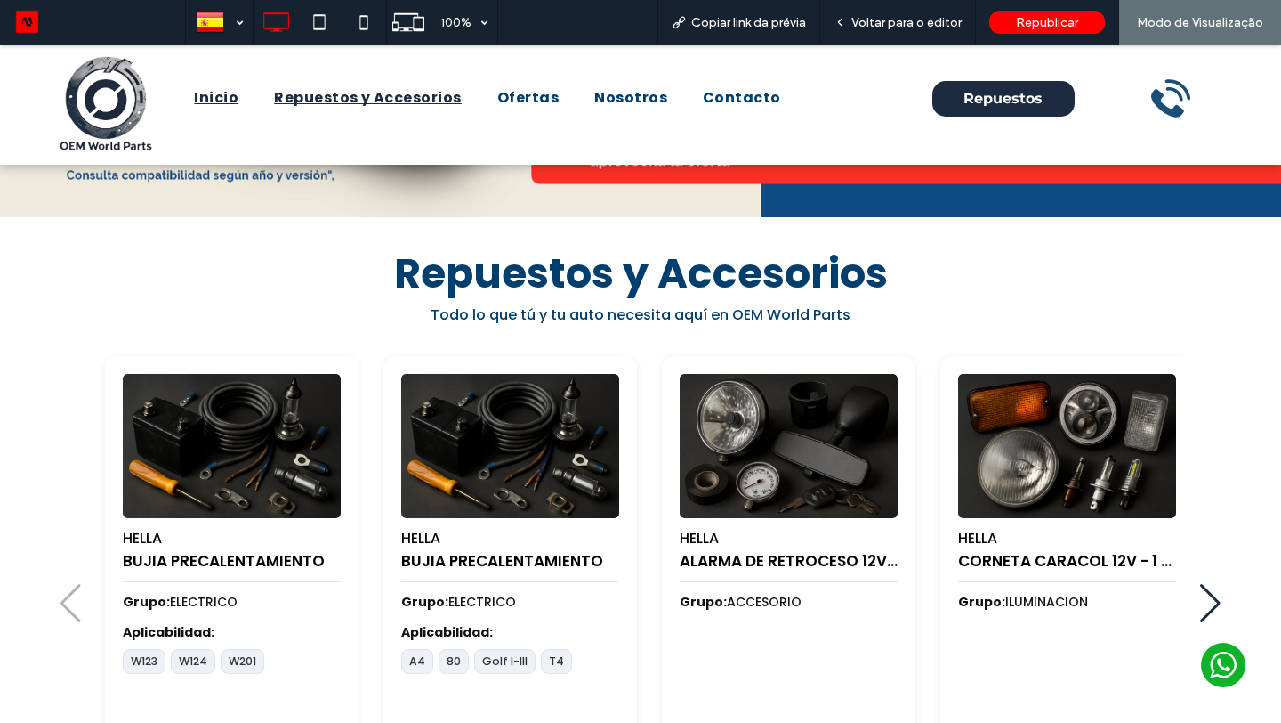
click at [398, 96] on span "Repuestos y Accesorios" at bounding box center [368, 97] width 188 height 21
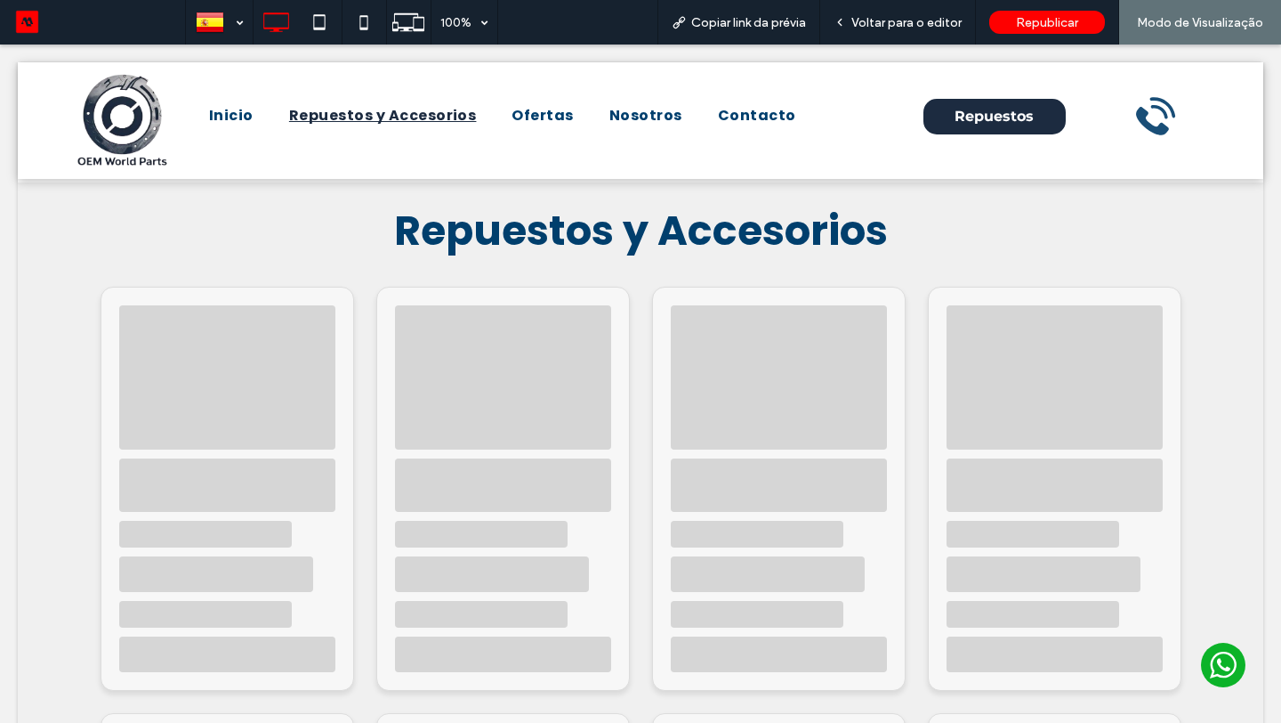
scroll to position [0, 0]
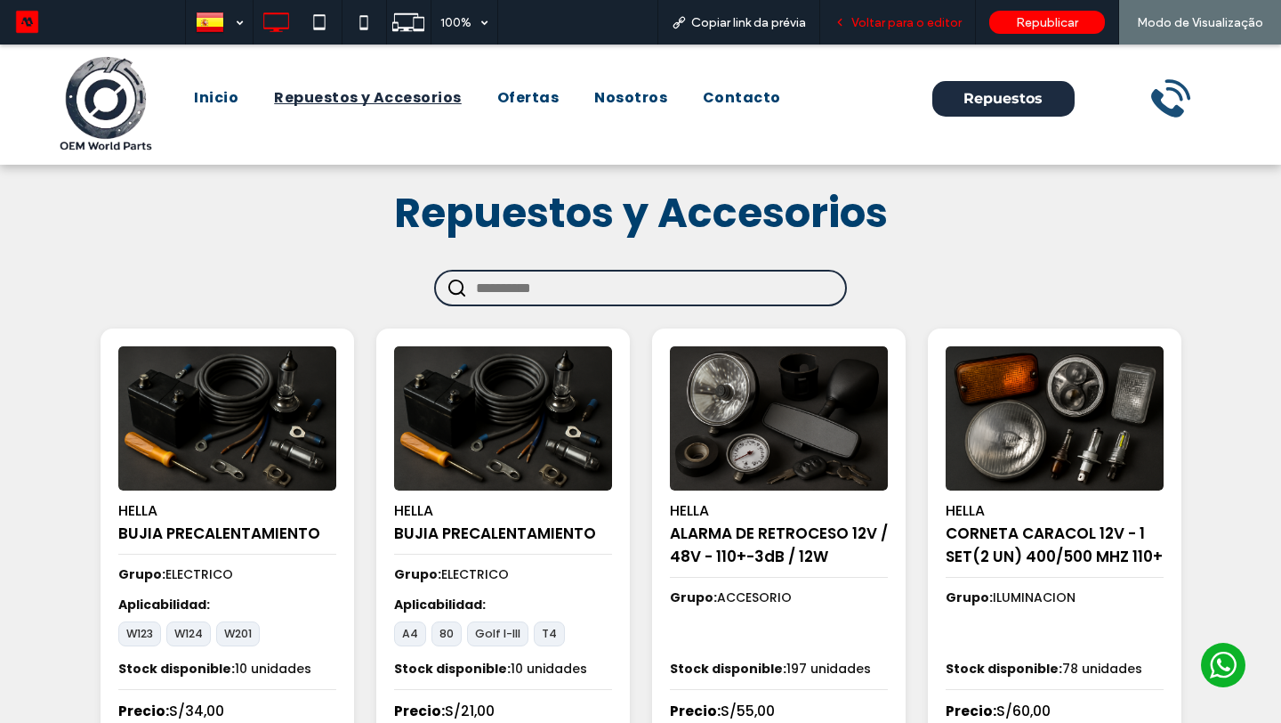
click at [884, 7] on div "Voltar para o editor" at bounding box center [898, 22] width 156 height 44
click at [903, 31] on div "Voltar para o editor" at bounding box center [898, 22] width 156 height 44
click at [914, 27] on span "Voltar para o editor" at bounding box center [907, 22] width 110 height 15
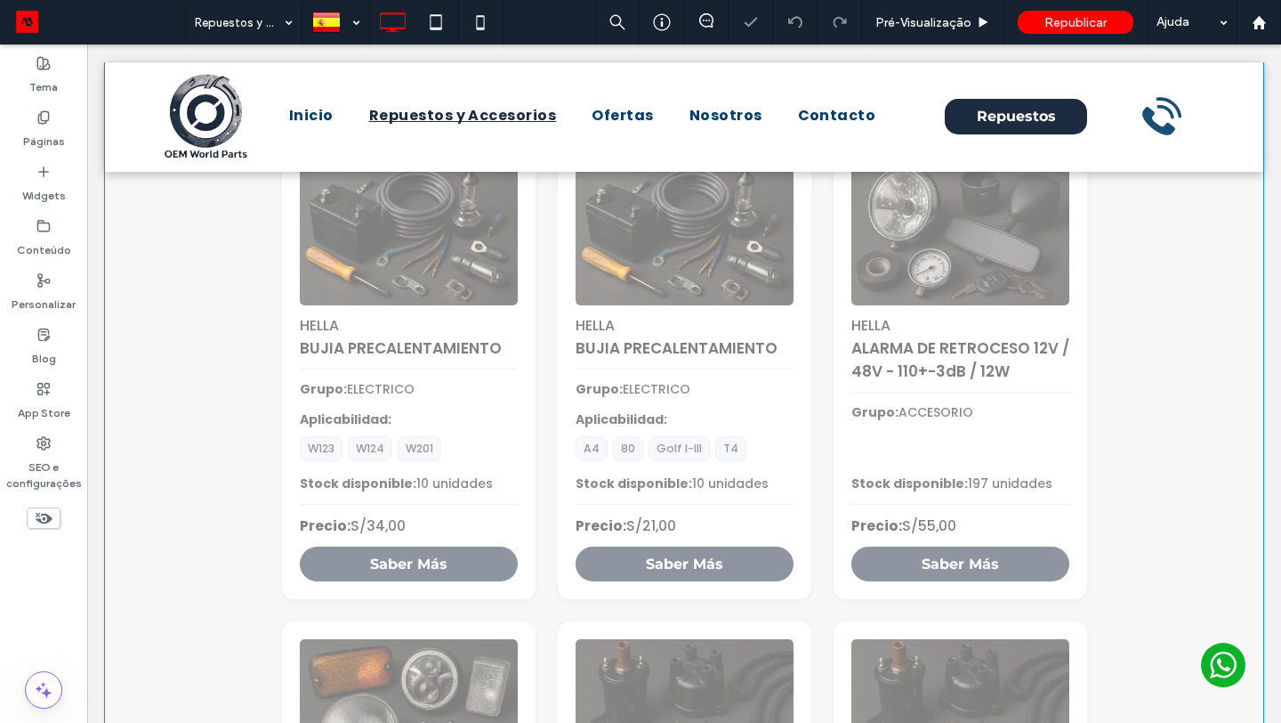
scroll to position [230, 0]
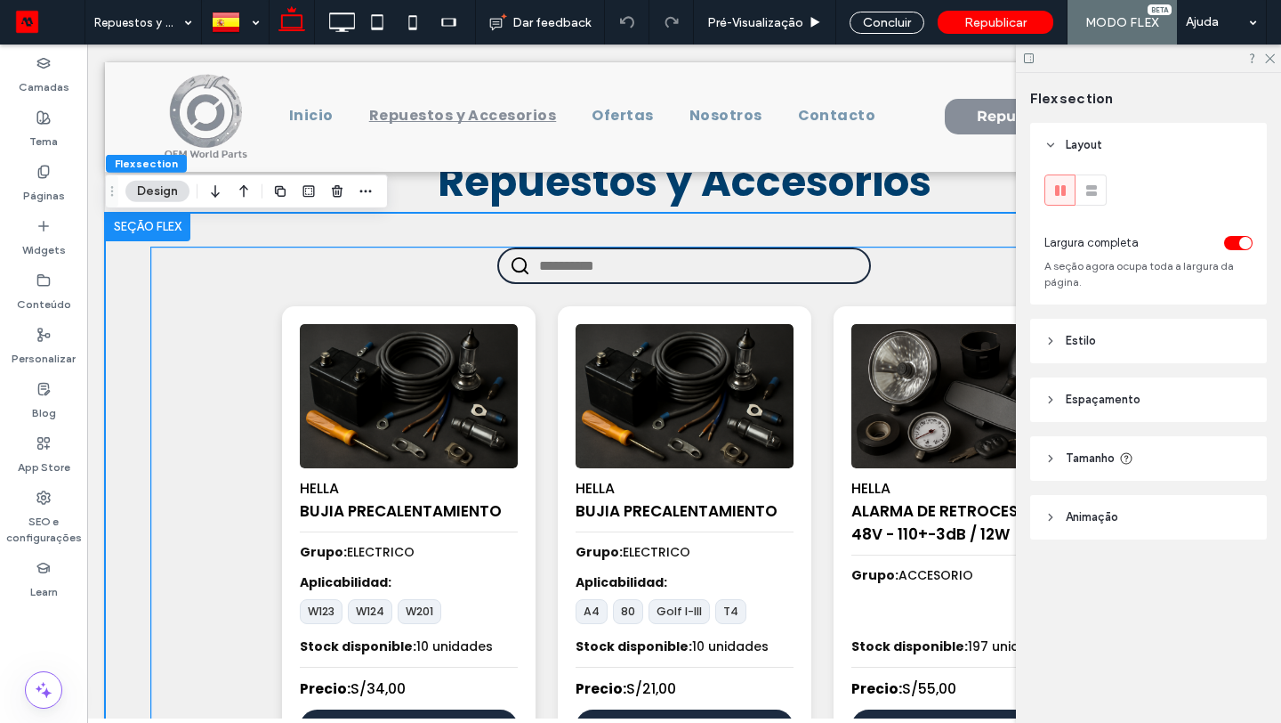
scroll to position [29, 0]
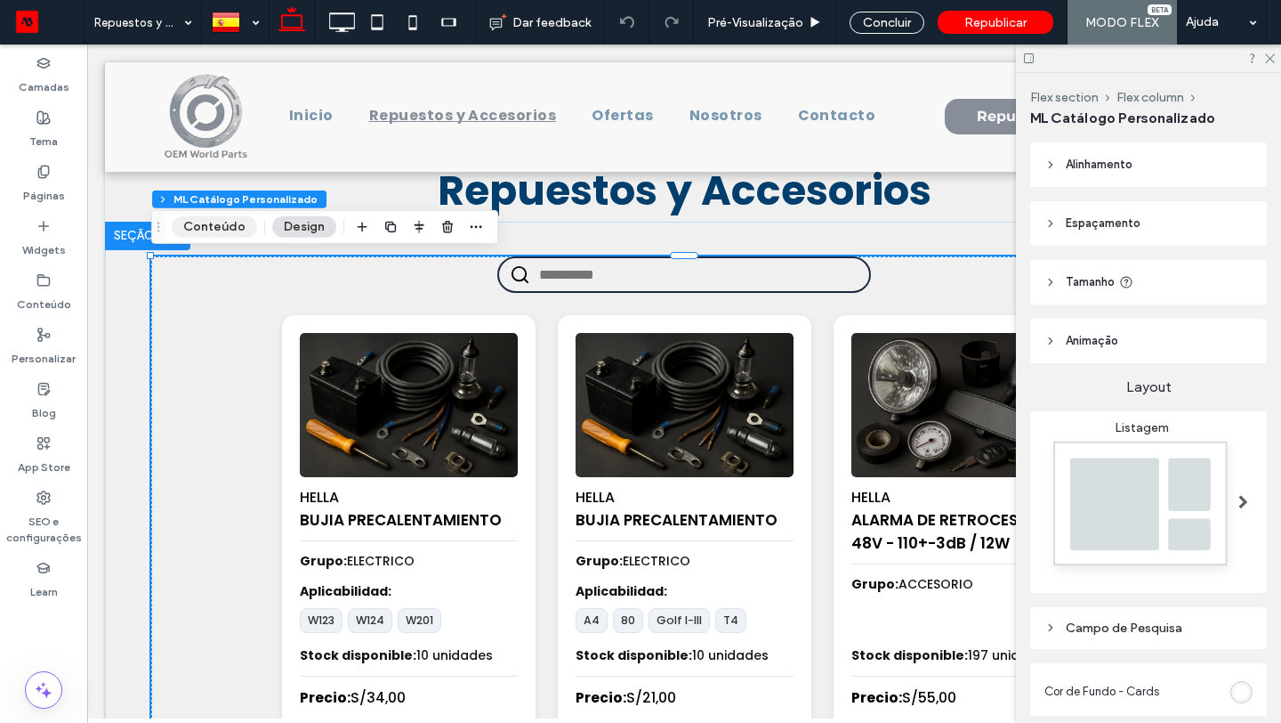
click at [217, 232] on button "Conteúdo" at bounding box center [214, 226] width 85 height 21
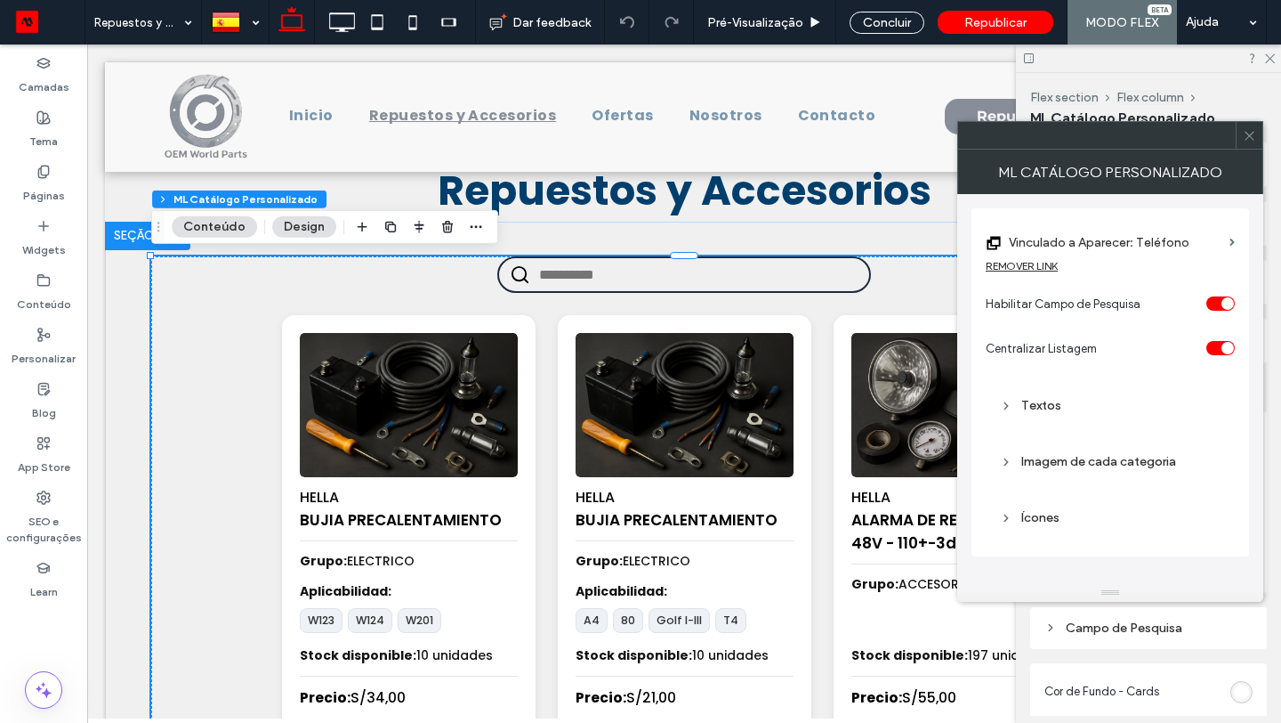
click at [1033, 458] on div "Imagem de cada categoria" at bounding box center [1110, 461] width 221 height 15
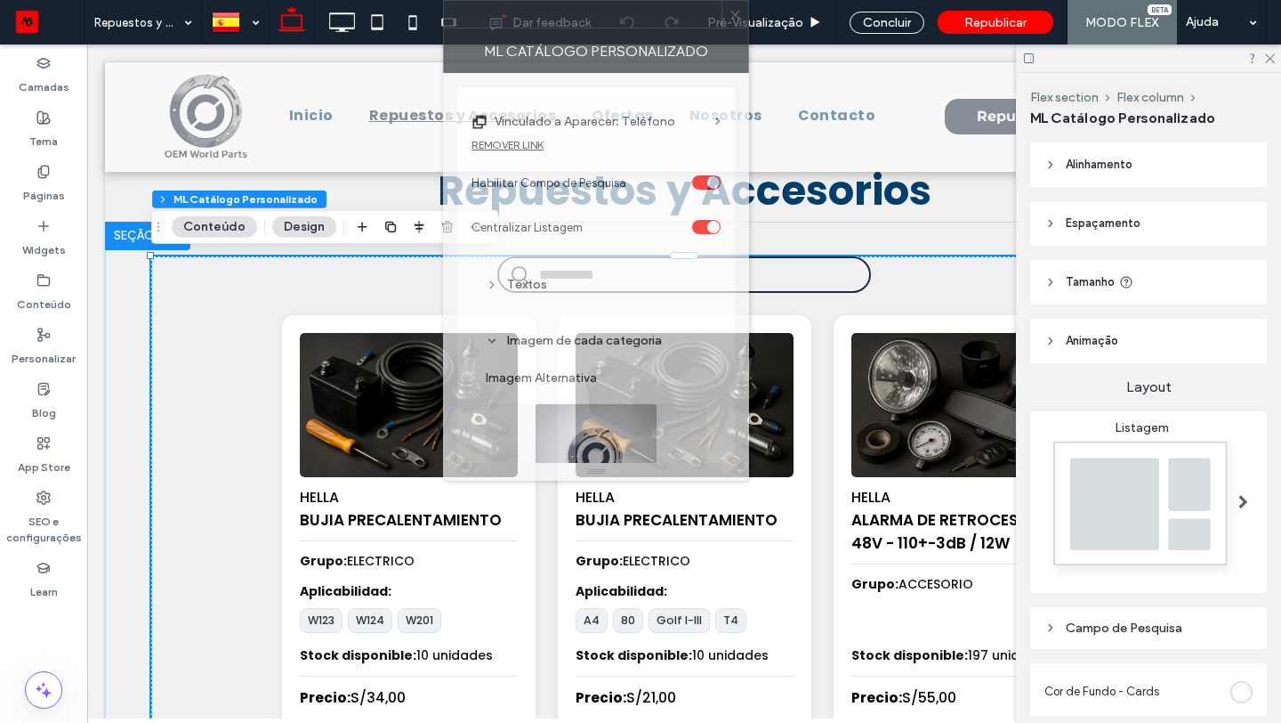
drag, startPoint x: 1076, startPoint y: 157, endPoint x: 561, endPoint y: 6, distance: 536.7
click at [561, 5] on div "ML Catálogo Personalizado Vinculado a Aparecer: Teléfono REMOVER LINK Habilitar…" at bounding box center [596, 240] width 306 height 481
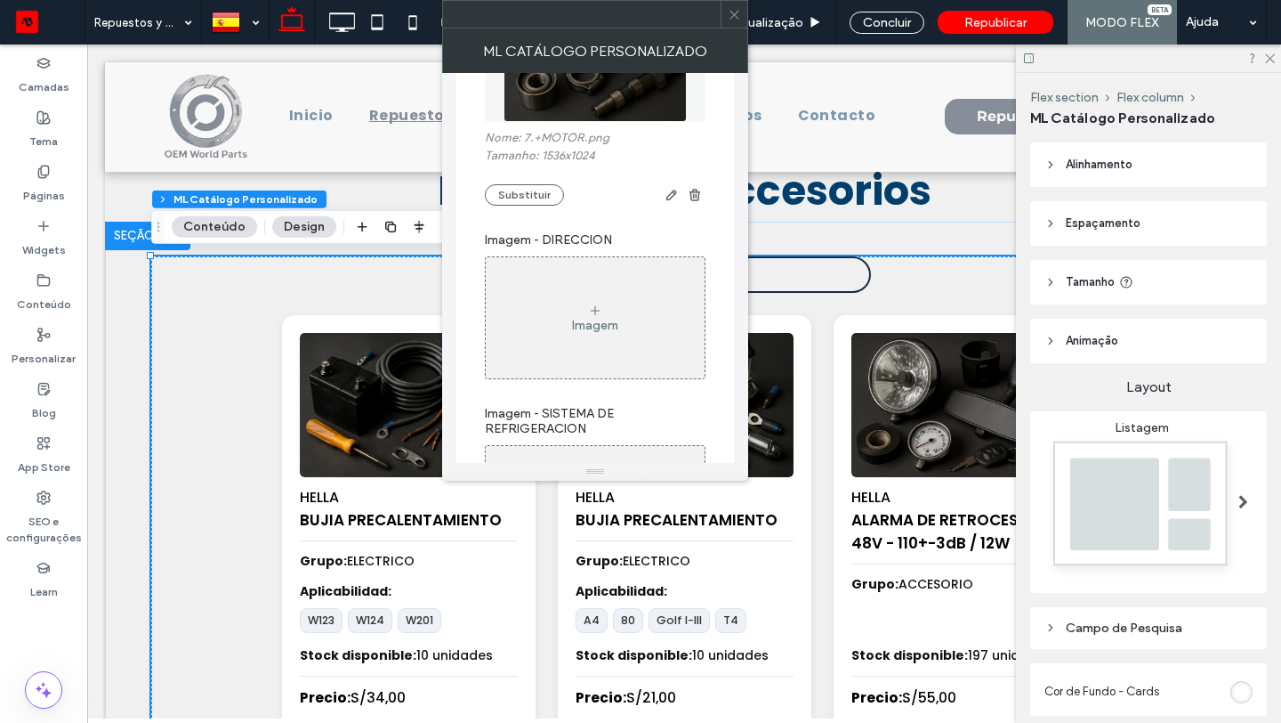
scroll to position [2310, 0]
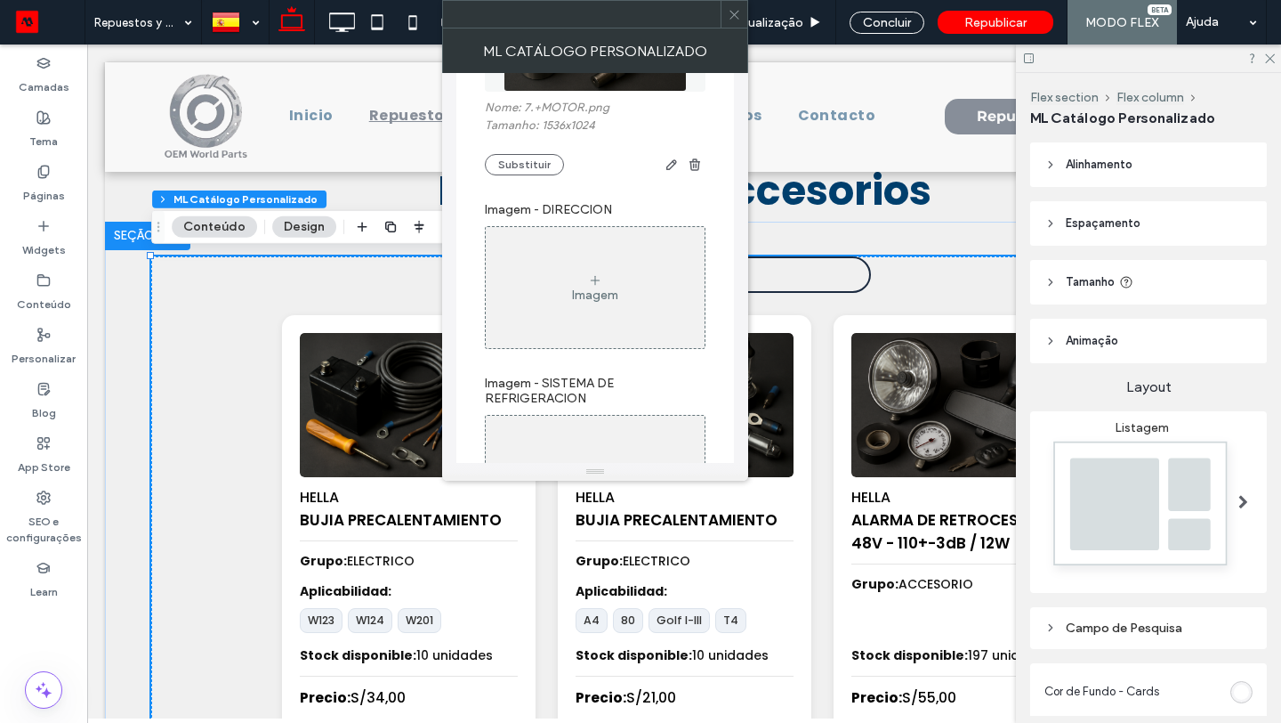
click at [580, 303] on div "Imagem" at bounding box center [595, 294] width 46 height 15
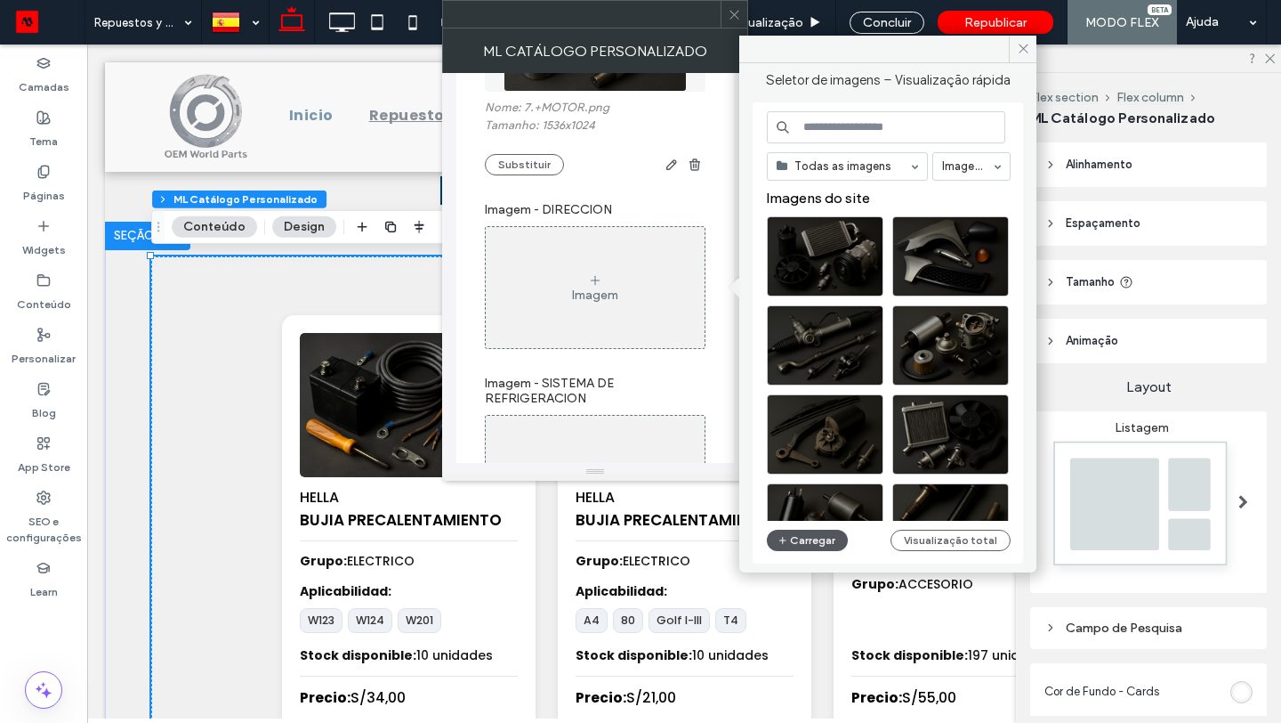
click at [817, 544] on button "Carregar" at bounding box center [807, 539] width 81 height 21
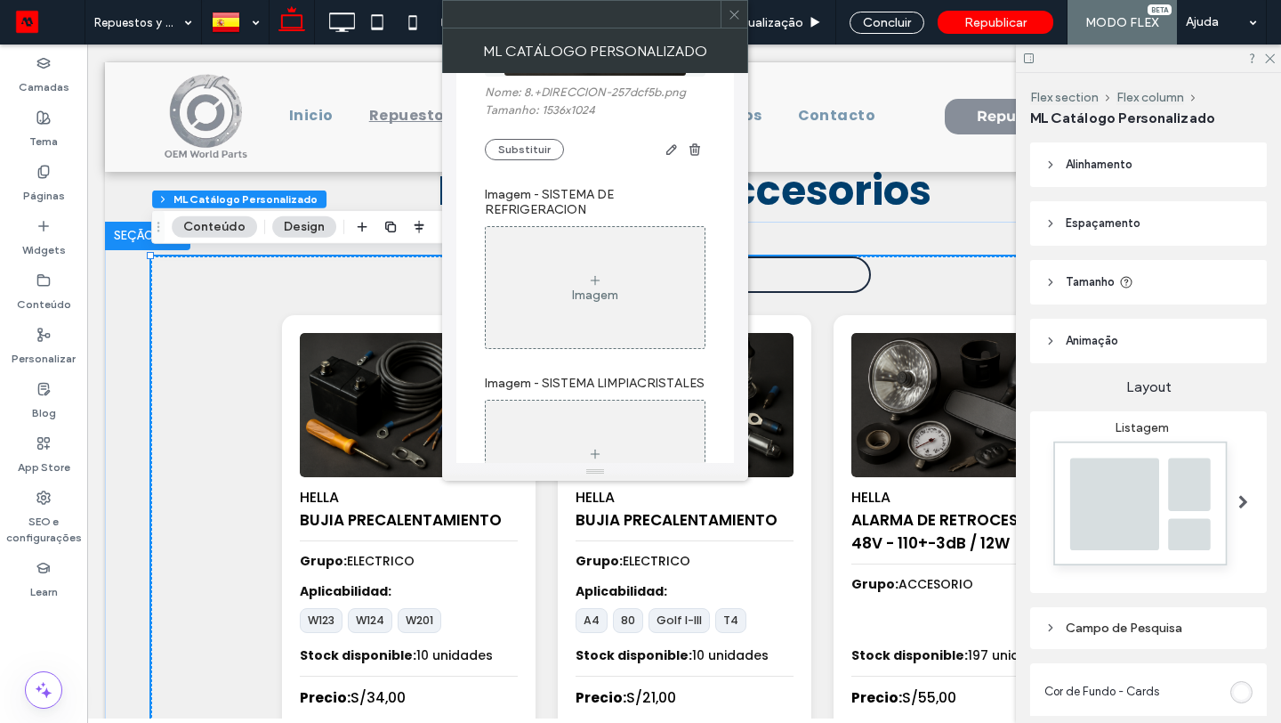
scroll to position [2602, 0]
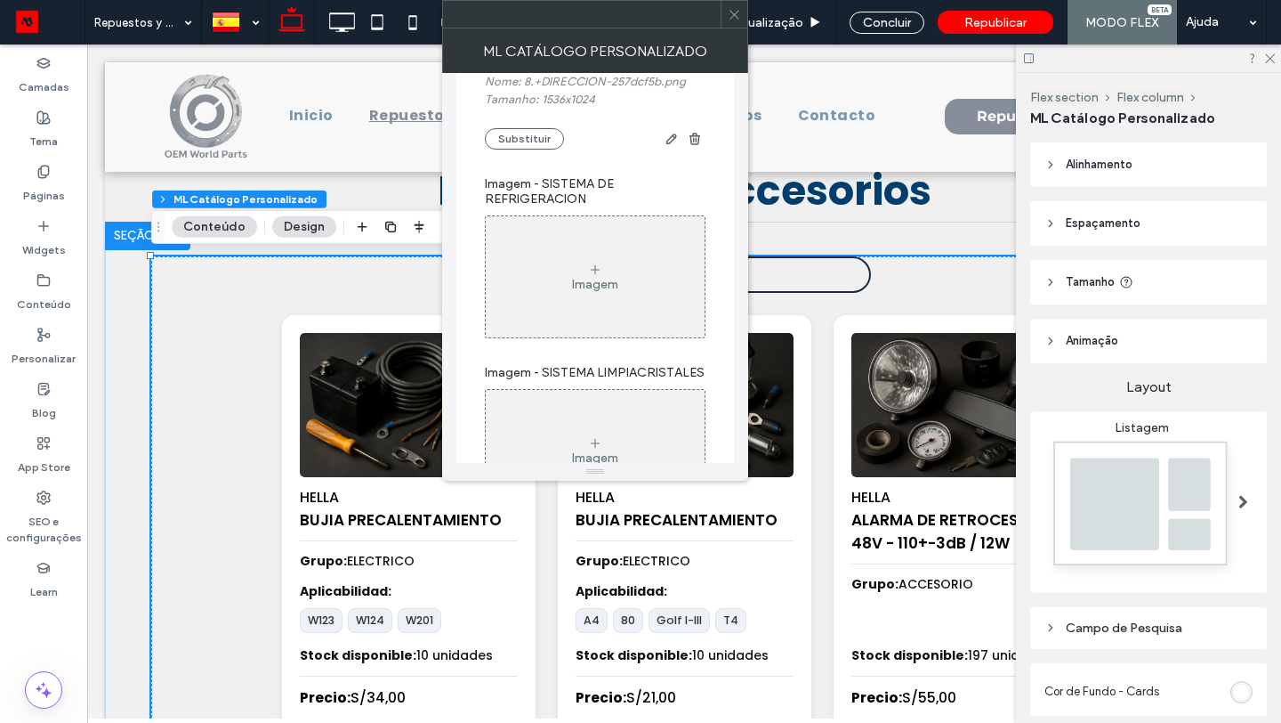
click at [615, 313] on div "Imagem" at bounding box center [595, 276] width 219 height 117
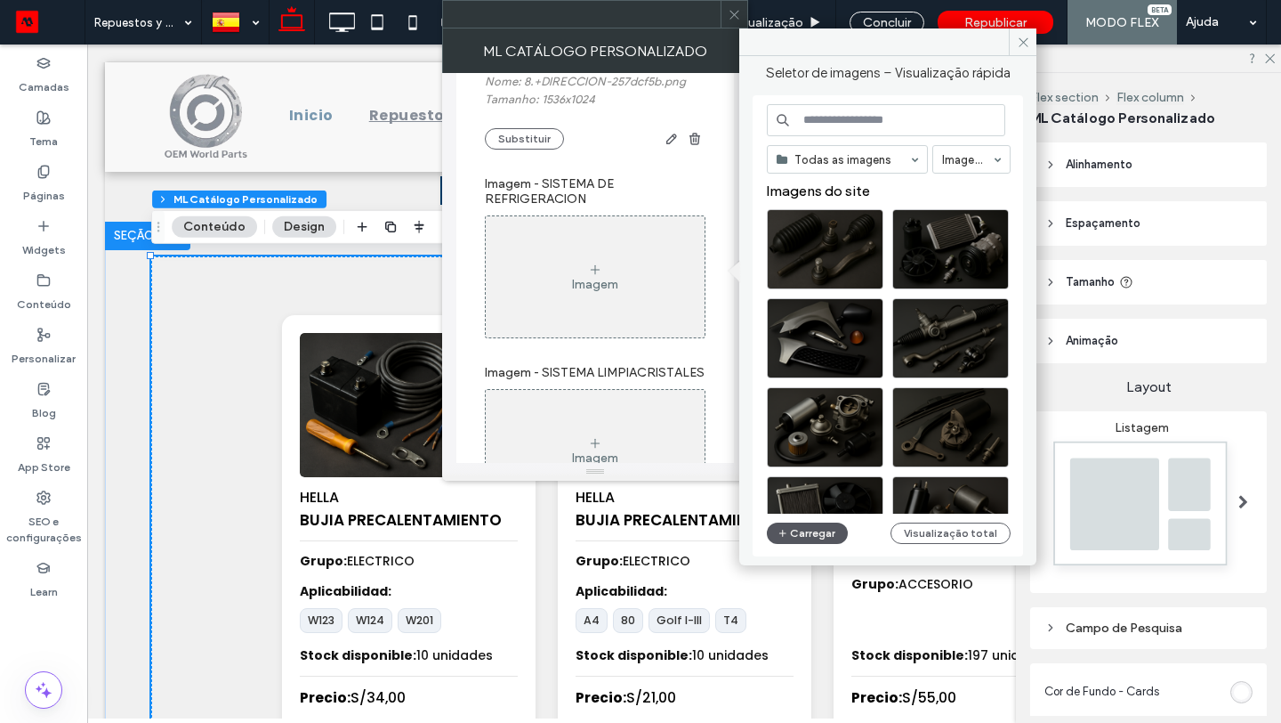
click at [806, 535] on button "Carregar" at bounding box center [807, 532] width 81 height 21
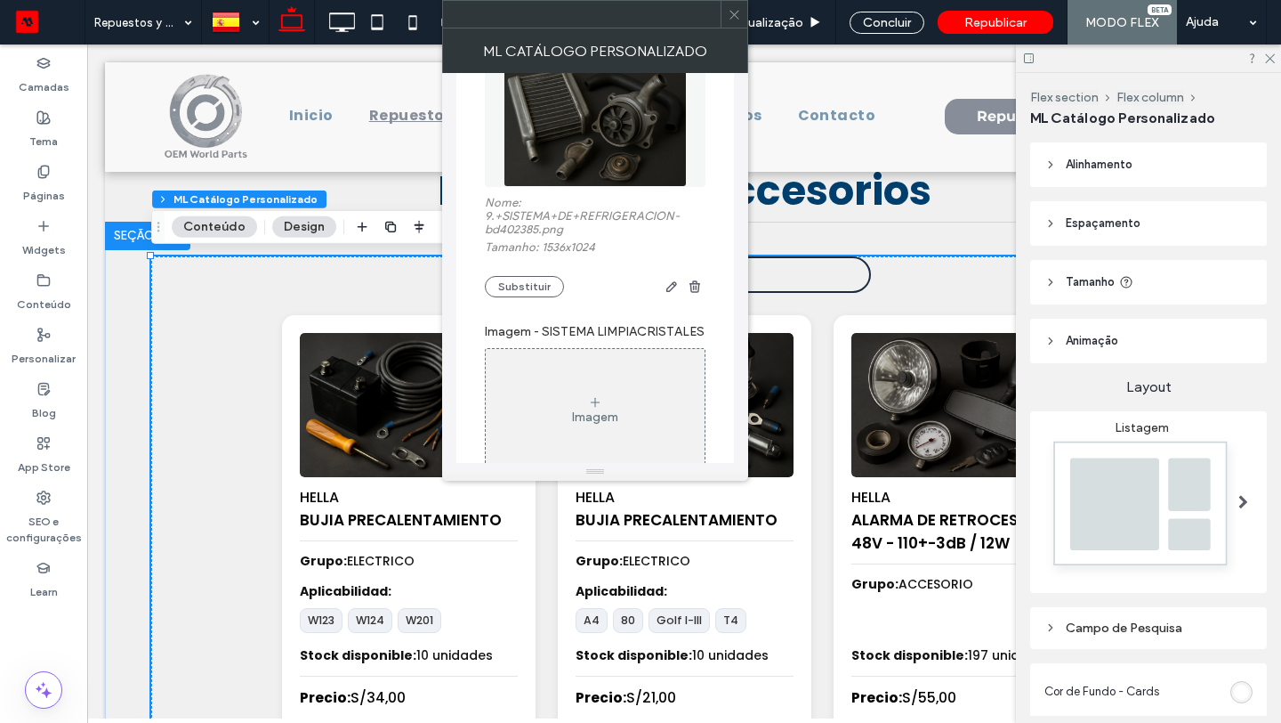
scroll to position [2808, 0]
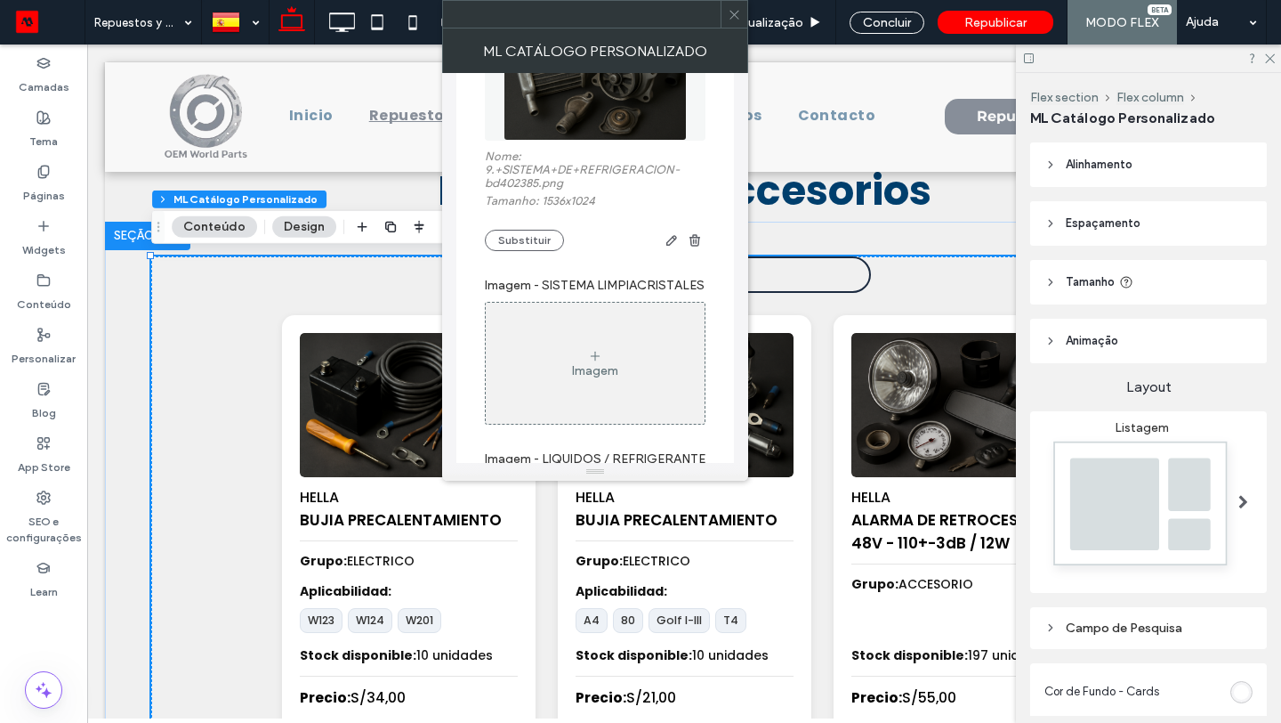
click at [597, 363] on icon at bounding box center [595, 356] width 14 height 14
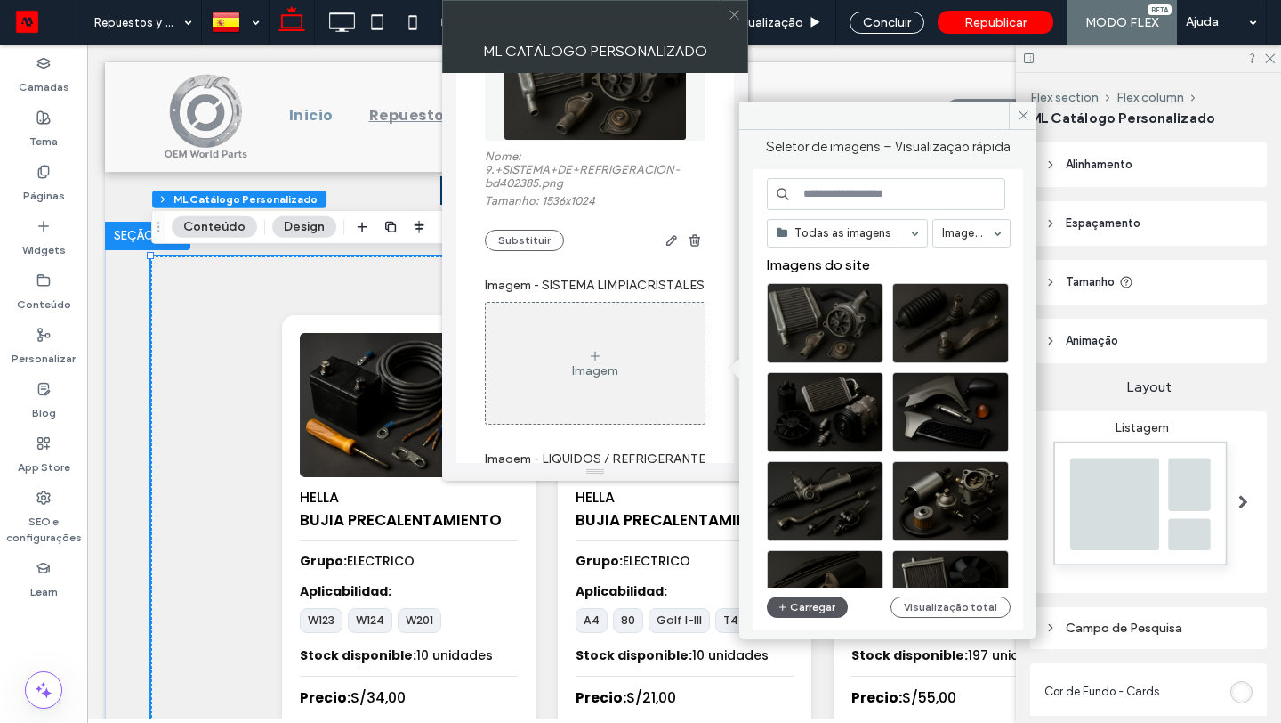
click at [824, 607] on button "Carregar" at bounding box center [807, 606] width 81 height 21
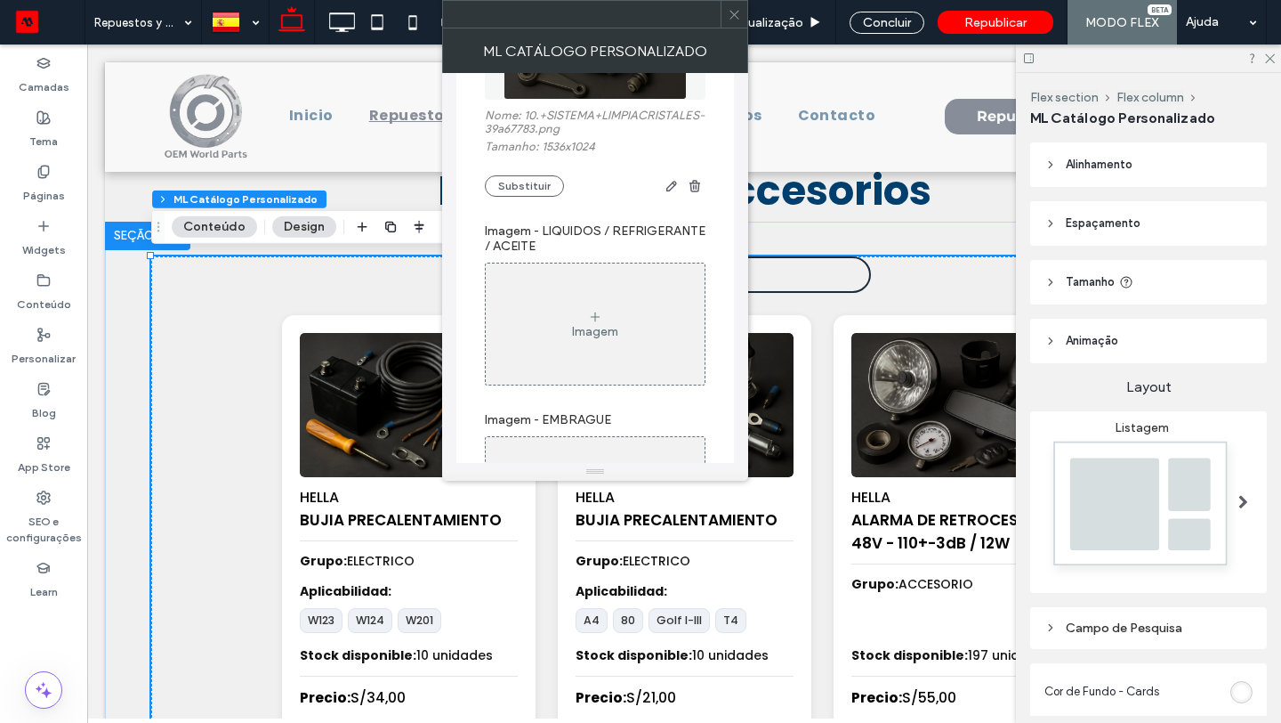
scroll to position [3152, 0]
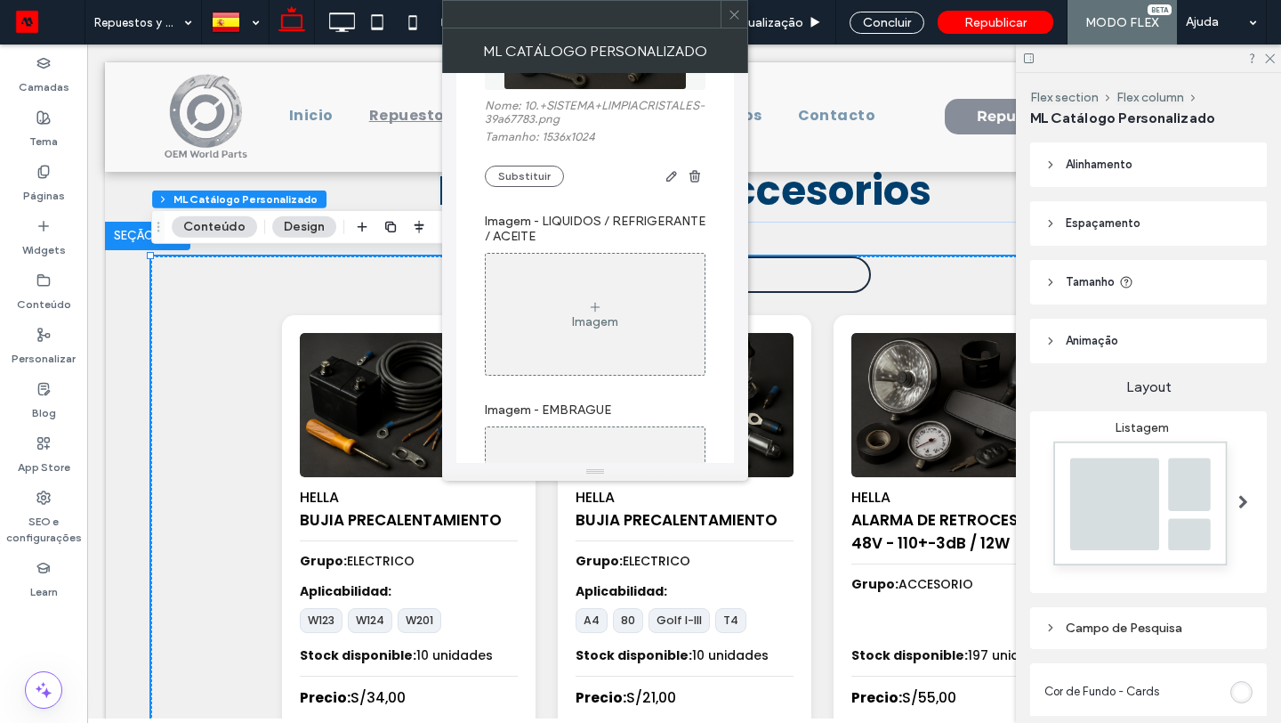
click at [591, 329] on div "Imagem" at bounding box center [595, 321] width 46 height 15
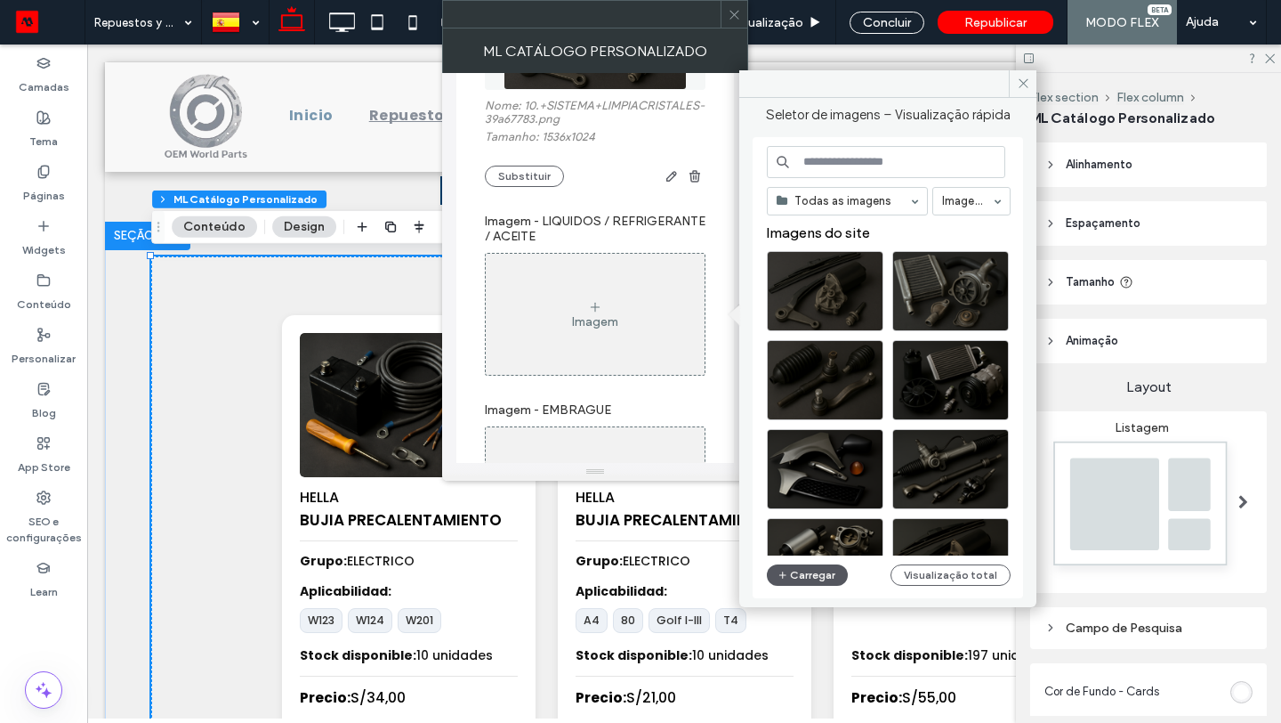
click at [816, 576] on button "Carregar" at bounding box center [807, 574] width 81 height 21
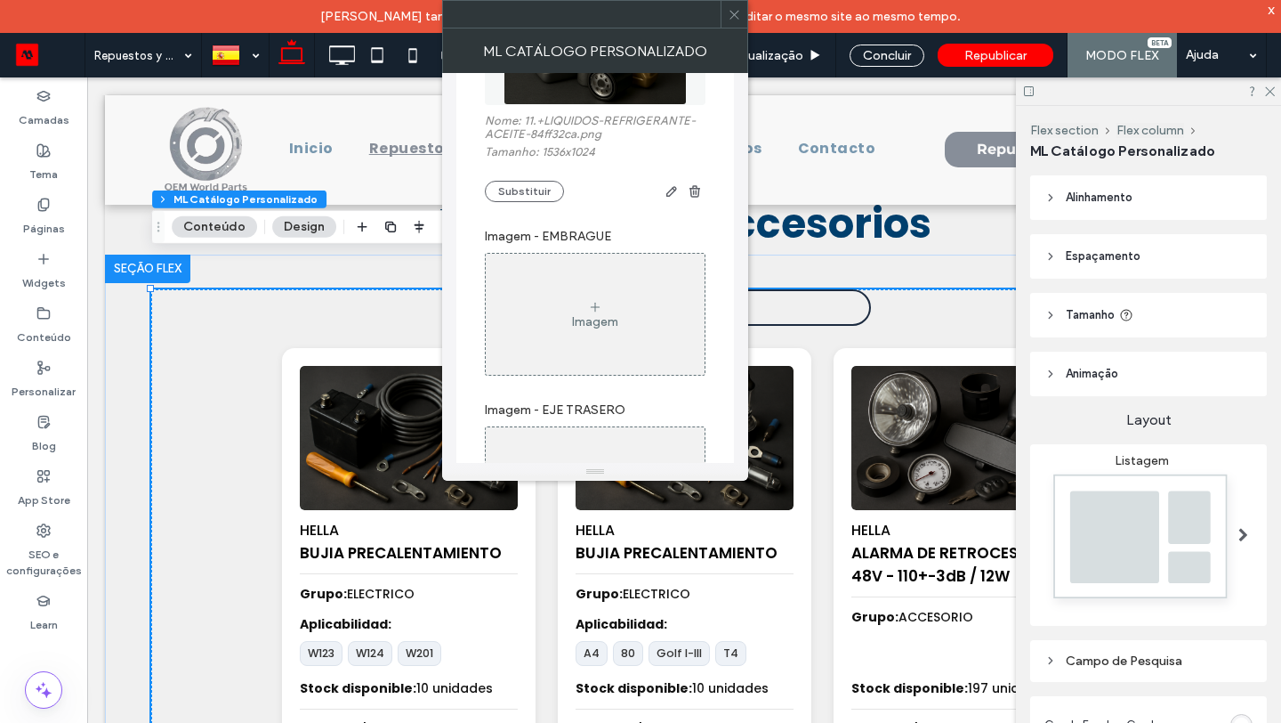
scroll to position [3432, 0]
click at [582, 322] on div "Imagem" at bounding box center [595, 312] width 219 height 117
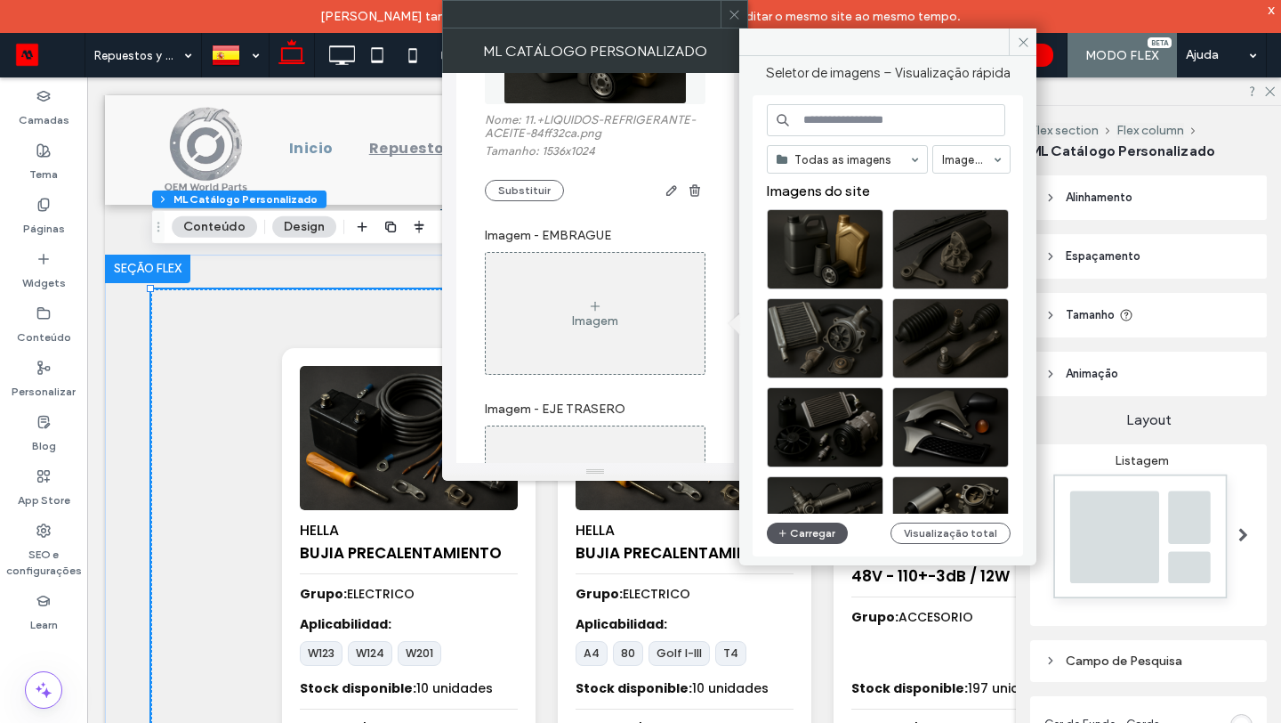
click at [812, 532] on button "Carregar" at bounding box center [807, 532] width 81 height 21
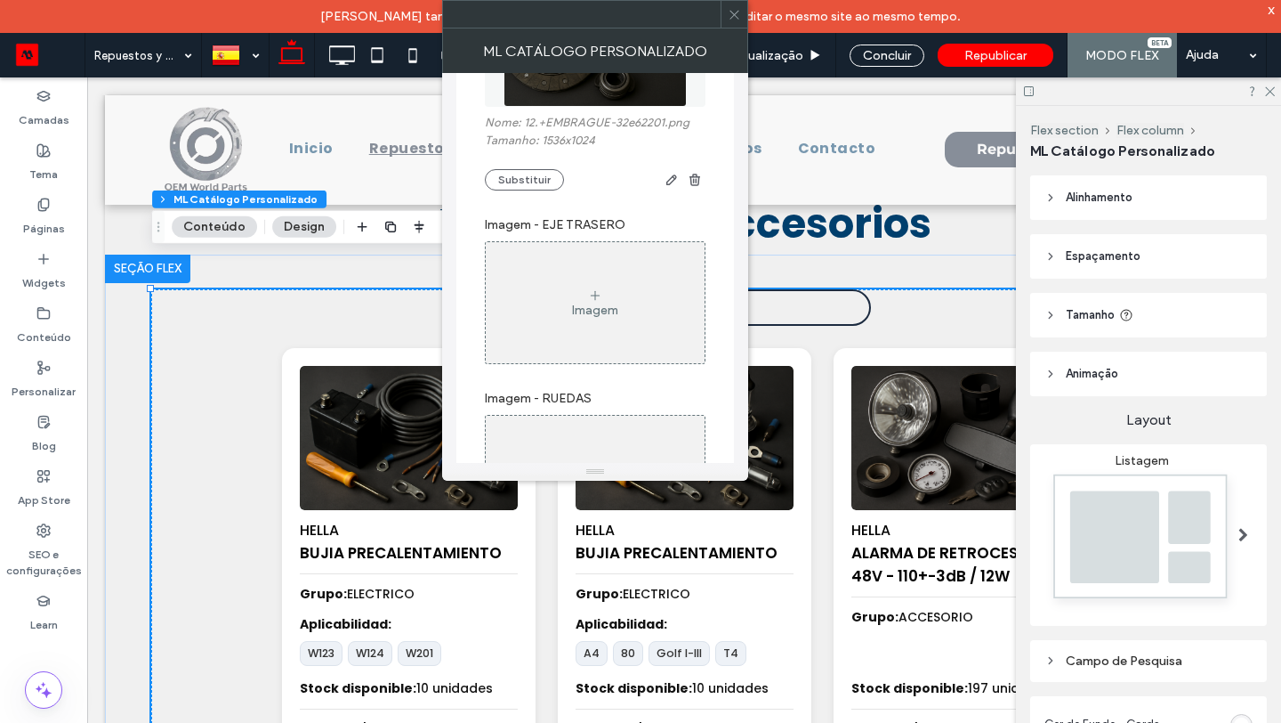
scroll to position [3719, 0]
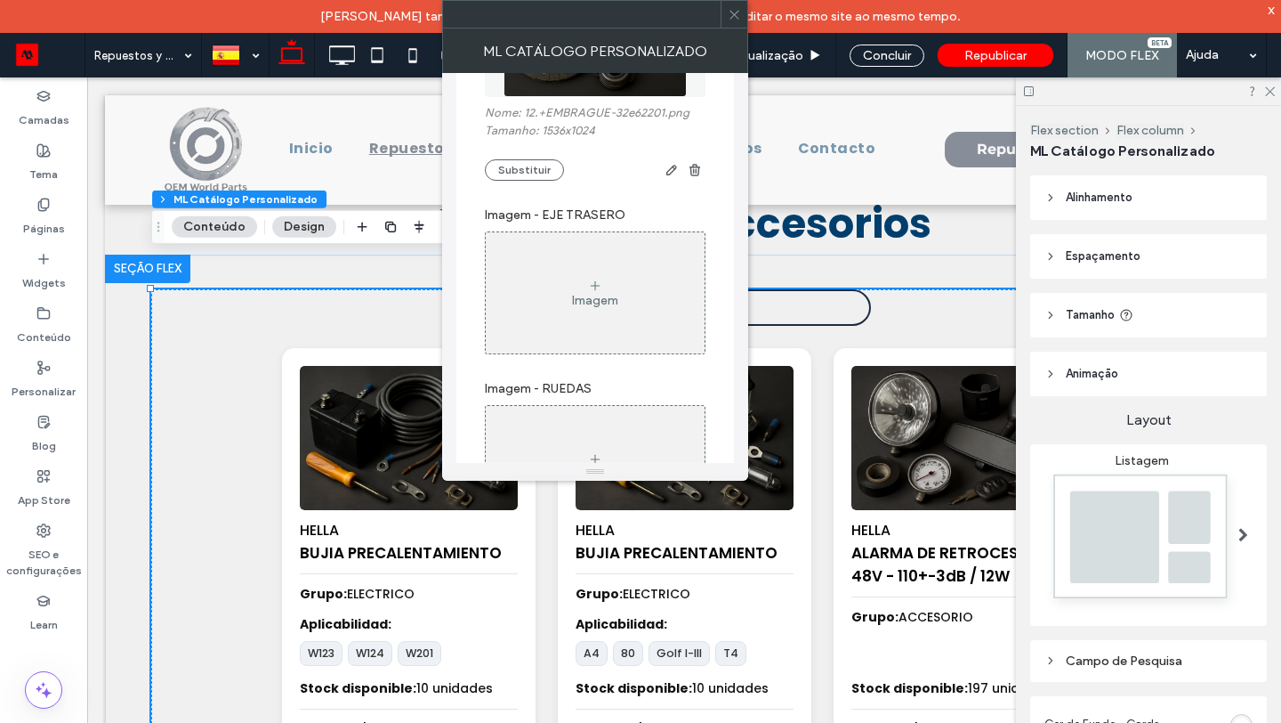
click at [597, 308] on div "Imagem" at bounding box center [595, 300] width 46 height 15
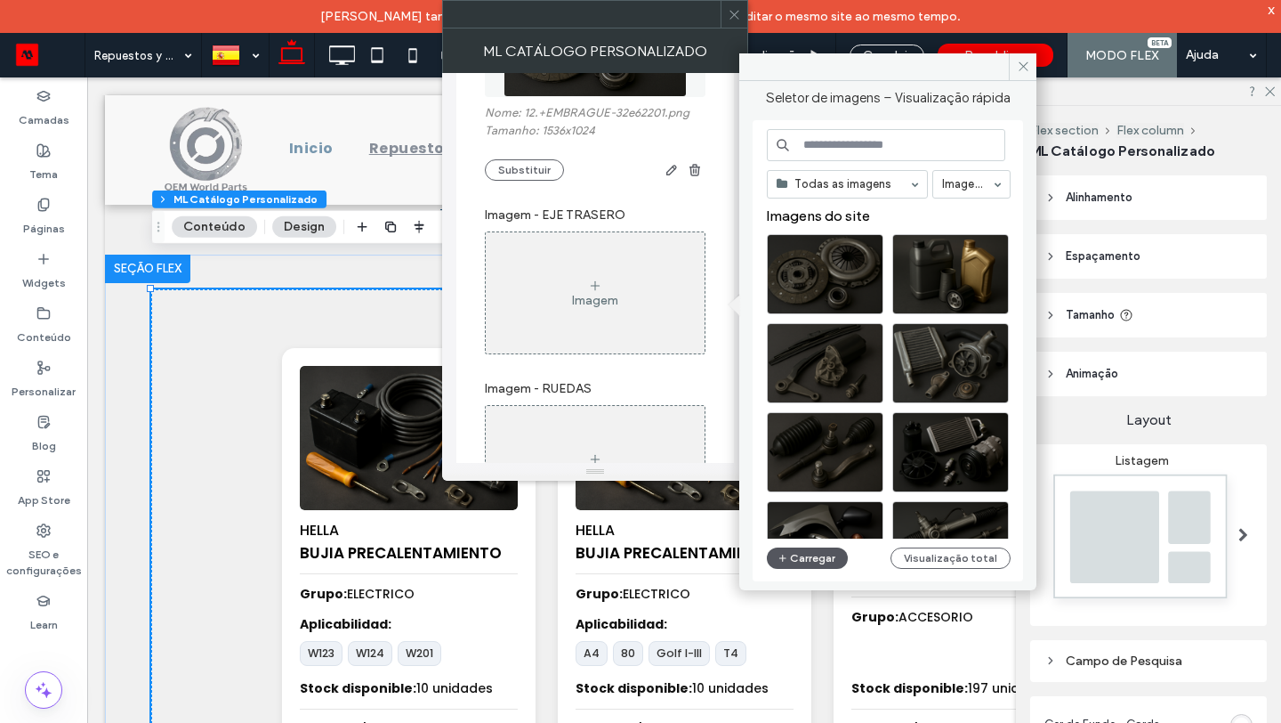
click at [827, 557] on button "Carregar" at bounding box center [807, 557] width 81 height 21
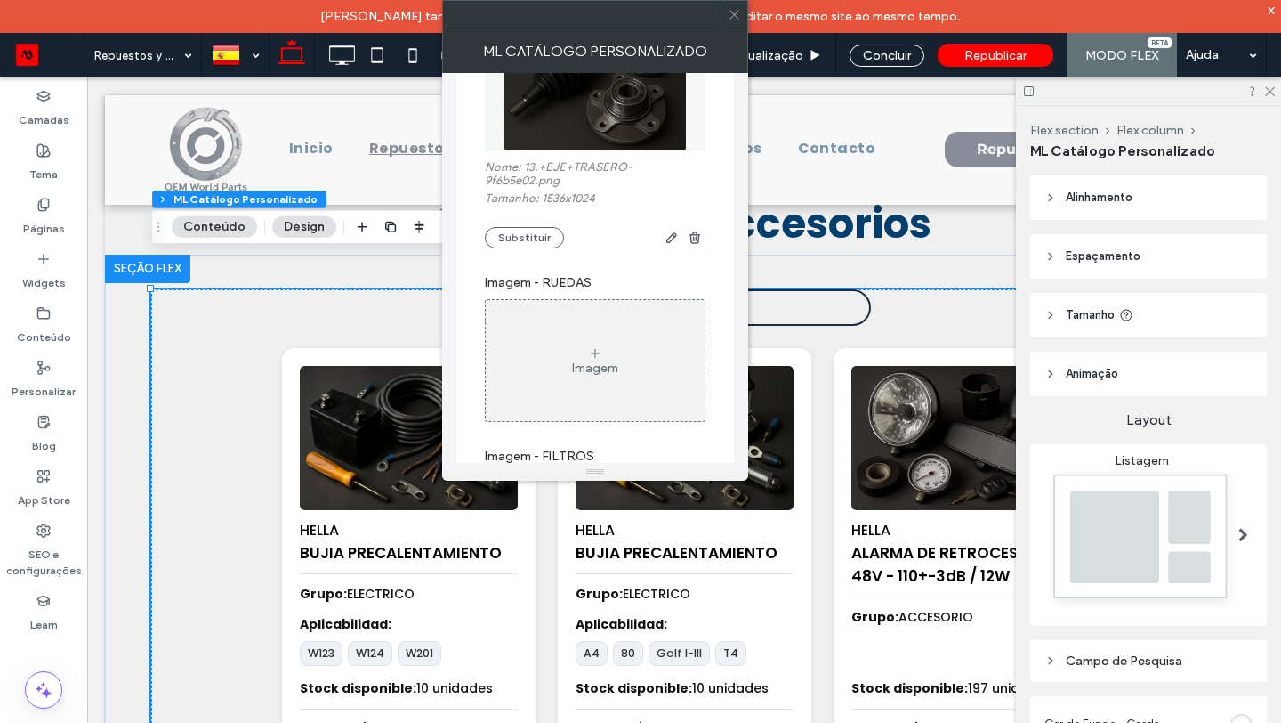
scroll to position [3953, 0]
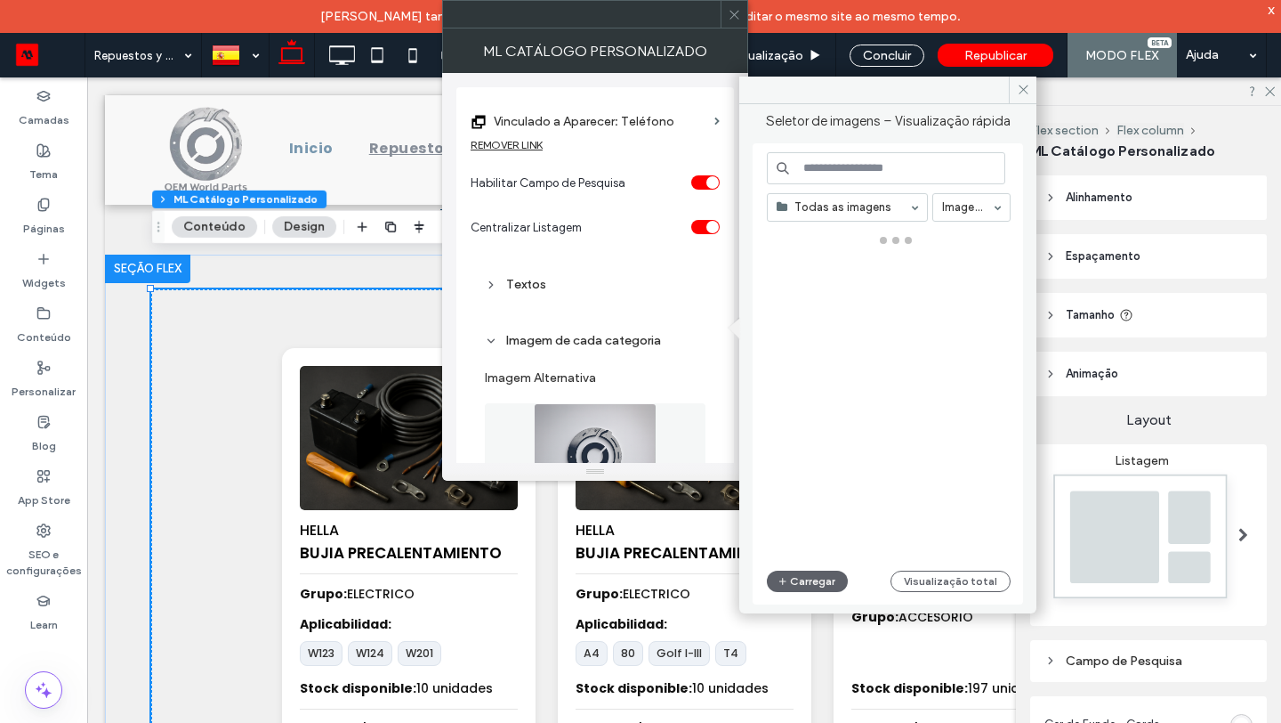
scroll to position [3978, 0]
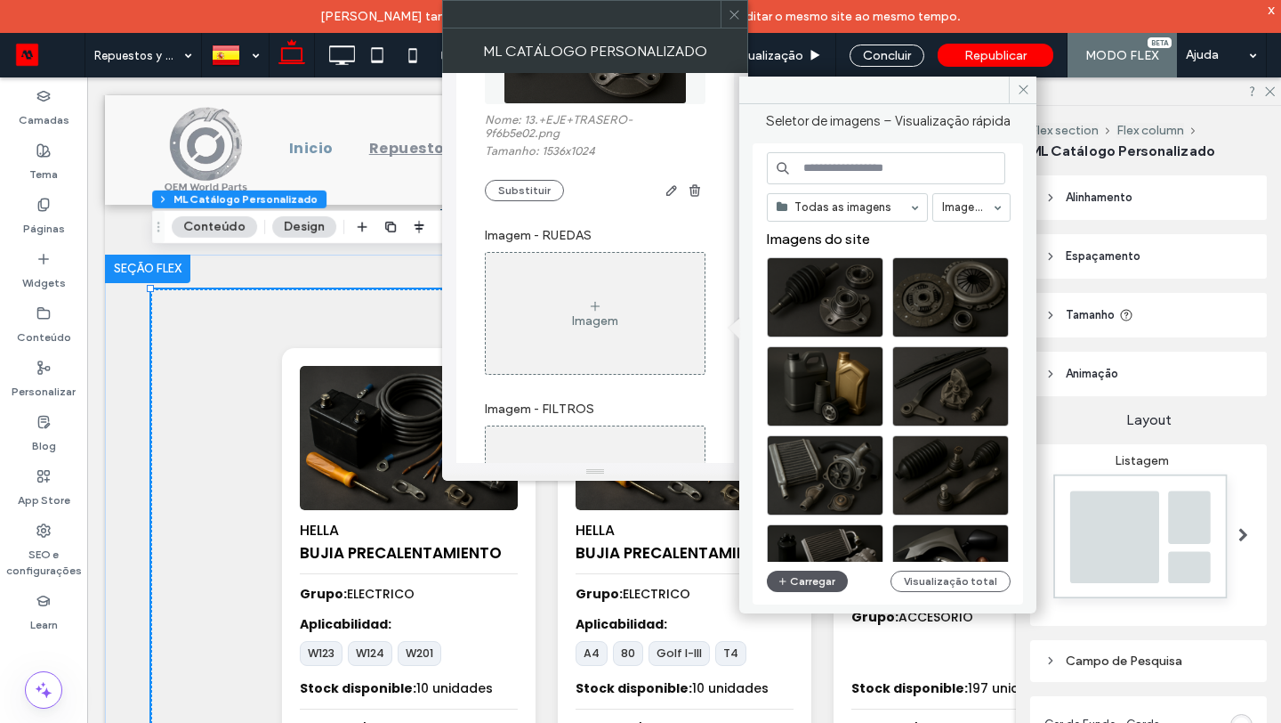
click at [828, 581] on button "Carregar" at bounding box center [807, 580] width 81 height 21
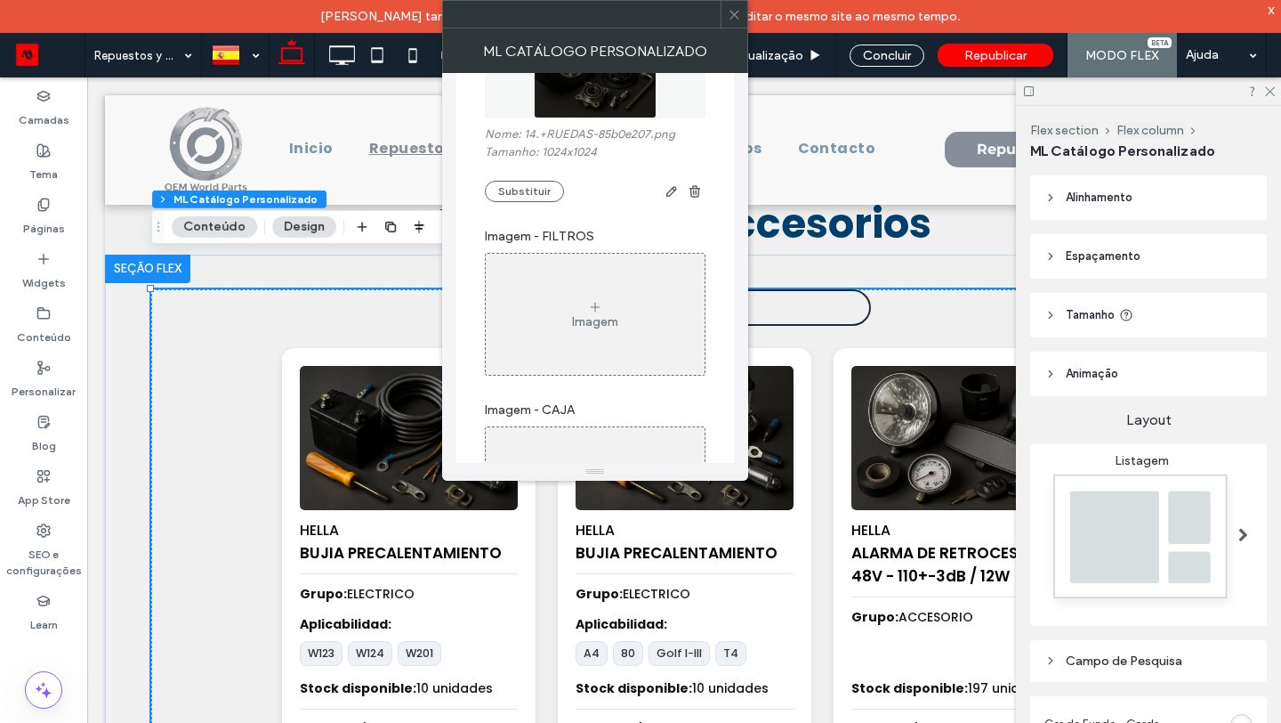
scroll to position [4246, 0]
click at [582, 325] on div "Imagem" at bounding box center [595, 310] width 219 height 117
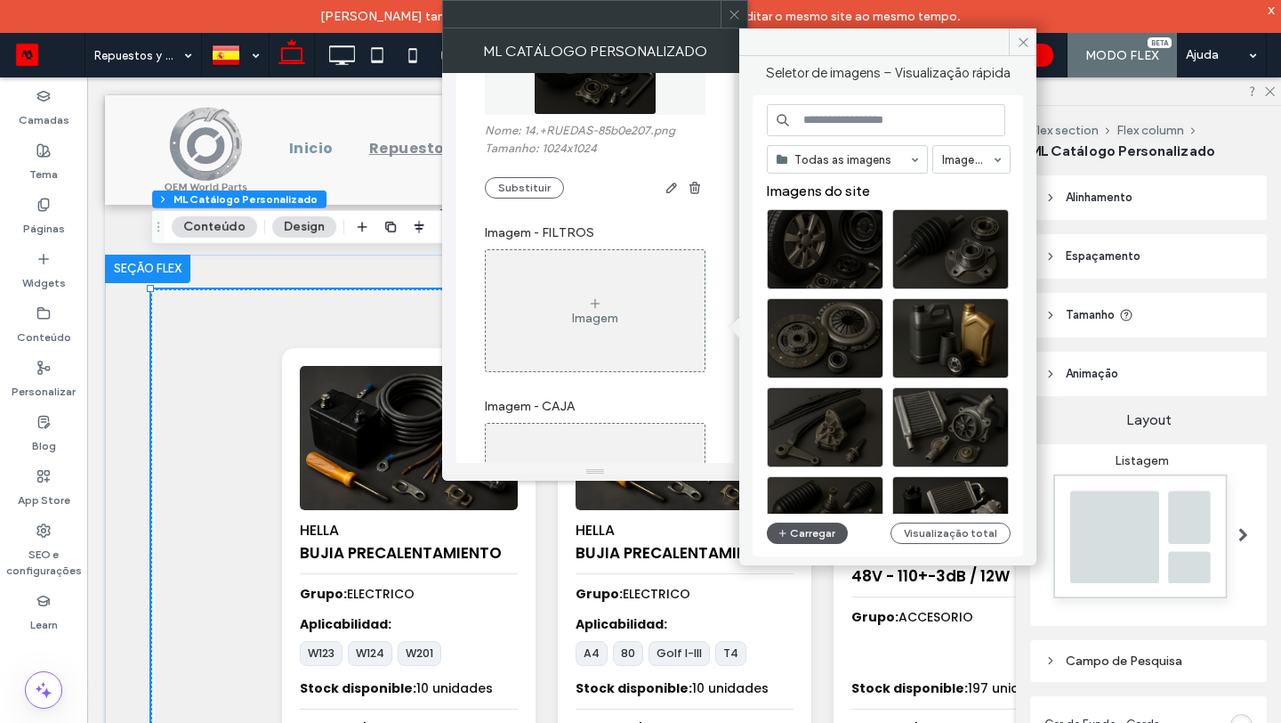
click at [790, 533] on button "Carregar" at bounding box center [807, 532] width 81 height 21
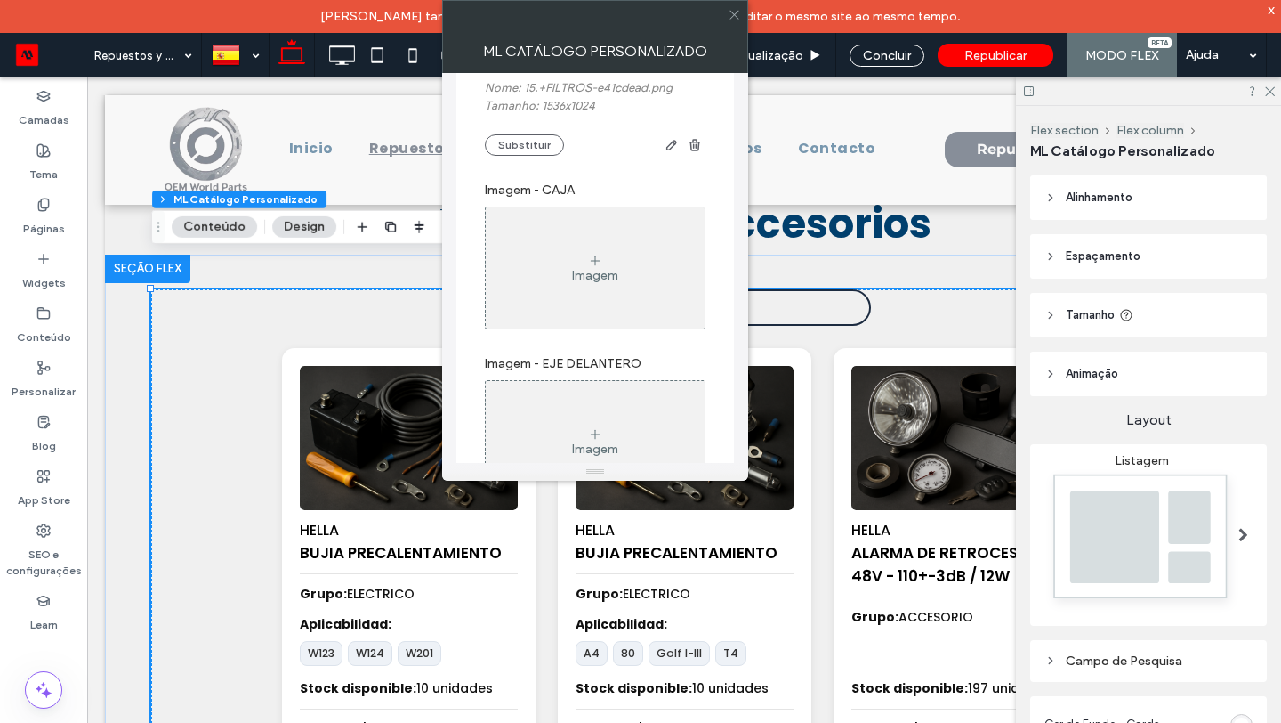
scroll to position [4558, 0]
click at [584, 271] on div "Imagem" at bounding box center [595, 264] width 219 height 117
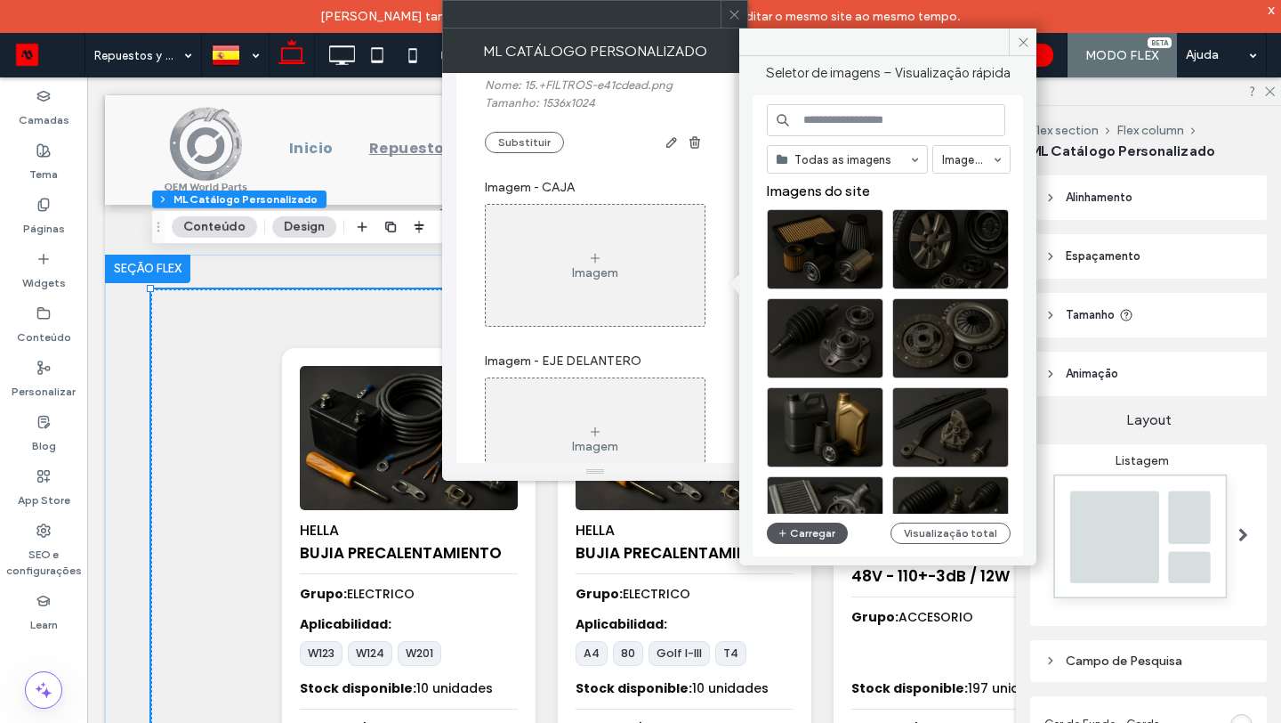
click at [819, 539] on button "Carregar" at bounding box center [807, 532] width 81 height 21
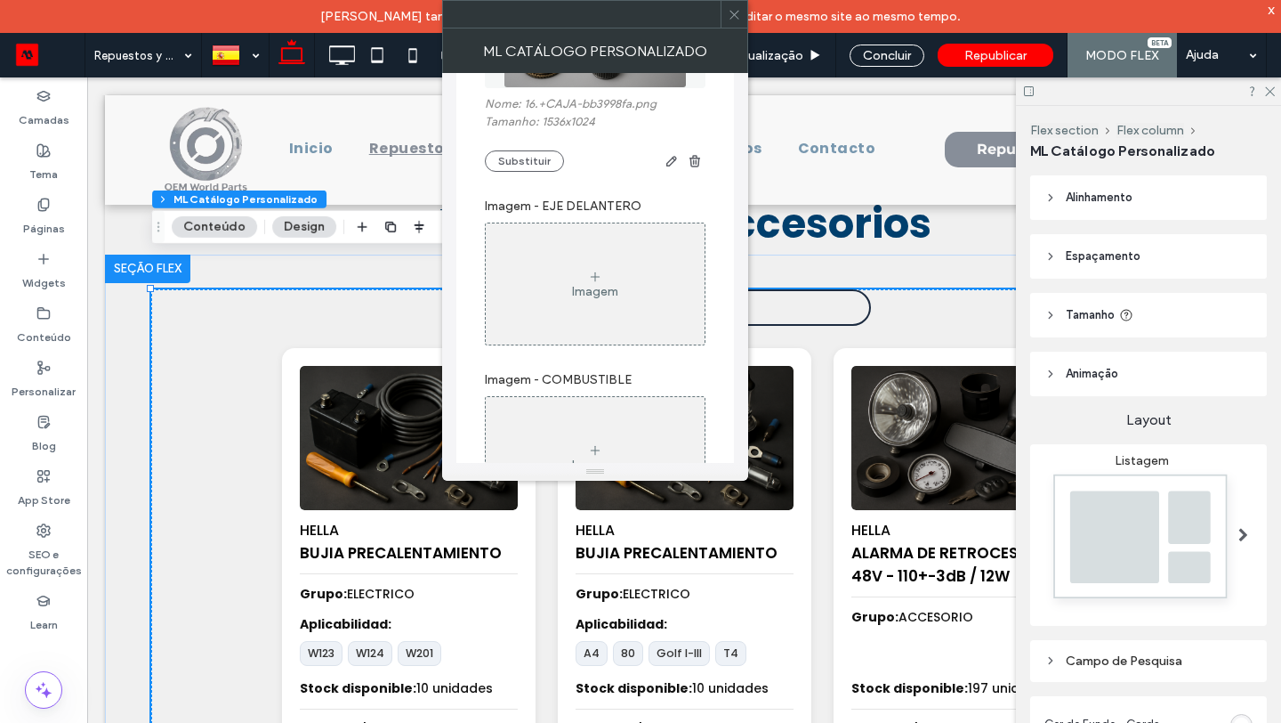
scroll to position [4813, 0]
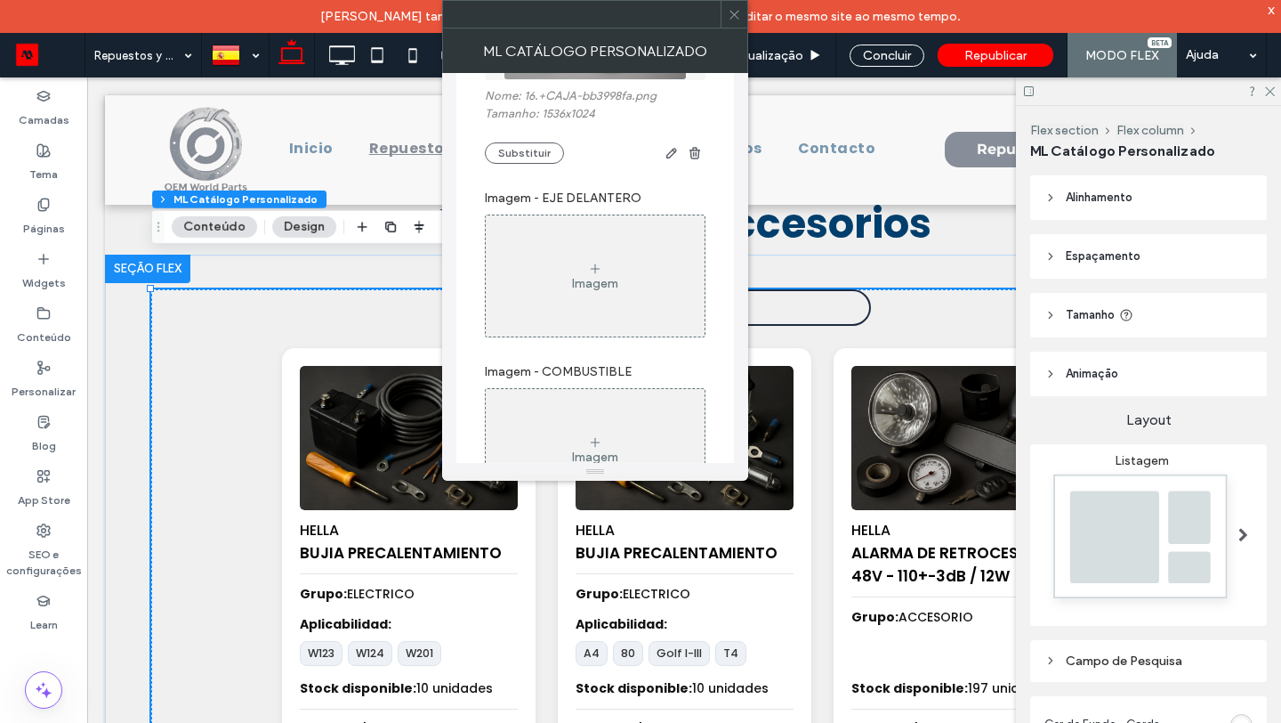
click at [597, 295] on div "Imagem" at bounding box center [595, 275] width 219 height 117
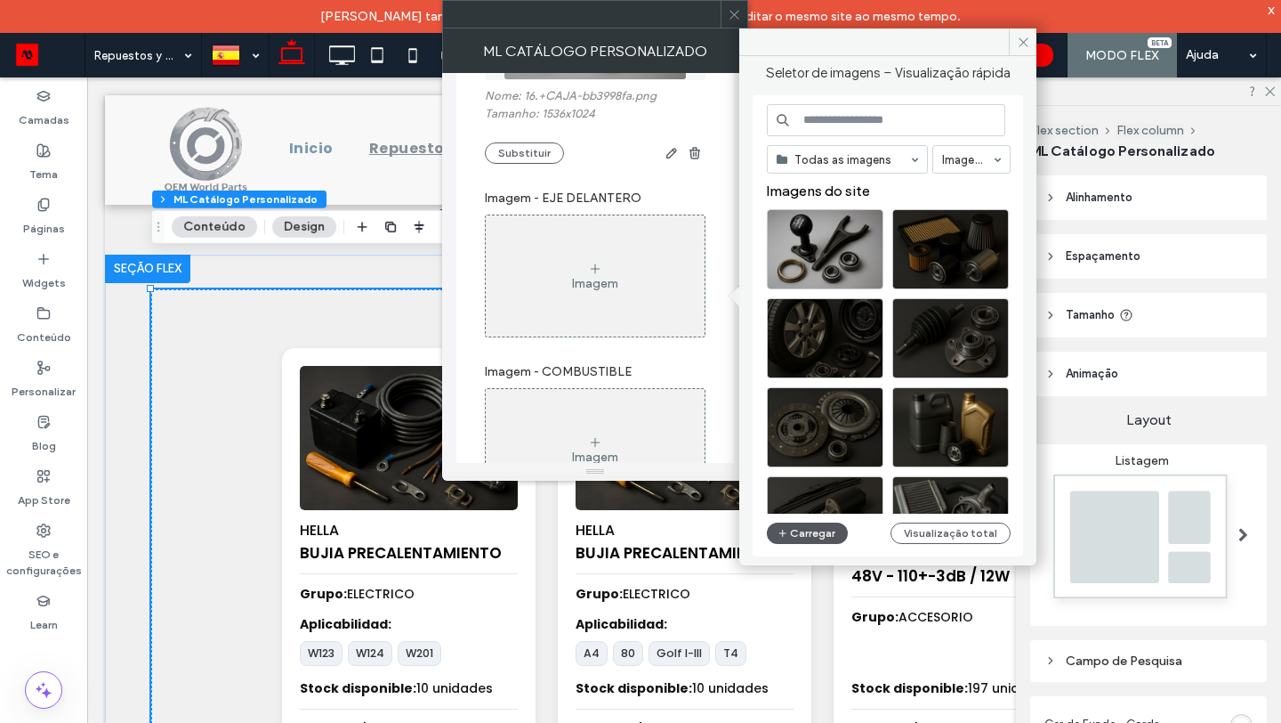
click at [813, 527] on button "Carregar" at bounding box center [807, 532] width 81 height 21
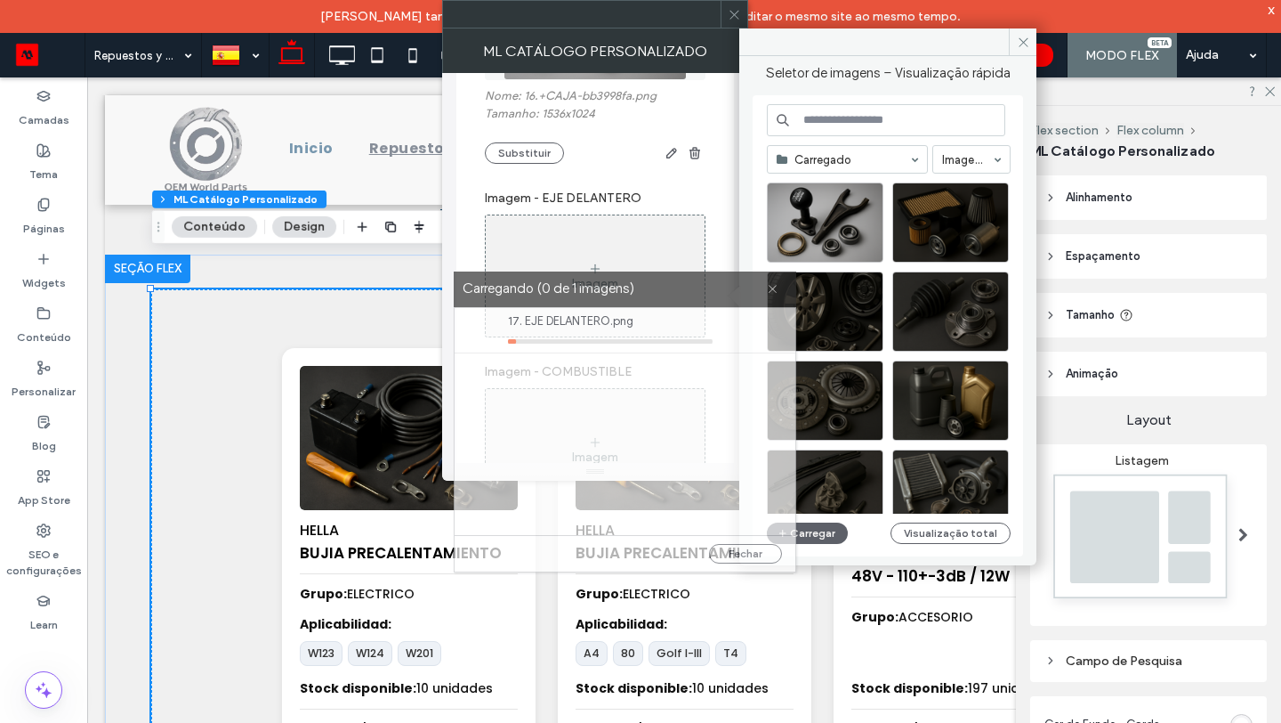
drag, startPoint x: 674, startPoint y: 234, endPoint x: 655, endPoint y: 286, distance: 54.9
click at [655, 286] on label "Carregando (0 de 1 imagens)" at bounding box center [615, 289] width 304 height 24
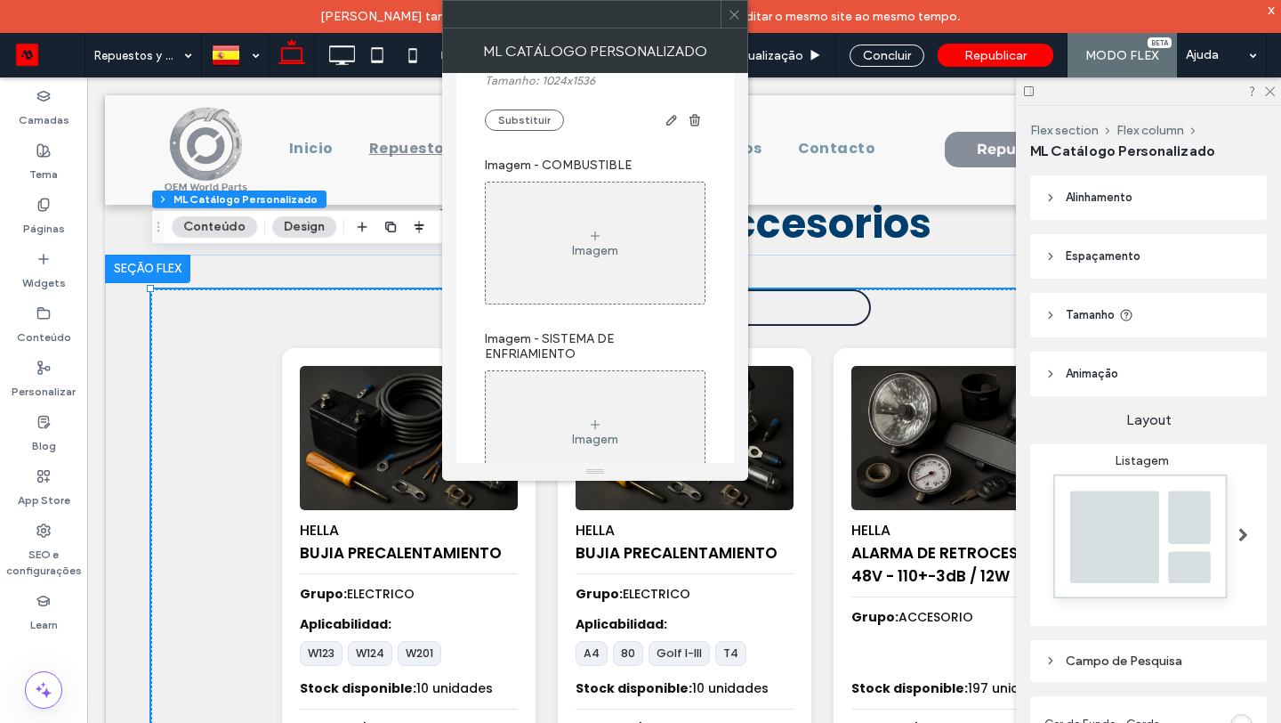
scroll to position [5128, 0]
click at [599, 255] on div "Imagem" at bounding box center [595, 247] width 46 height 15
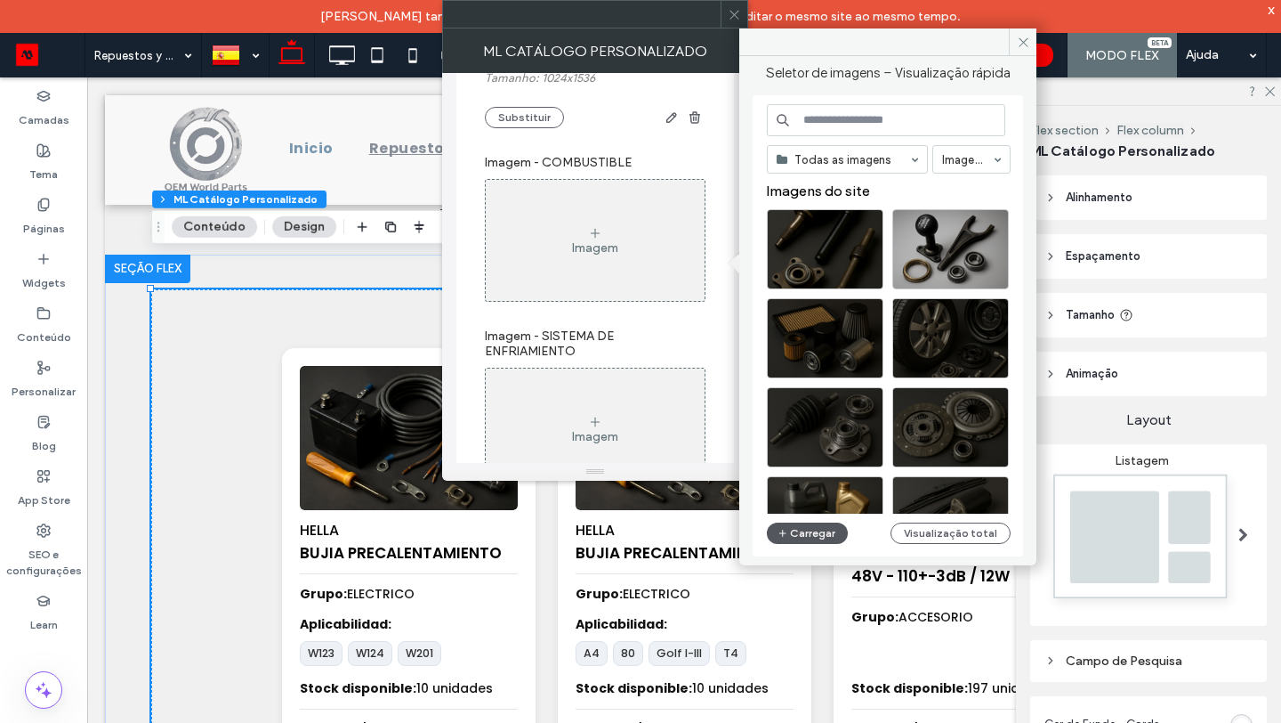
click at [820, 535] on button "Carregar" at bounding box center [807, 532] width 81 height 21
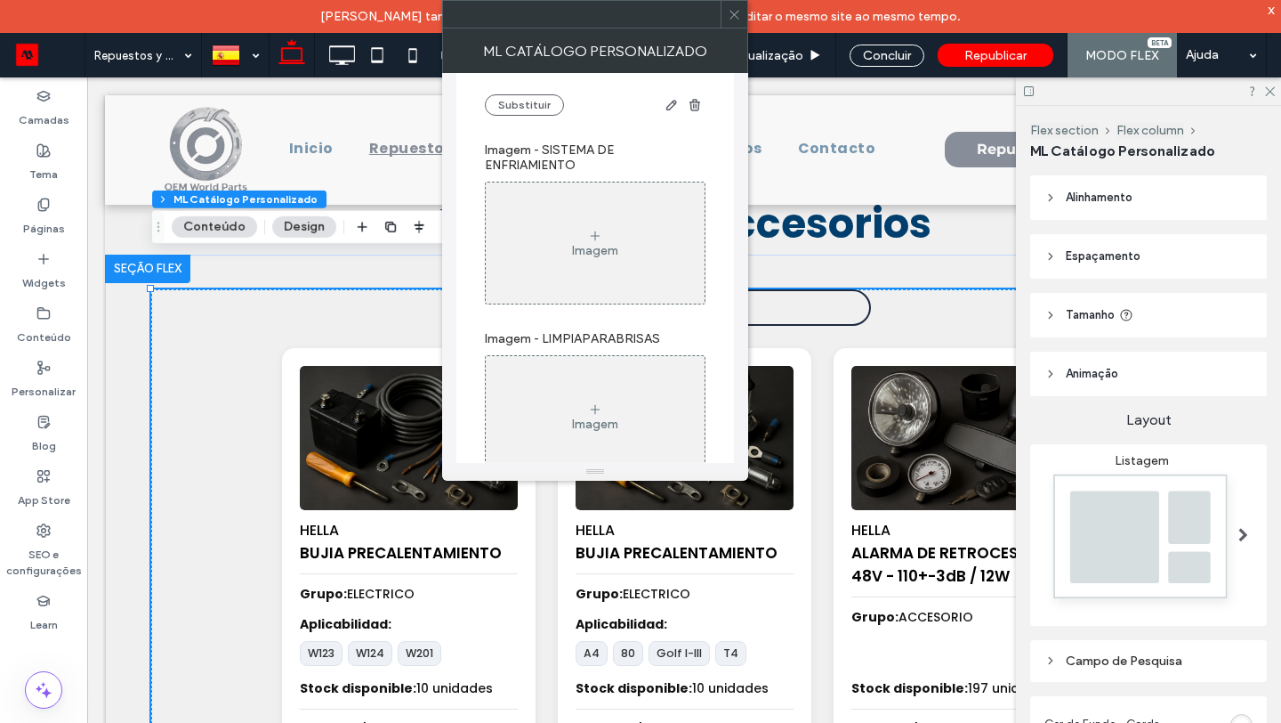
scroll to position [5431, 0]
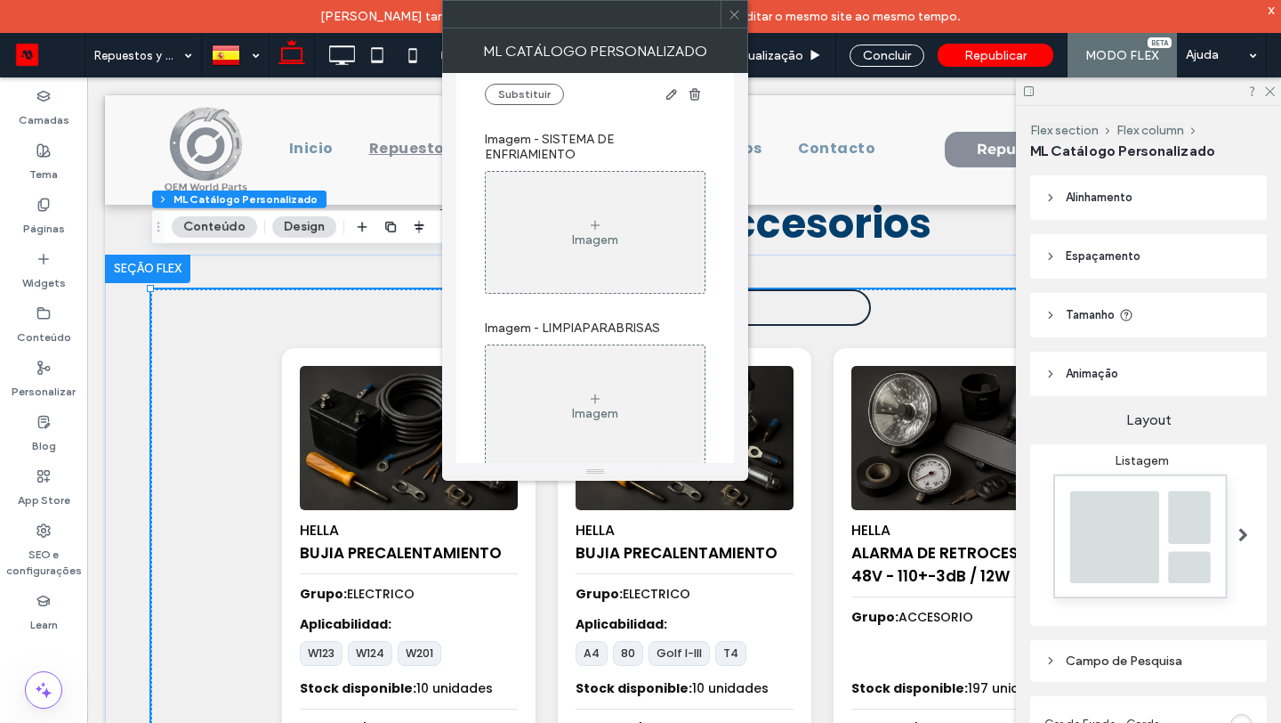
click at [596, 221] on div "Imagem" at bounding box center [595, 232] width 219 height 117
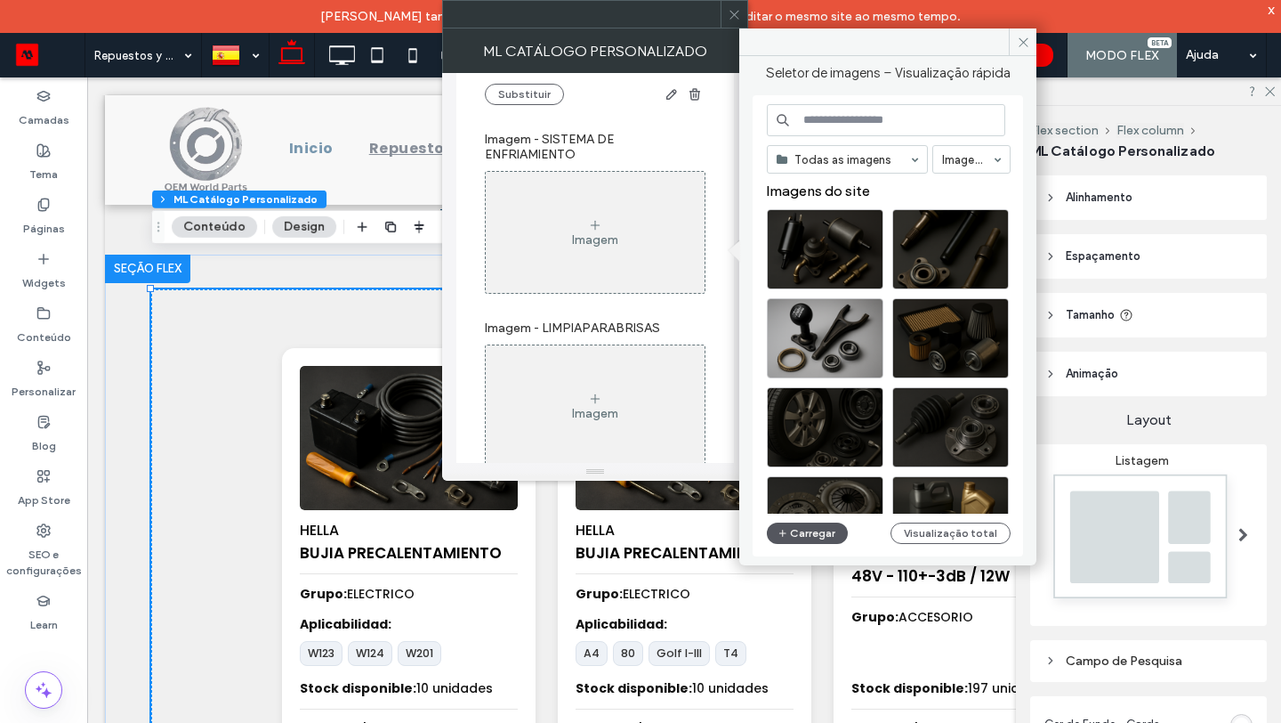
click at [804, 528] on button "Carregar" at bounding box center [807, 532] width 81 height 21
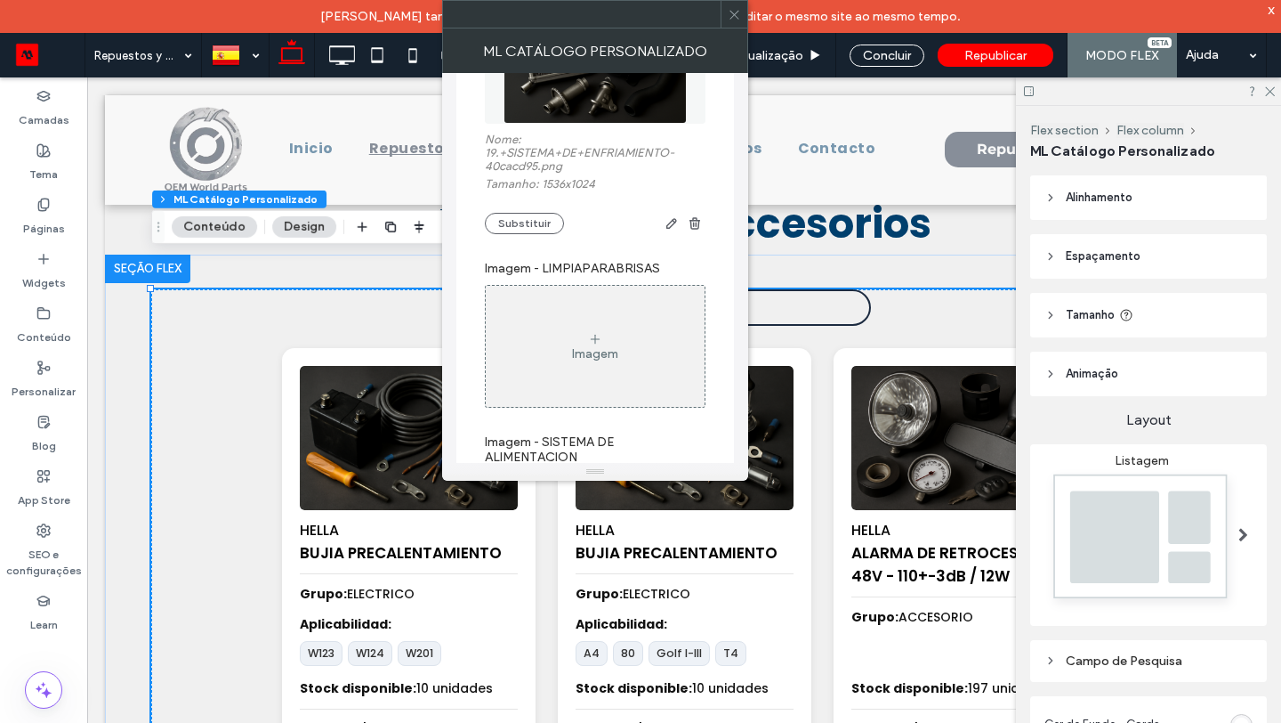
scroll to position [5671, 0]
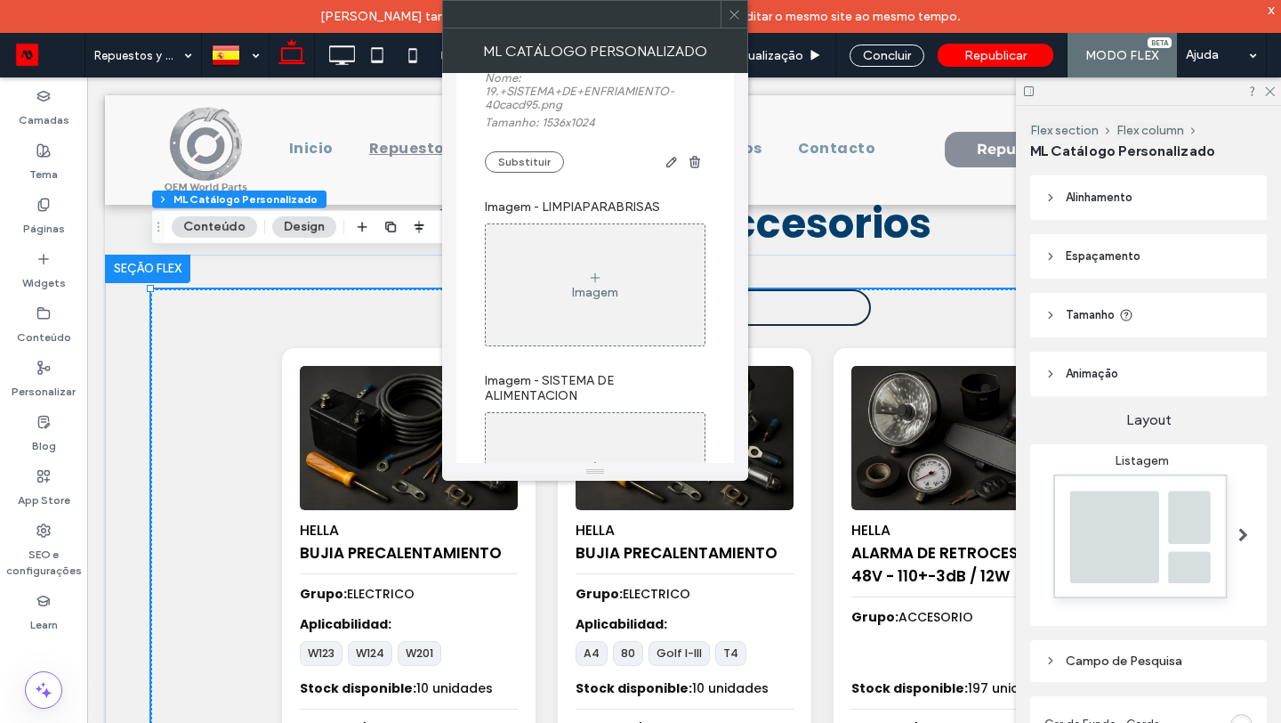
click at [601, 300] on div "Imagem" at bounding box center [595, 292] width 46 height 15
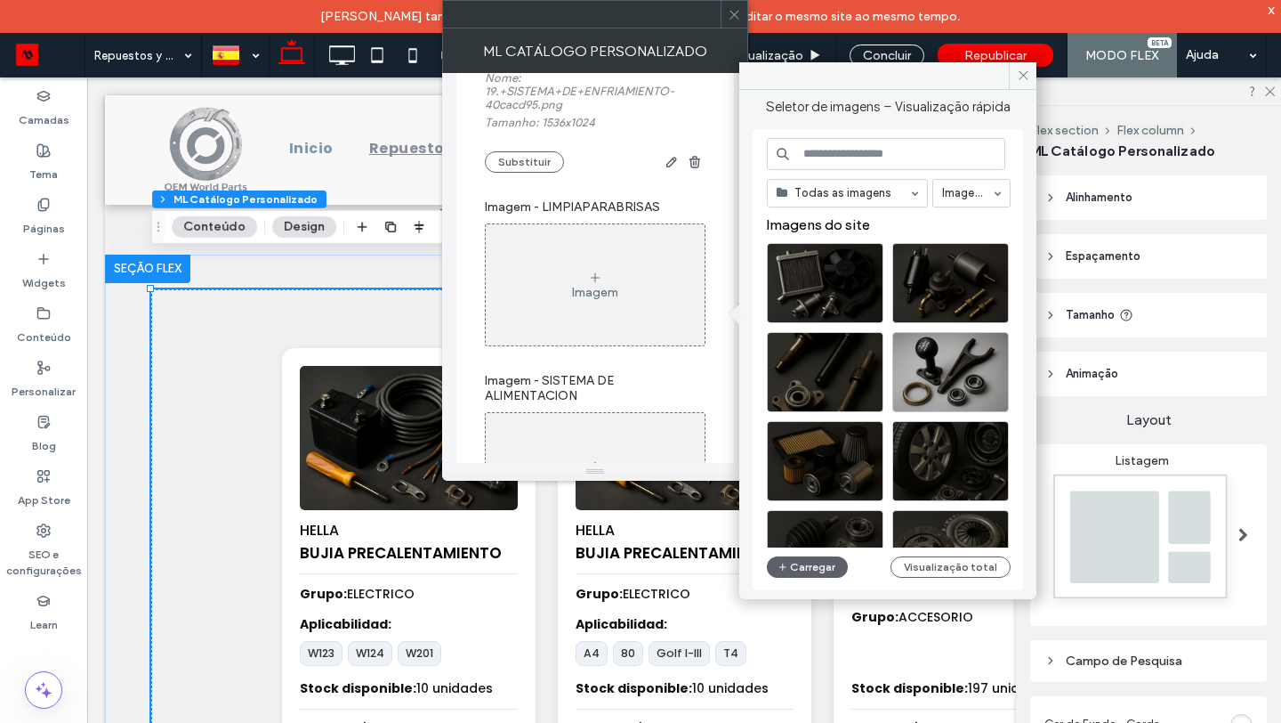
click at [804, 555] on div "Todas as imagens Imagens Imagens do site Carregar Visualização total" at bounding box center [889, 360] width 244 height 444
click at [800, 572] on button "Carregar" at bounding box center [807, 566] width 81 height 21
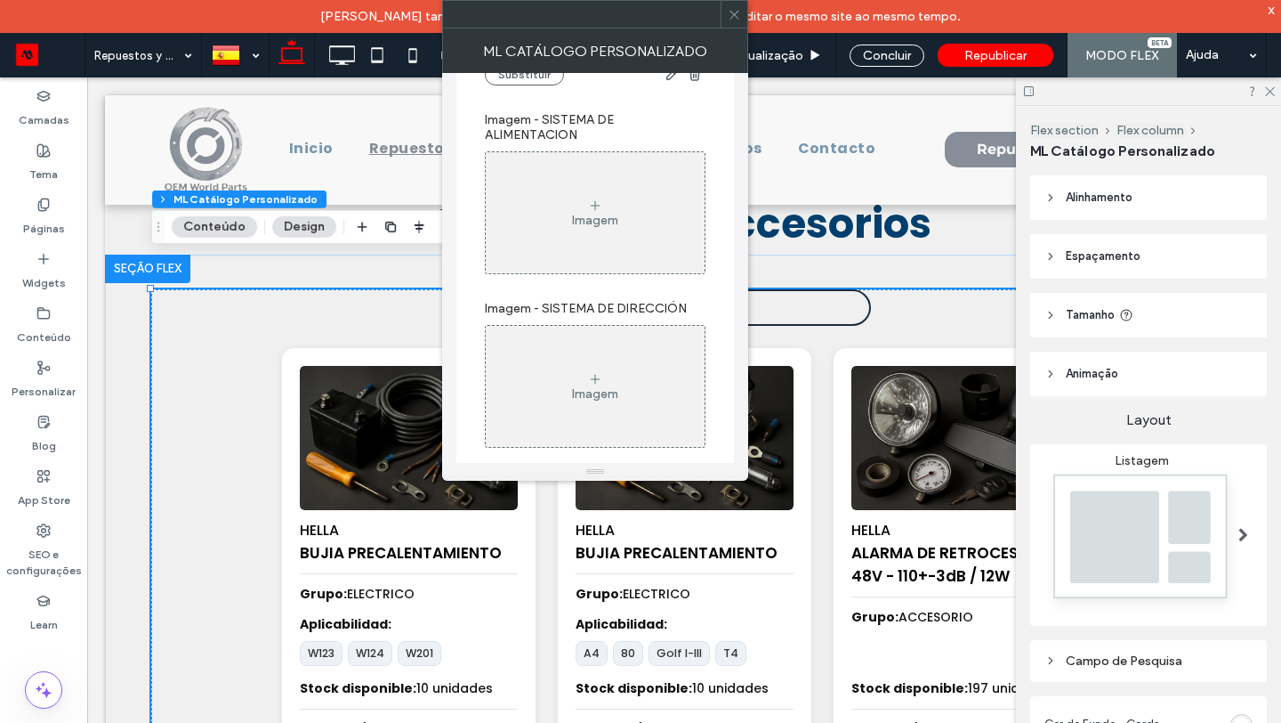
scroll to position [6035, 0]
click at [607, 249] on div "Imagem" at bounding box center [595, 215] width 219 height 117
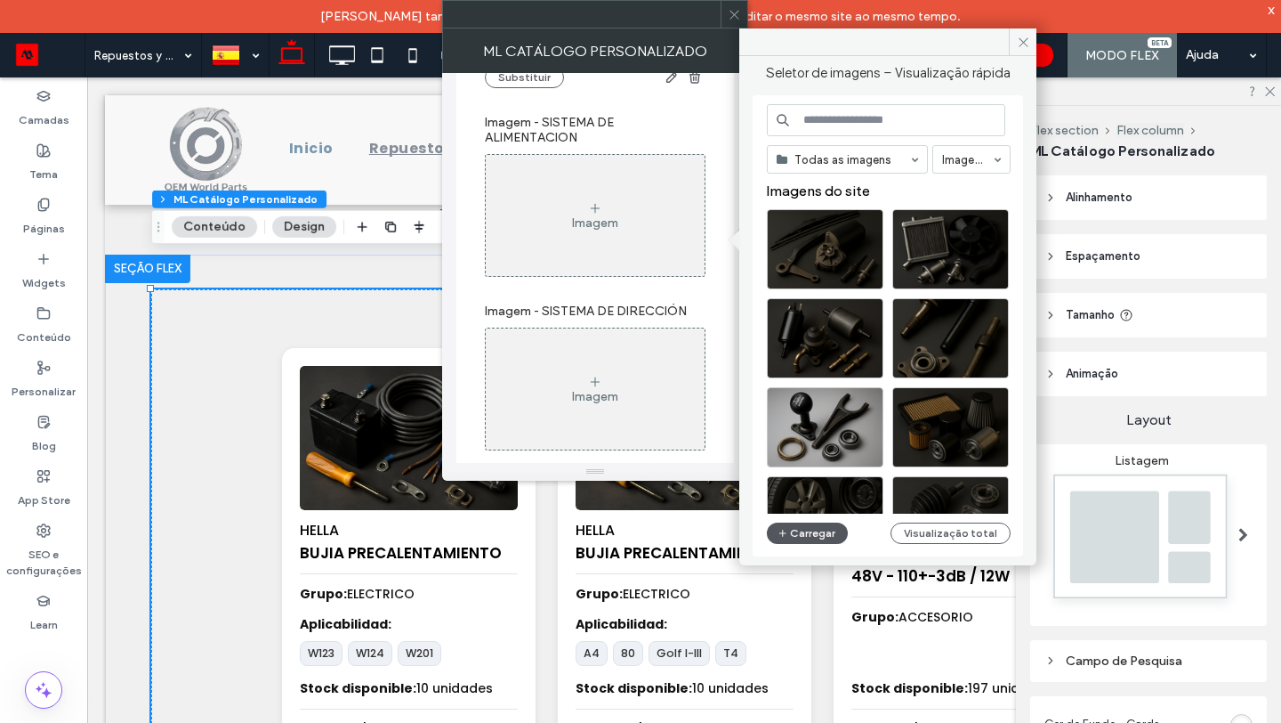
click at [815, 532] on button "Carregar" at bounding box center [807, 532] width 81 height 21
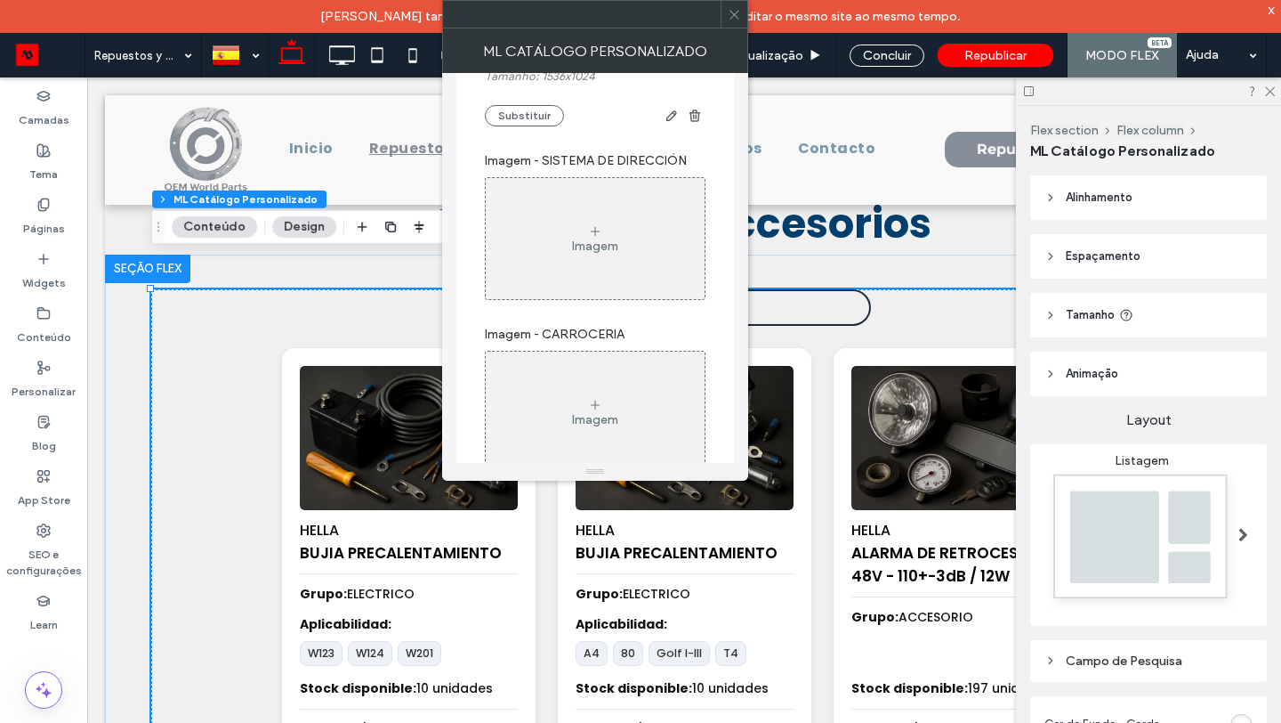
scroll to position [6307, 0]
click at [601, 295] on div "Imagem" at bounding box center [595, 235] width 219 height 117
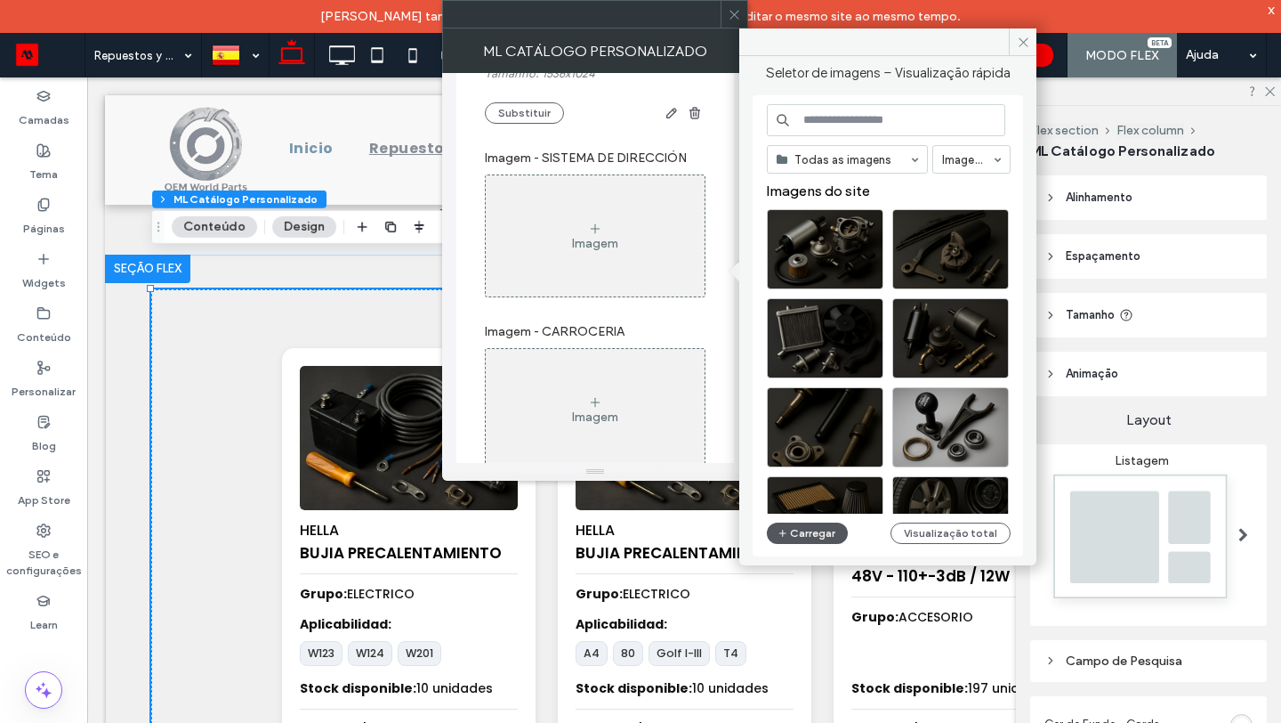
click at [799, 529] on button "Carregar" at bounding box center [807, 532] width 81 height 21
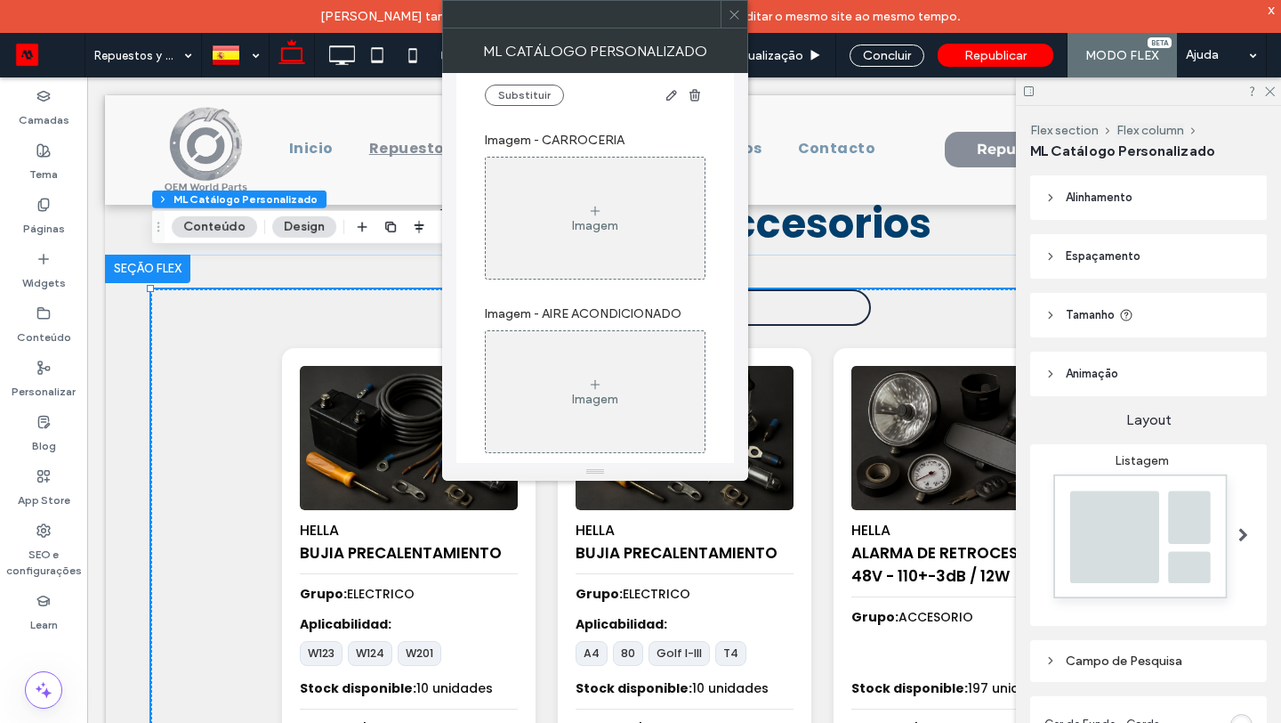
scroll to position [6612, 0]
click at [594, 225] on div "Imagem" at bounding box center [595, 217] width 46 height 15
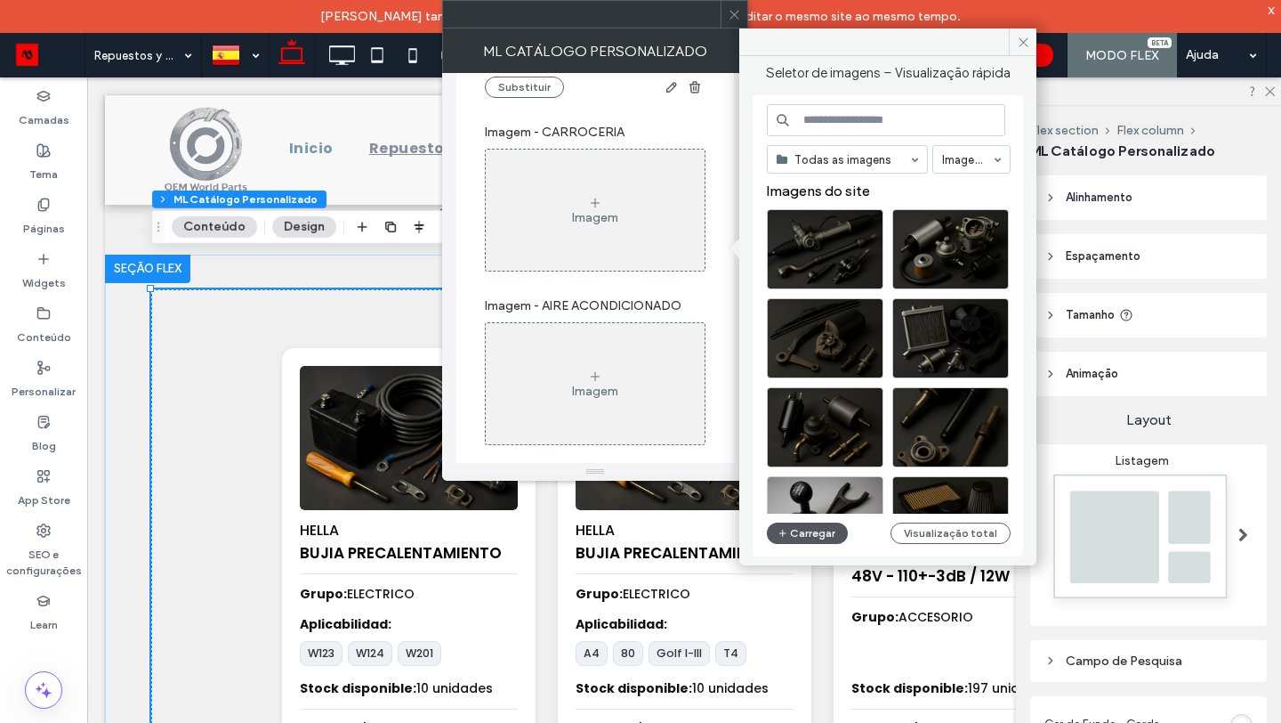
click at [787, 529] on icon "button" at bounding box center [783, 533] width 11 height 14
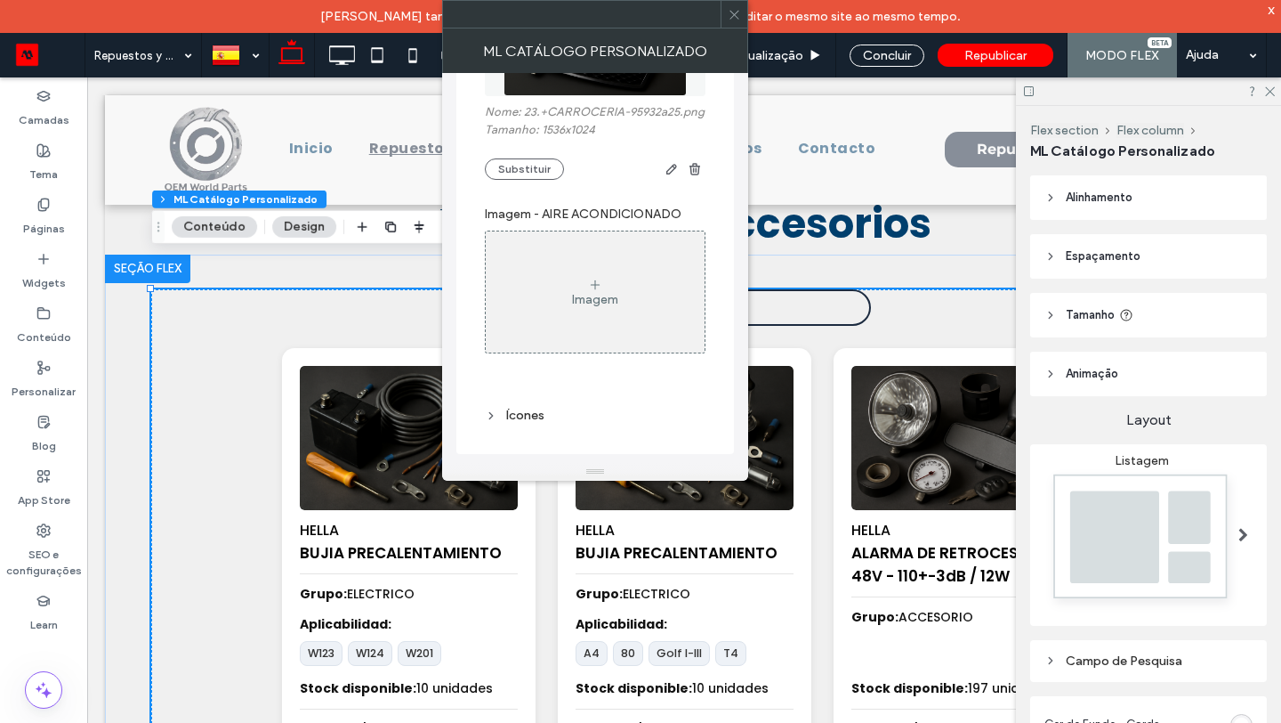
scroll to position [6851, 0]
click at [598, 295] on div "Imagem" at bounding box center [595, 299] width 46 height 15
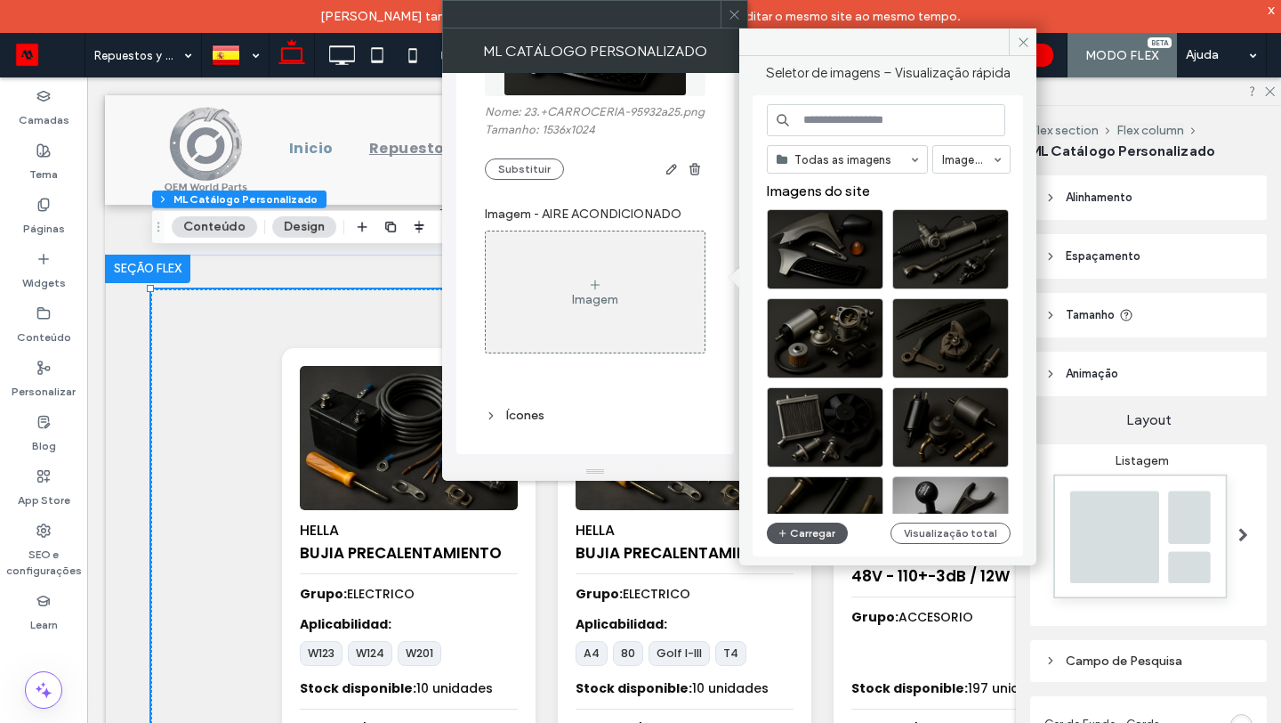
click at [796, 530] on button "Carregar" at bounding box center [807, 532] width 81 height 21
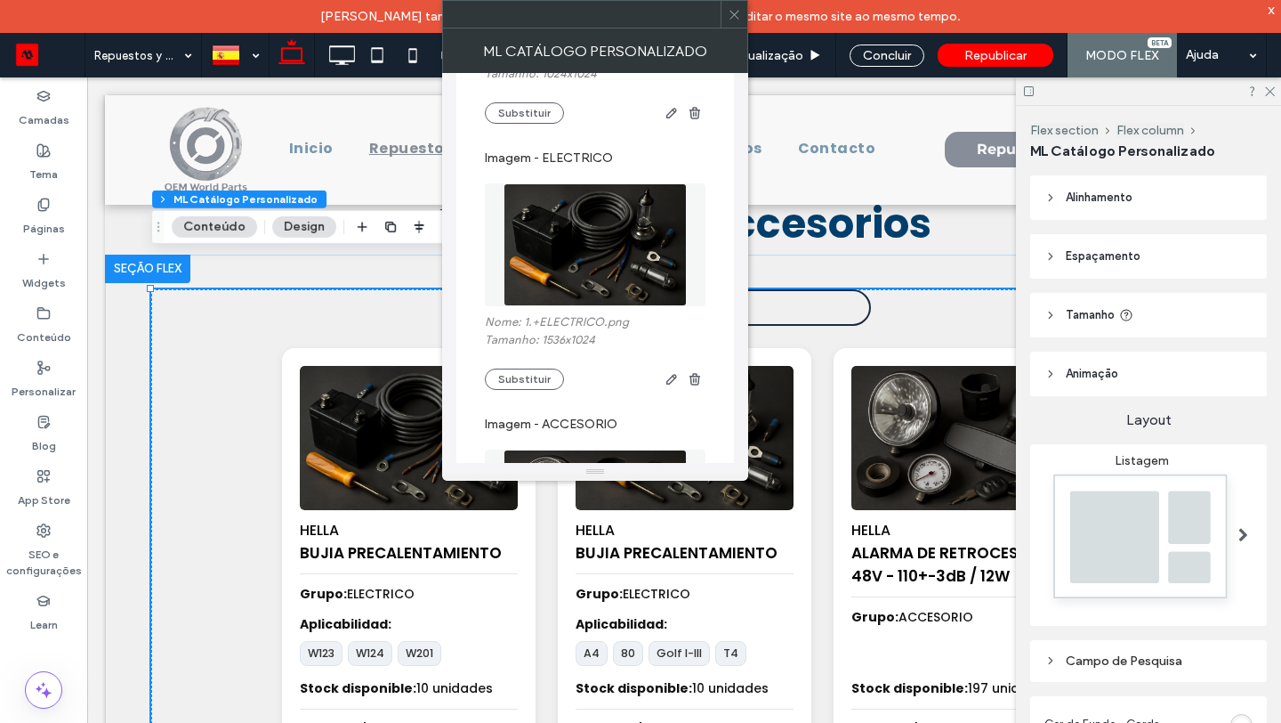
scroll to position [195, 0]
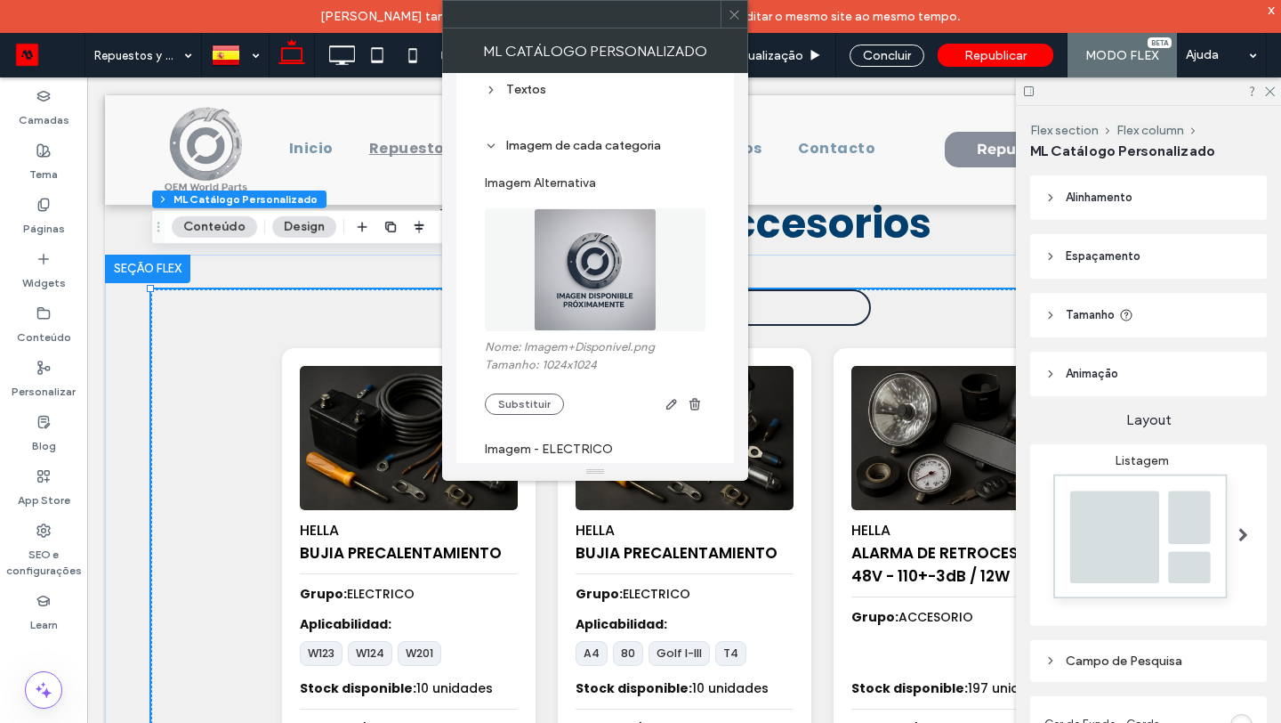
click at [733, 19] on icon at bounding box center [734, 14] width 13 height 13
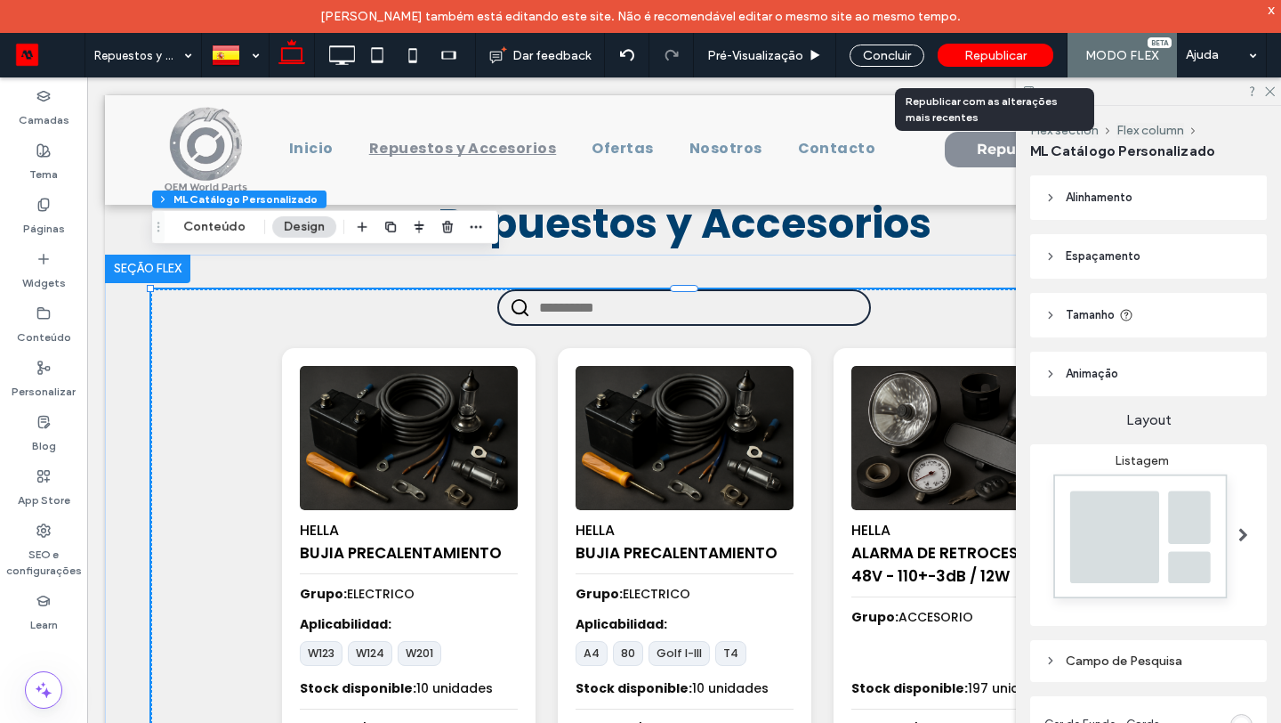
click at [998, 60] on span "Republicar" at bounding box center [996, 55] width 62 height 15
